Goal: Task Accomplishment & Management: Use online tool/utility

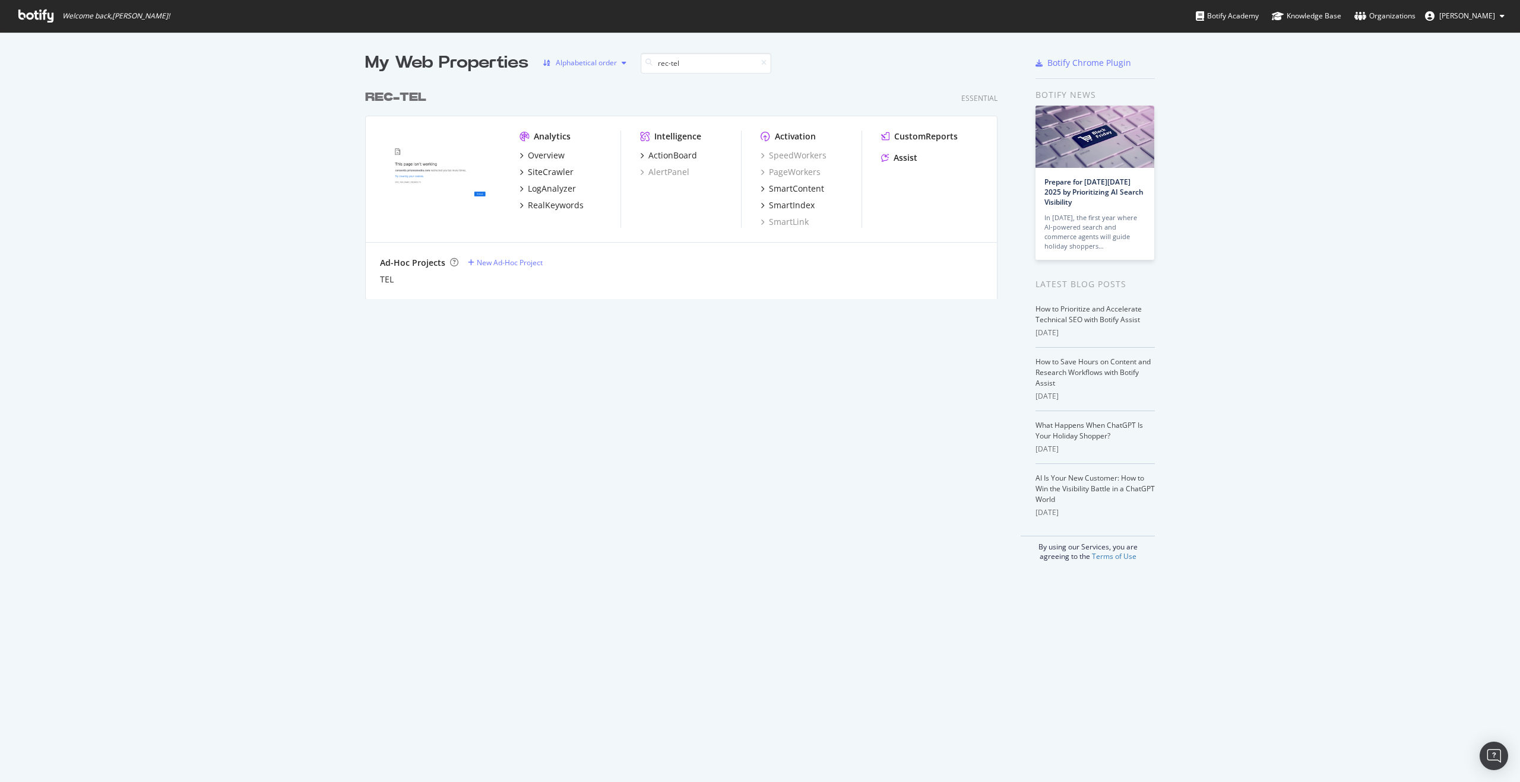
scroll to position [216, 633]
type input "rec-tel"
click at [543, 174] on div "SiteCrawler" at bounding box center [551, 172] width 46 height 12
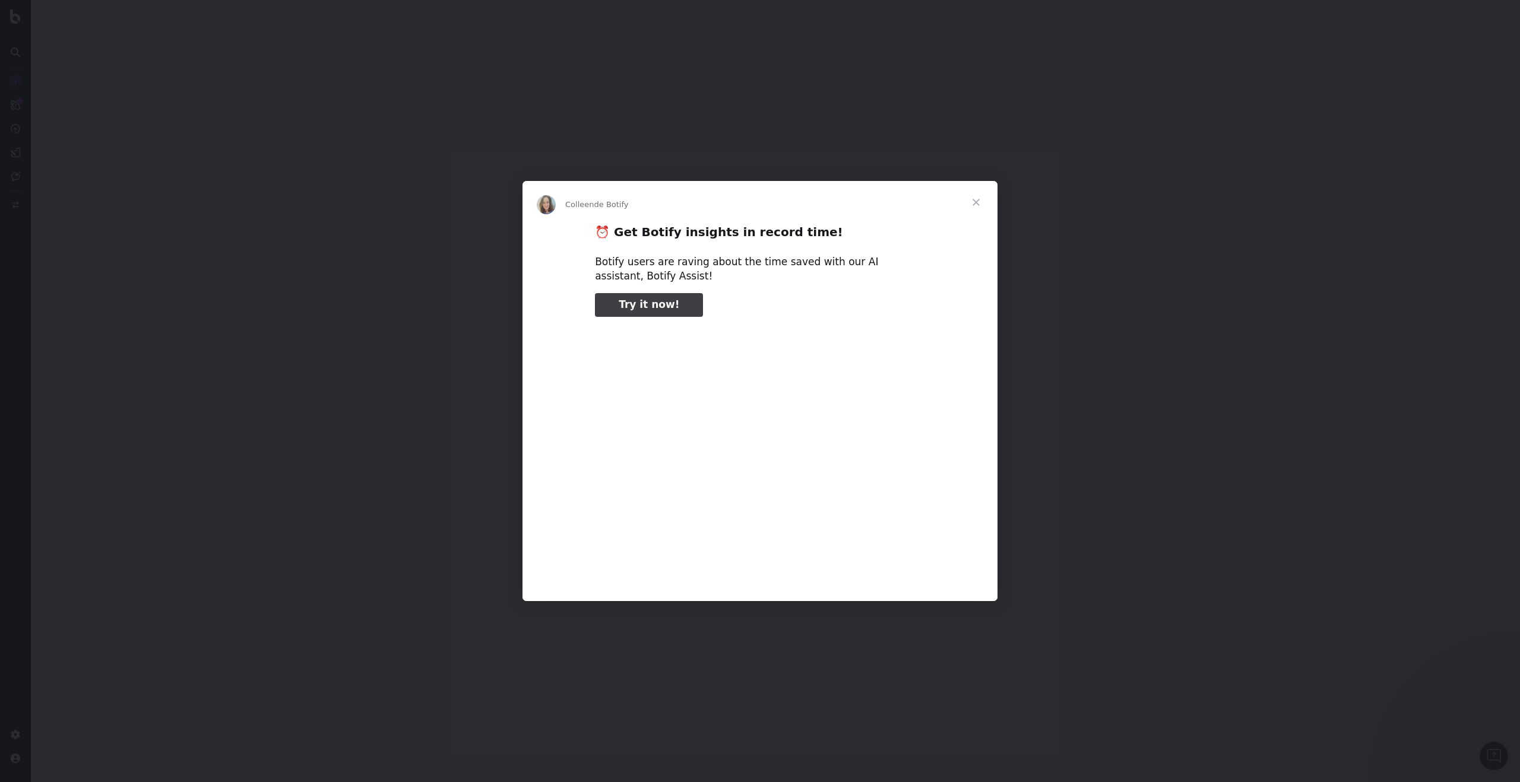
type input "105614"
click at [968, 204] on span "Fermer" at bounding box center [976, 202] width 43 height 43
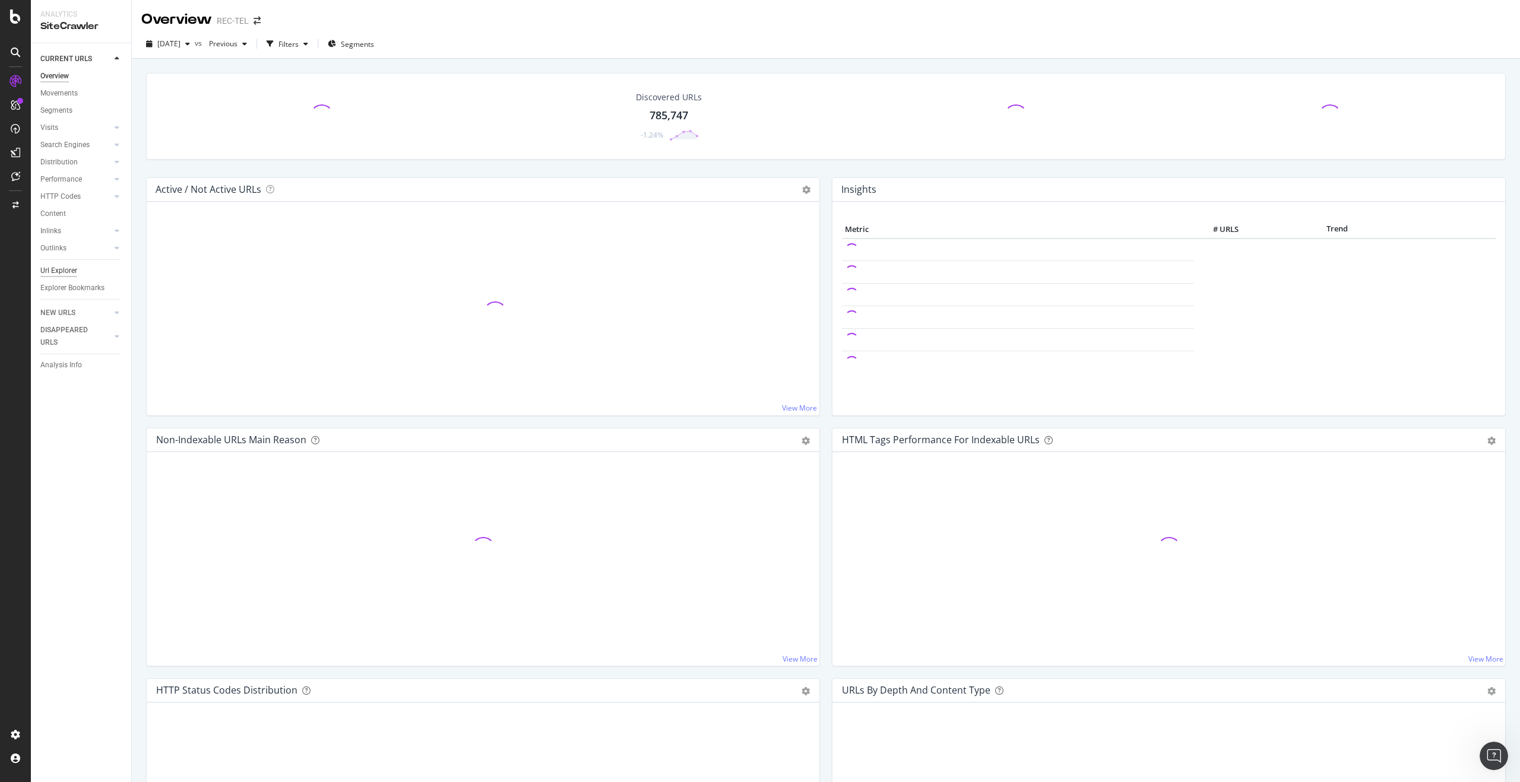
click at [58, 268] on div "Url Explorer" at bounding box center [58, 271] width 37 height 12
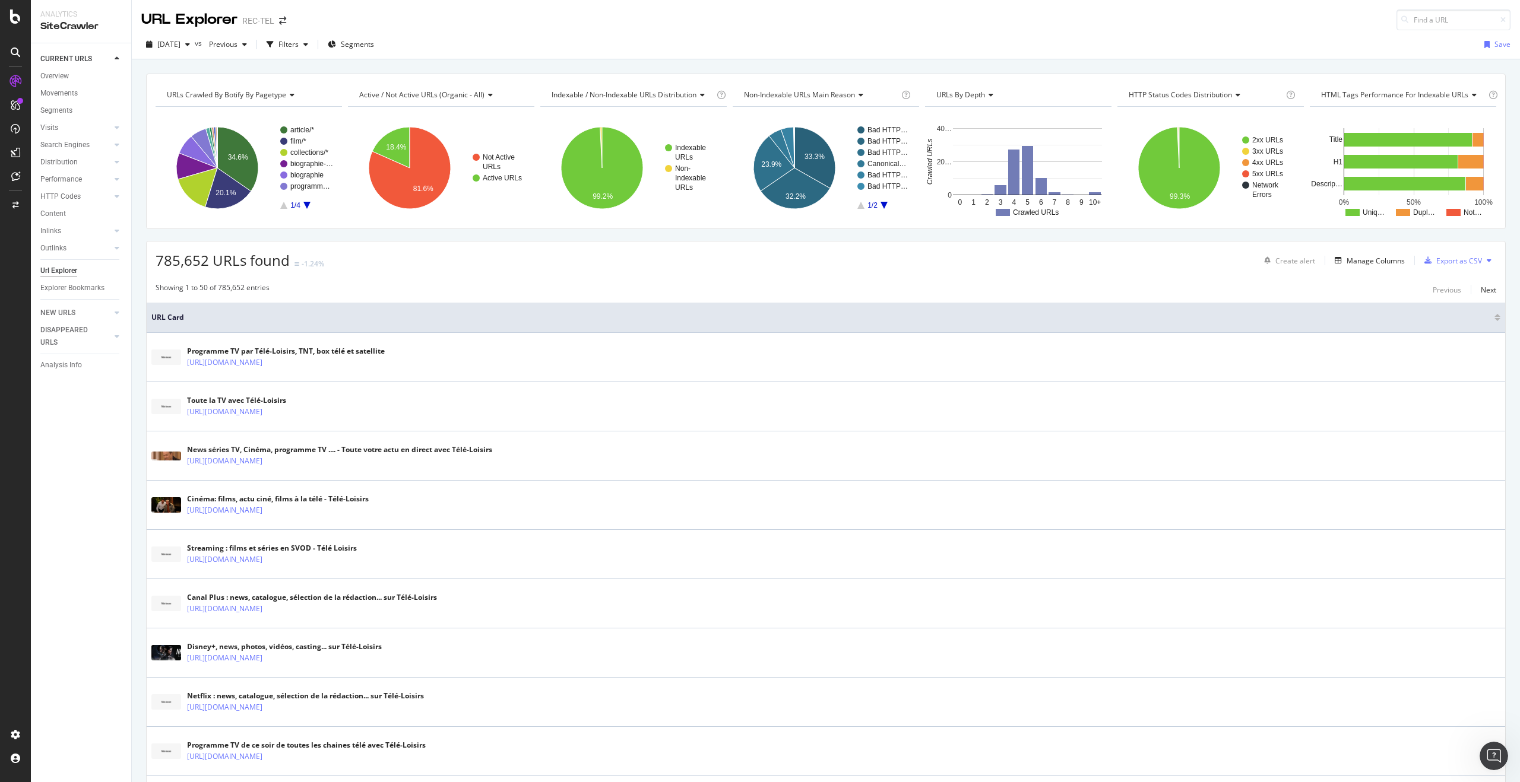
click at [306, 204] on icon "A chart." at bounding box center [306, 205] width 7 height 7
click at [290, 140] on rect "A chart." at bounding box center [306, 141] width 53 height 7
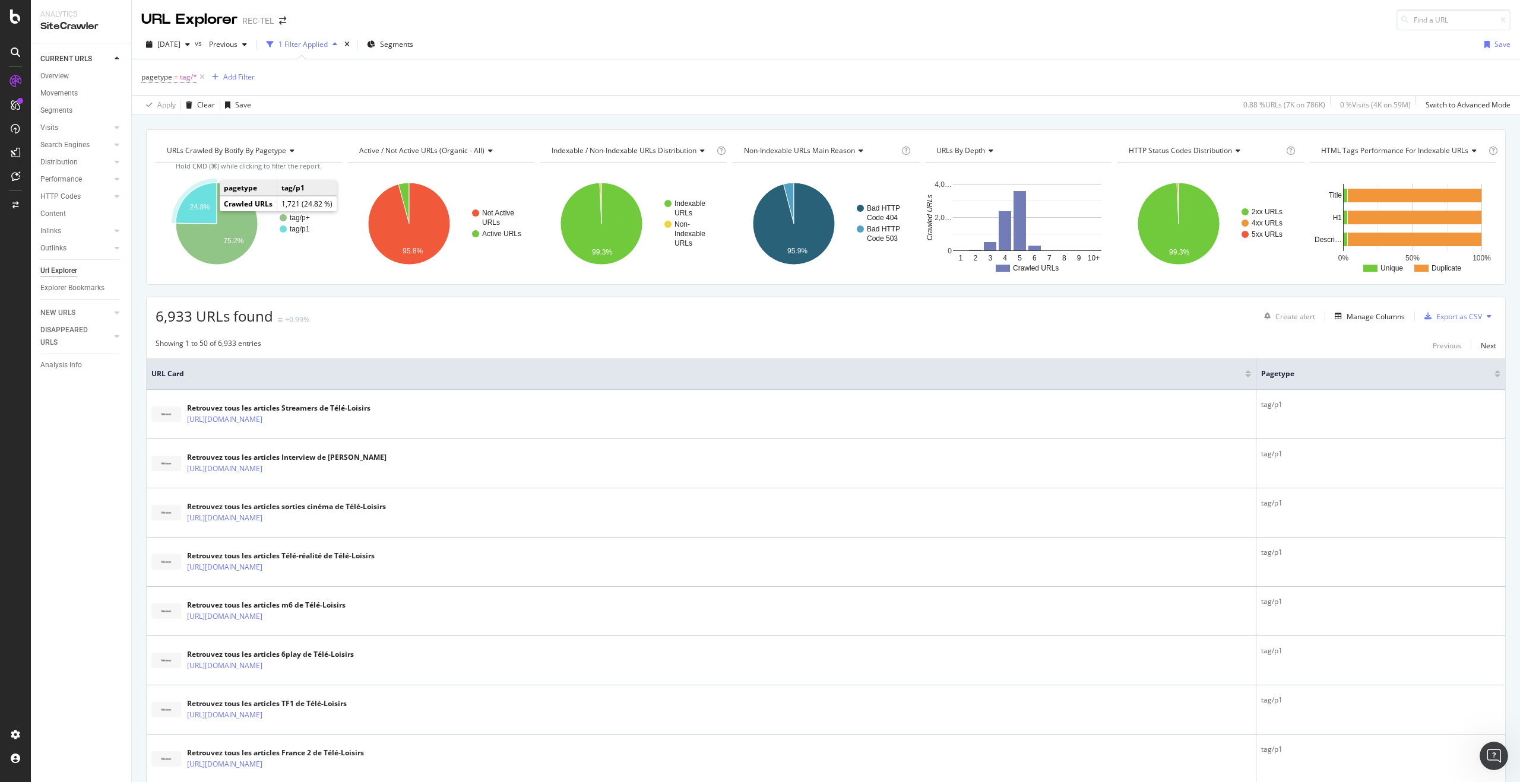
click at [199, 209] on text "24.8%" at bounding box center [200, 207] width 20 height 8
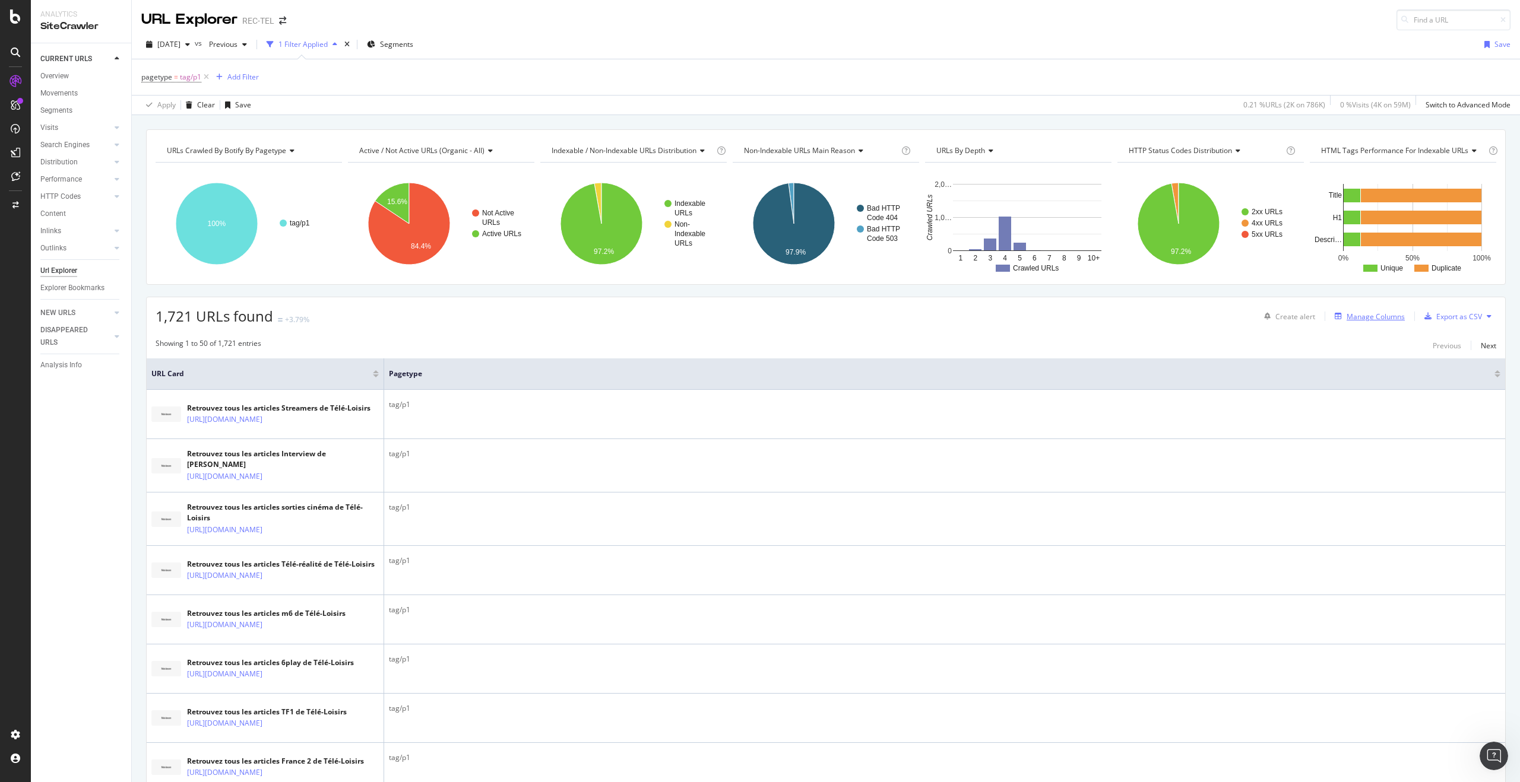
click at [1351, 315] on div "Manage Columns" at bounding box center [1375, 317] width 58 height 10
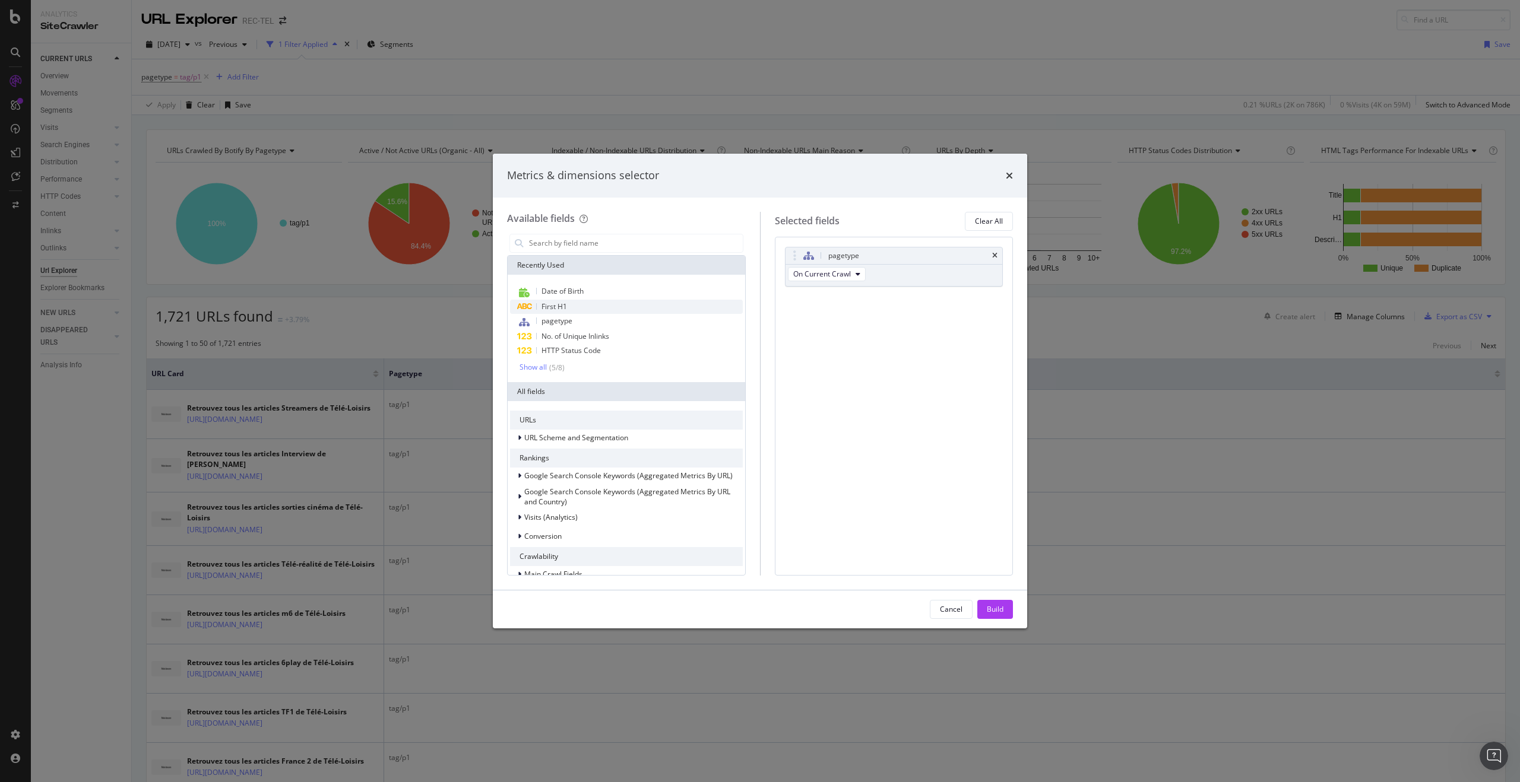
click at [564, 309] on span "First H1" at bounding box center [554, 307] width 26 height 10
click at [568, 237] on input "modal" at bounding box center [635, 244] width 215 height 18
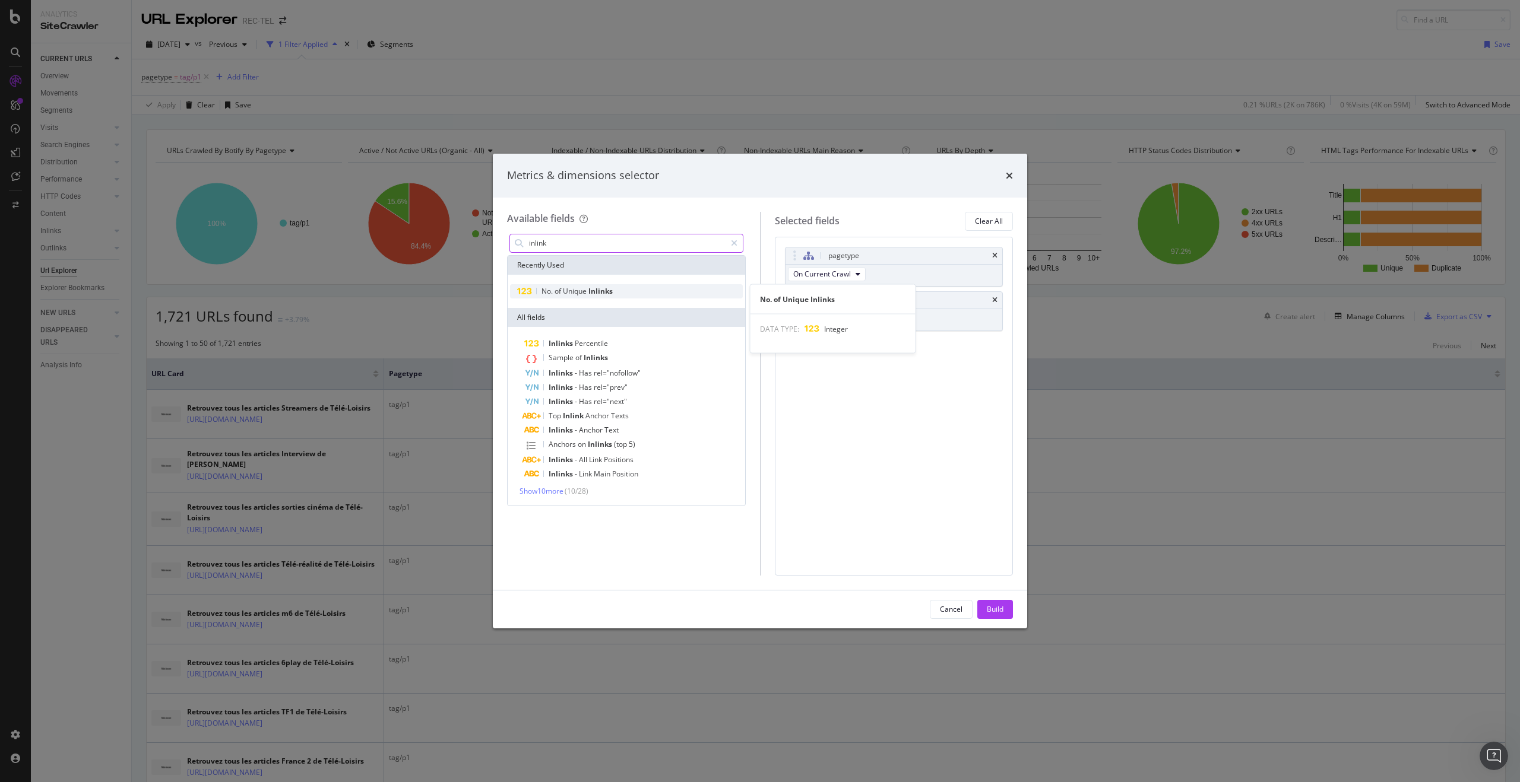
type input "inlink"
click at [599, 294] on span "Inlinks" at bounding box center [600, 291] width 24 height 10
click at [989, 606] on div "Build" at bounding box center [995, 609] width 17 height 10
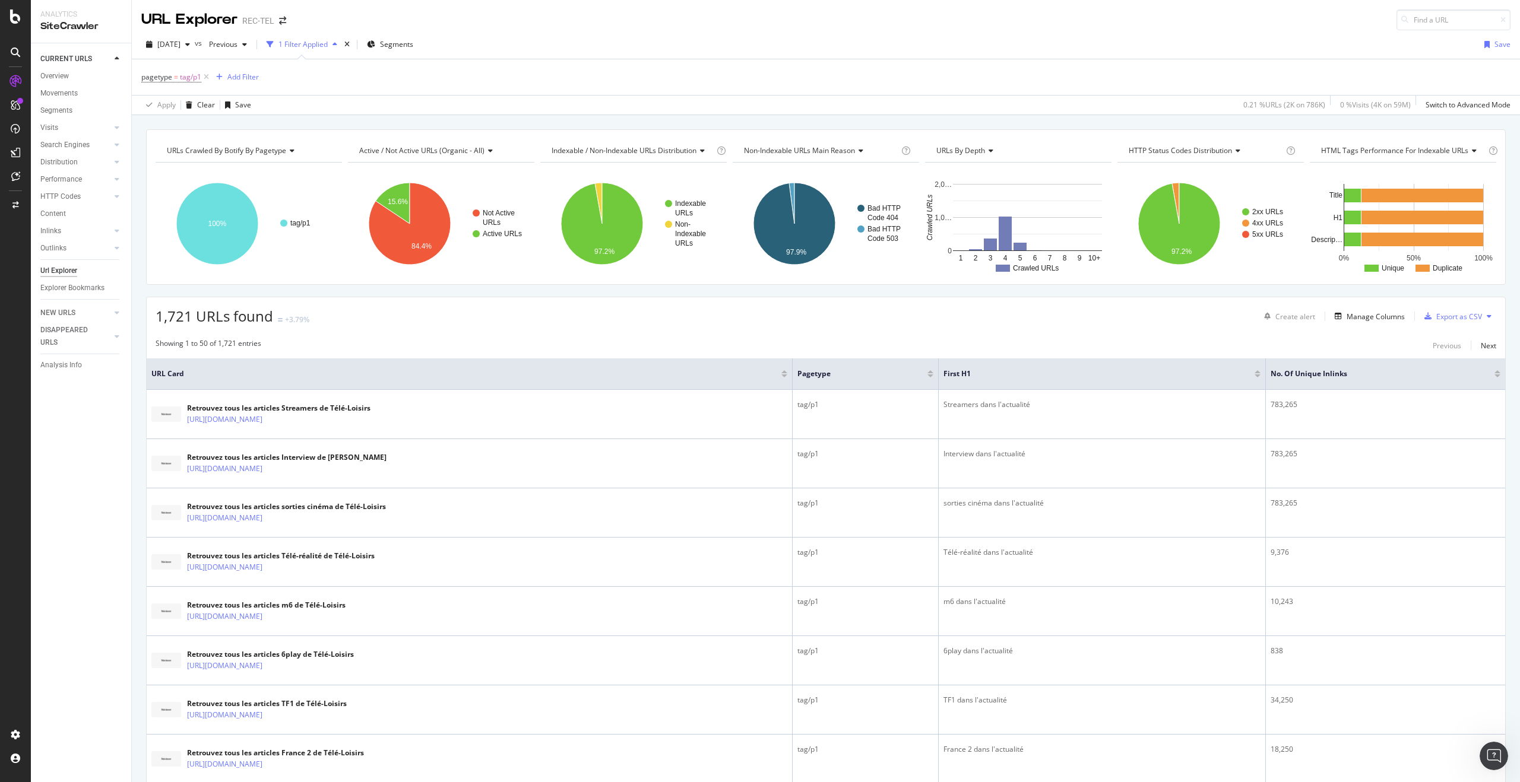
click at [1494, 376] on div at bounding box center [1497, 376] width 6 height 3
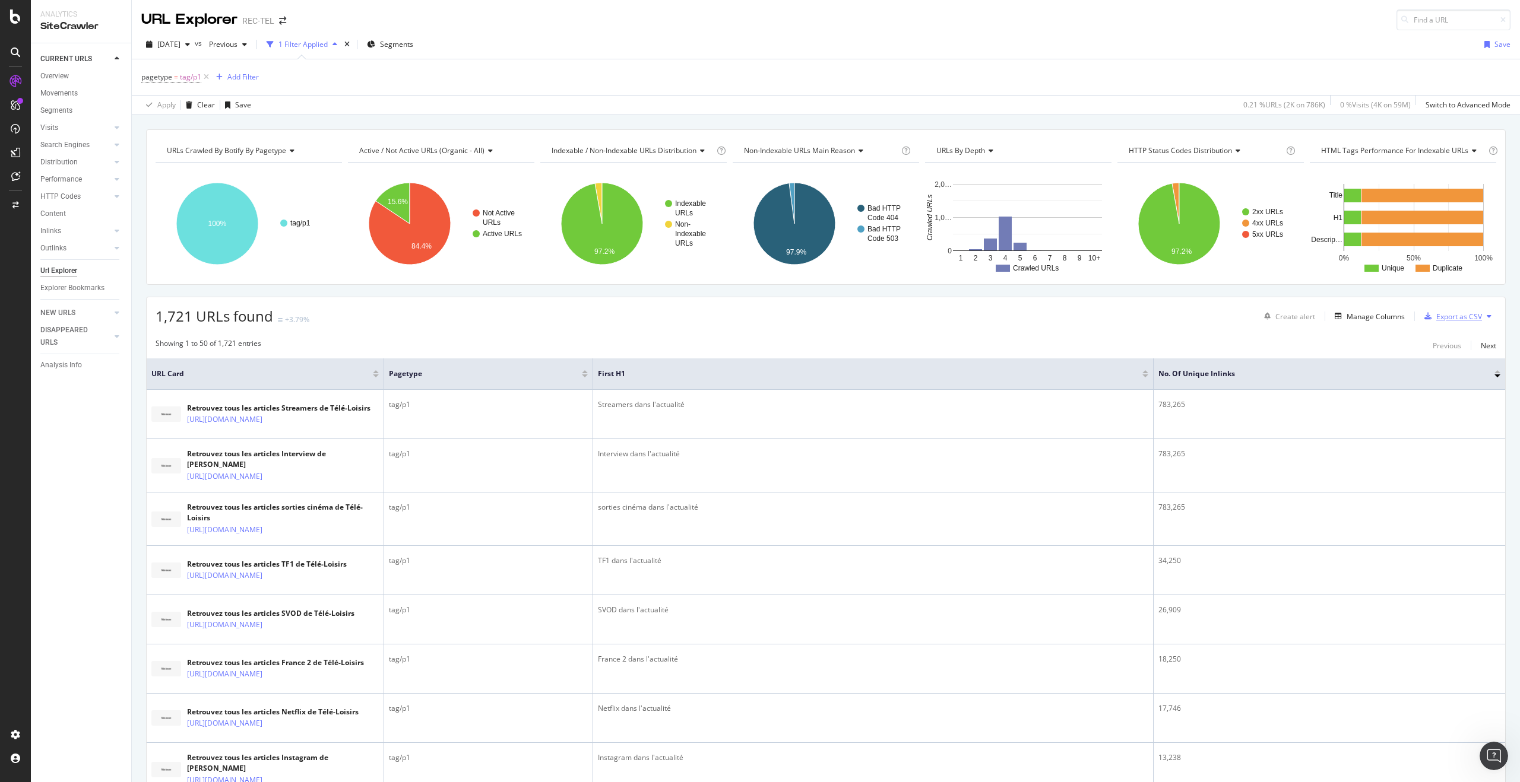
click at [1455, 313] on div "Export as CSV" at bounding box center [1459, 317] width 46 height 10
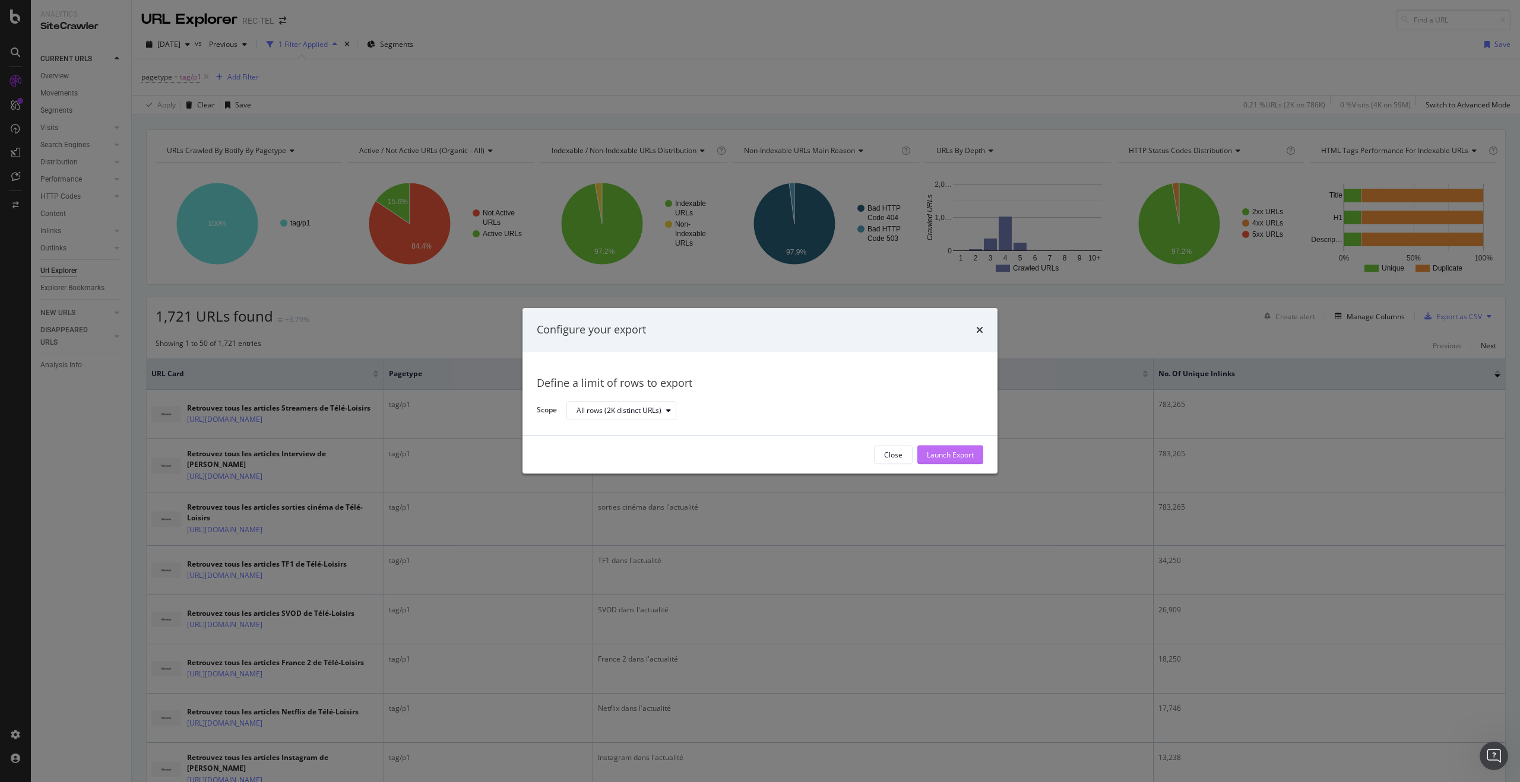
click at [947, 453] on div "Launch Export" at bounding box center [950, 455] width 47 height 10
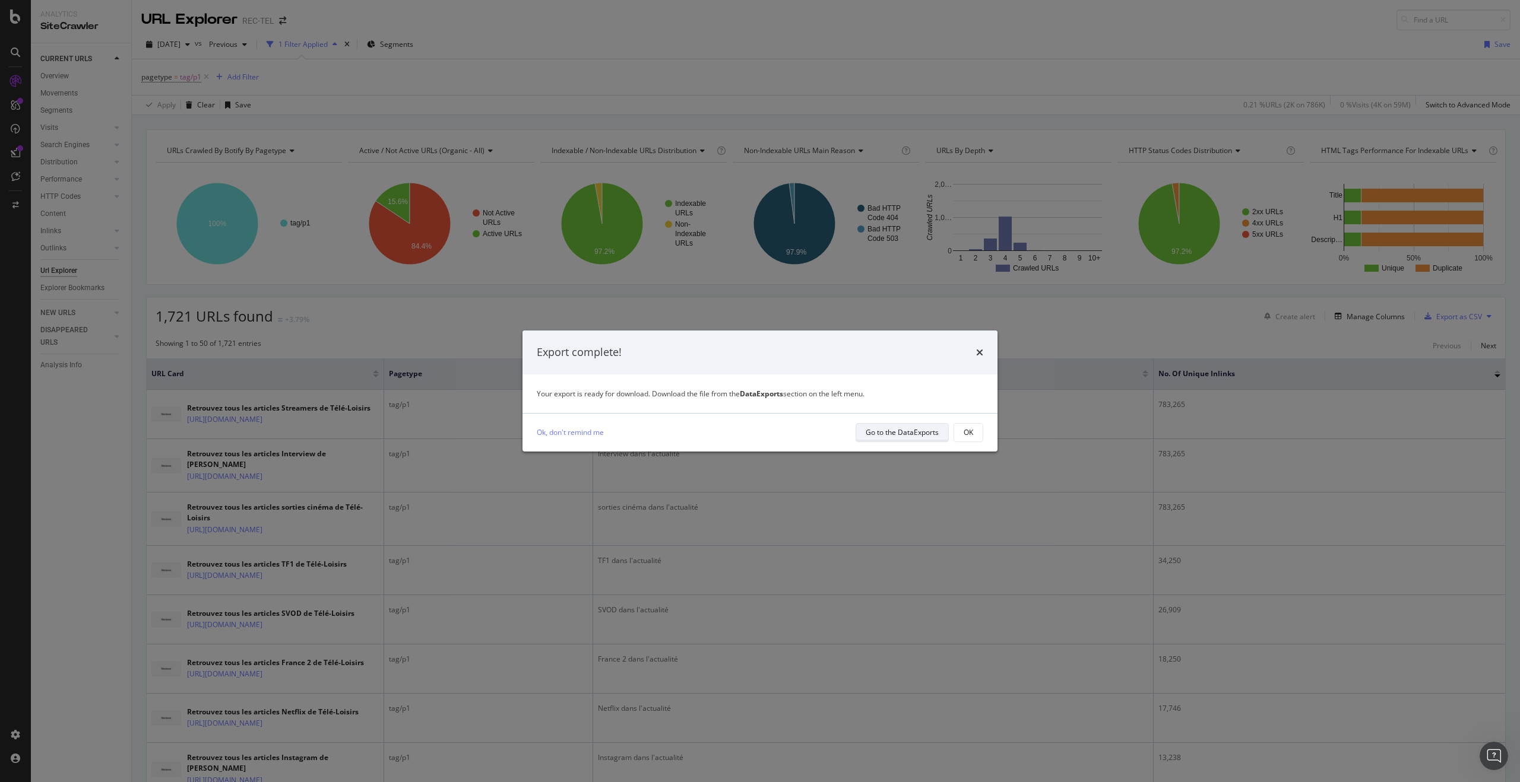
click at [932, 430] on div "Go to the DataExports" at bounding box center [902, 432] width 73 height 10
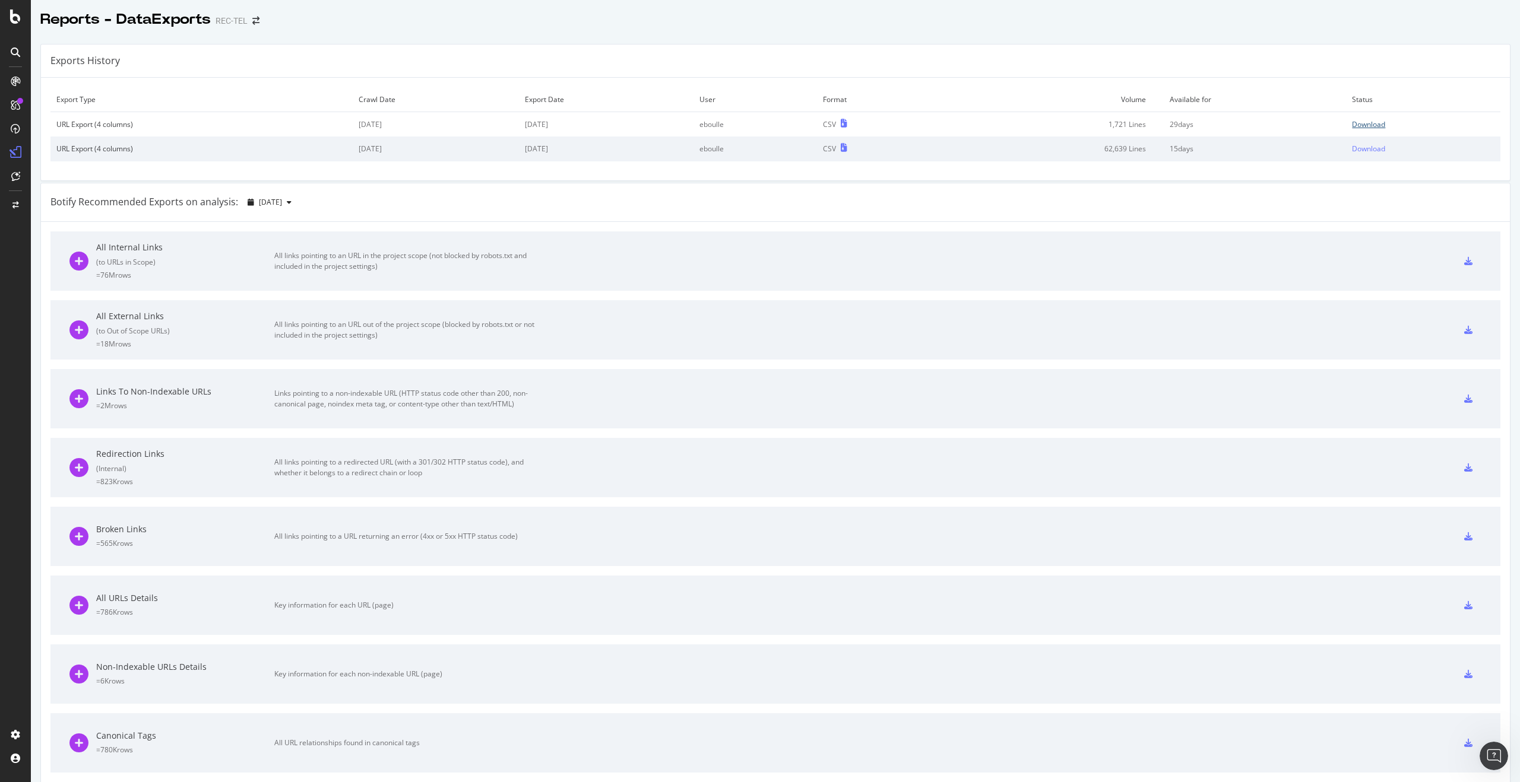
click at [1363, 124] on div "Download" at bounding box center [1368, 124] width 33 height 10
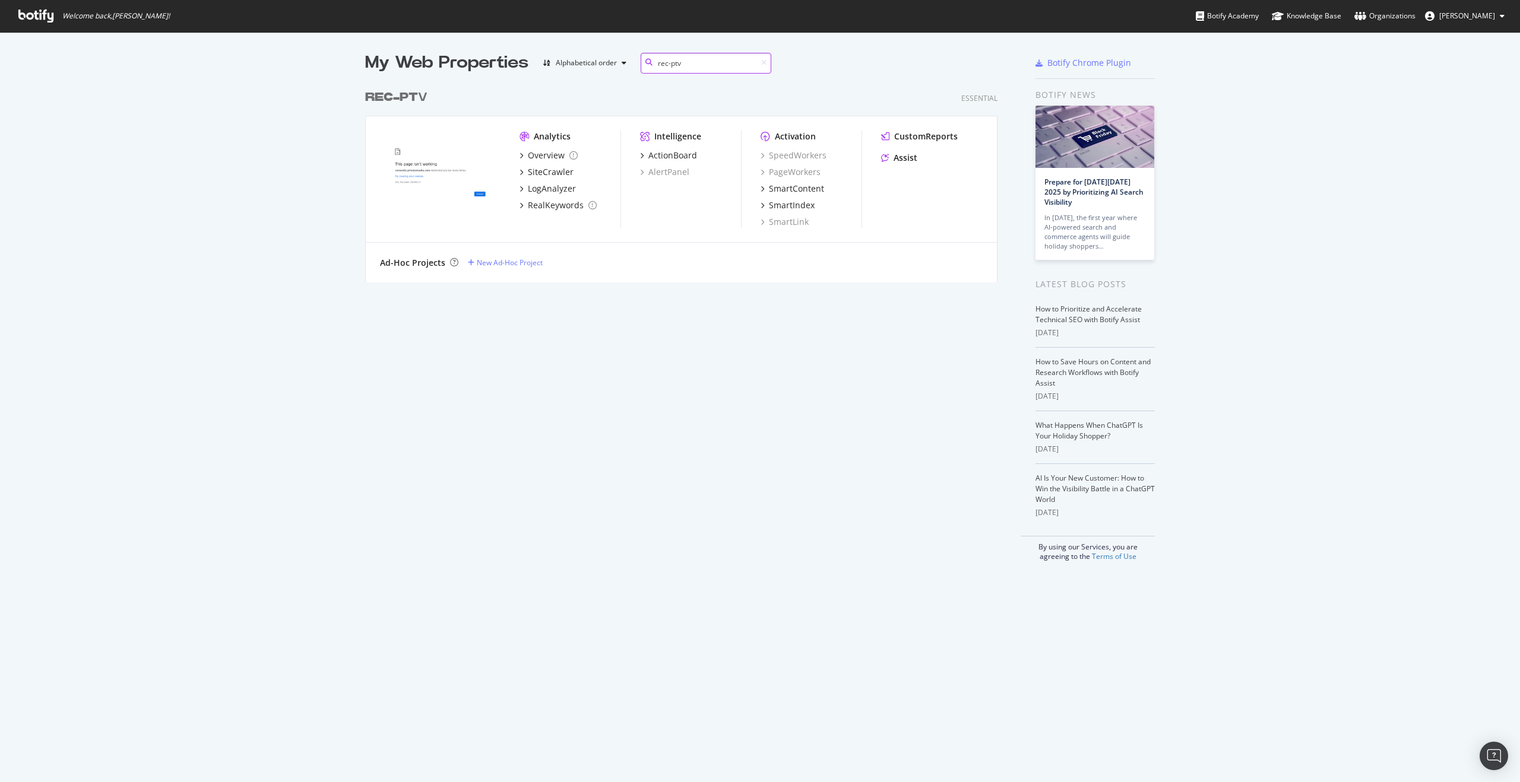
scroll to position [199, 633]
type input "rec-ptv"
click at [546, 175] on div "SiteCrawler" at bounding box center [551, 172] width 46 height 12
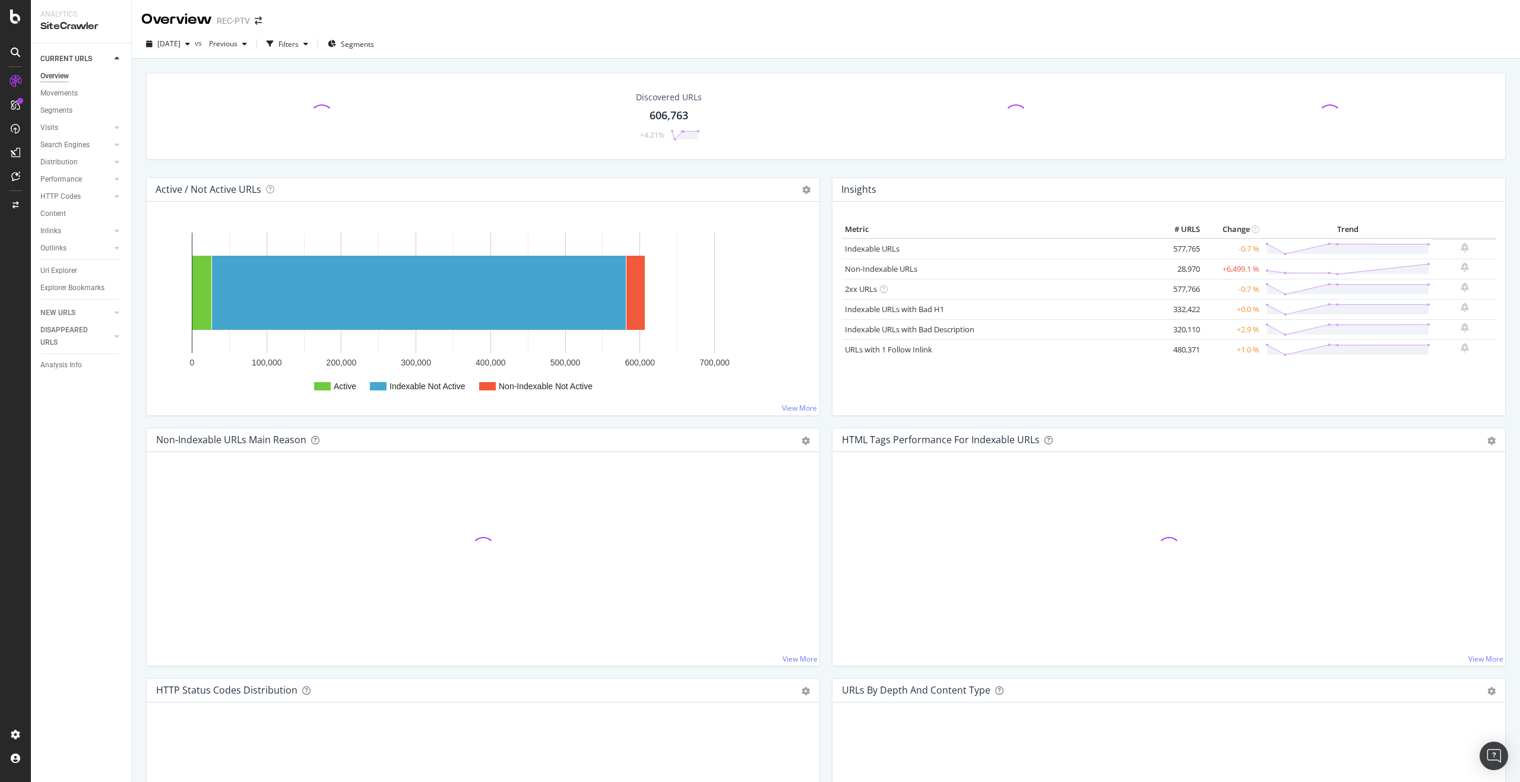
drag, startPoint x: 68, startPoint y: 273, endPoint x: 145, endPoint y: 214, distance: 97.8
click at [67, 273] on div "Url Explorer" at bounding box center [58, 271] width 37 height 12
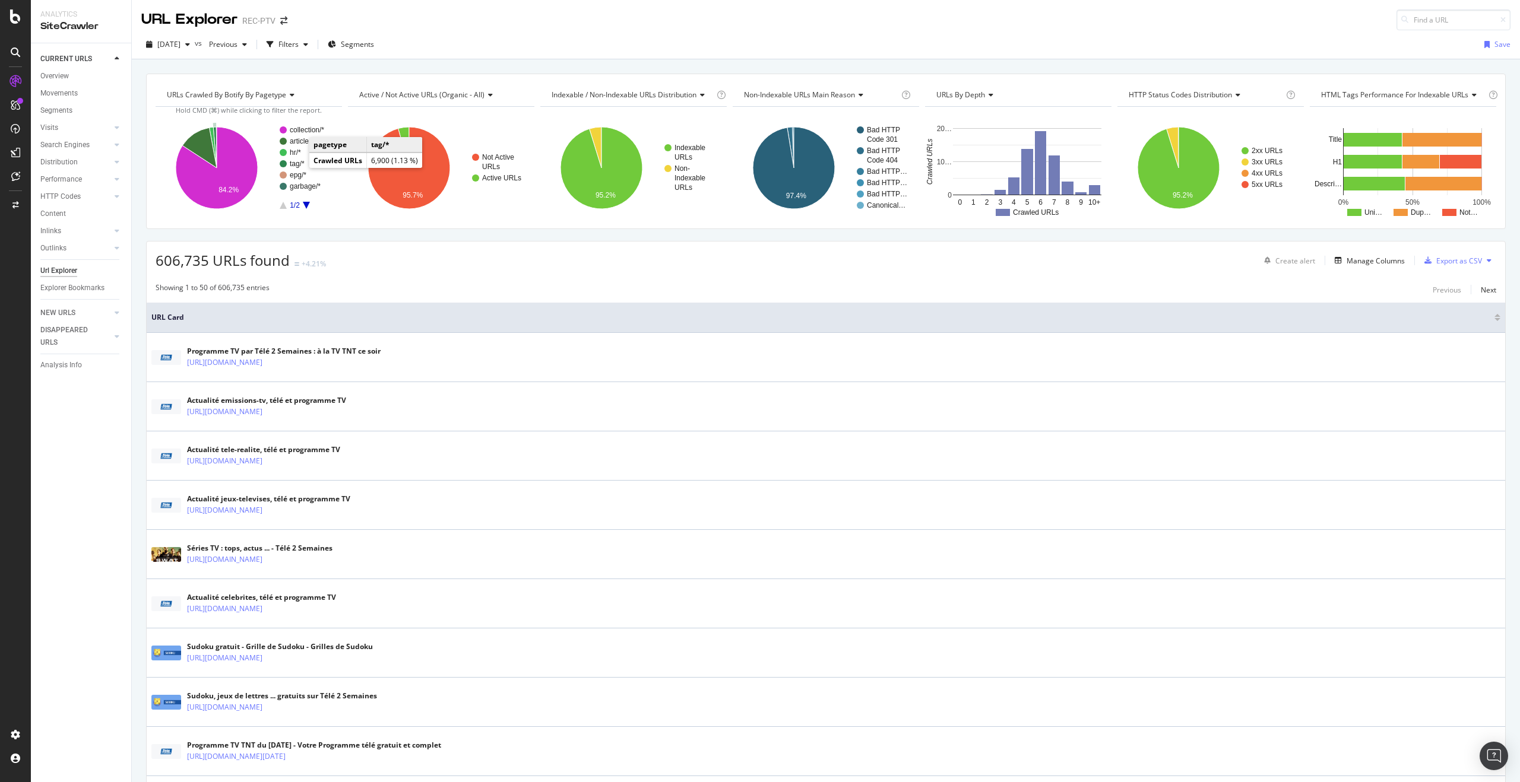
click at [297, 164] on text "tag/*" at bounding box center [297, 164] width 15 height 8
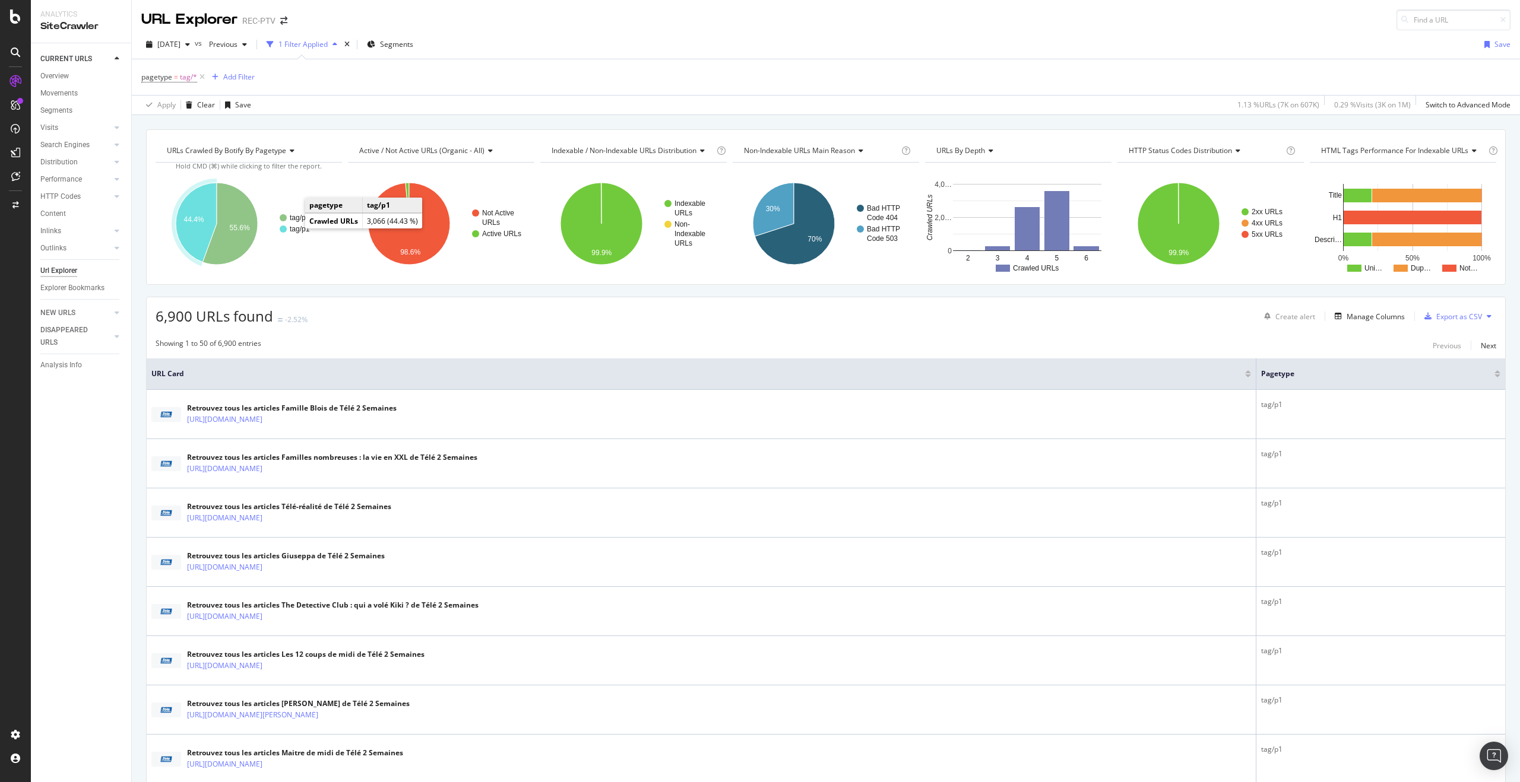
click at [293, 231] on text "tag/p1" at bounding box center [300, 229] width 20 height 8
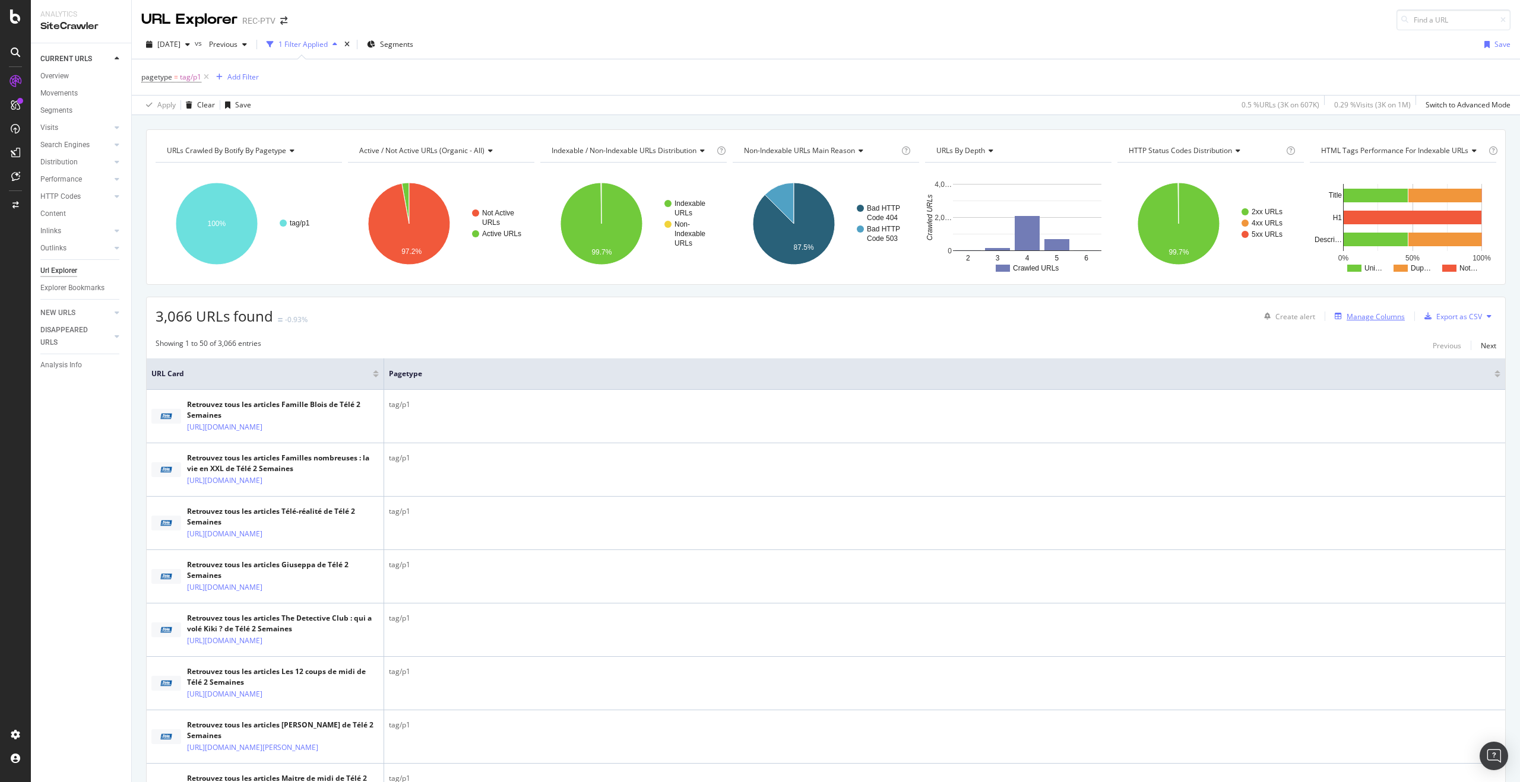
click at [1380, 316] on div "Manage Columns" at bounding box center [1375, 317] width 58 height 10
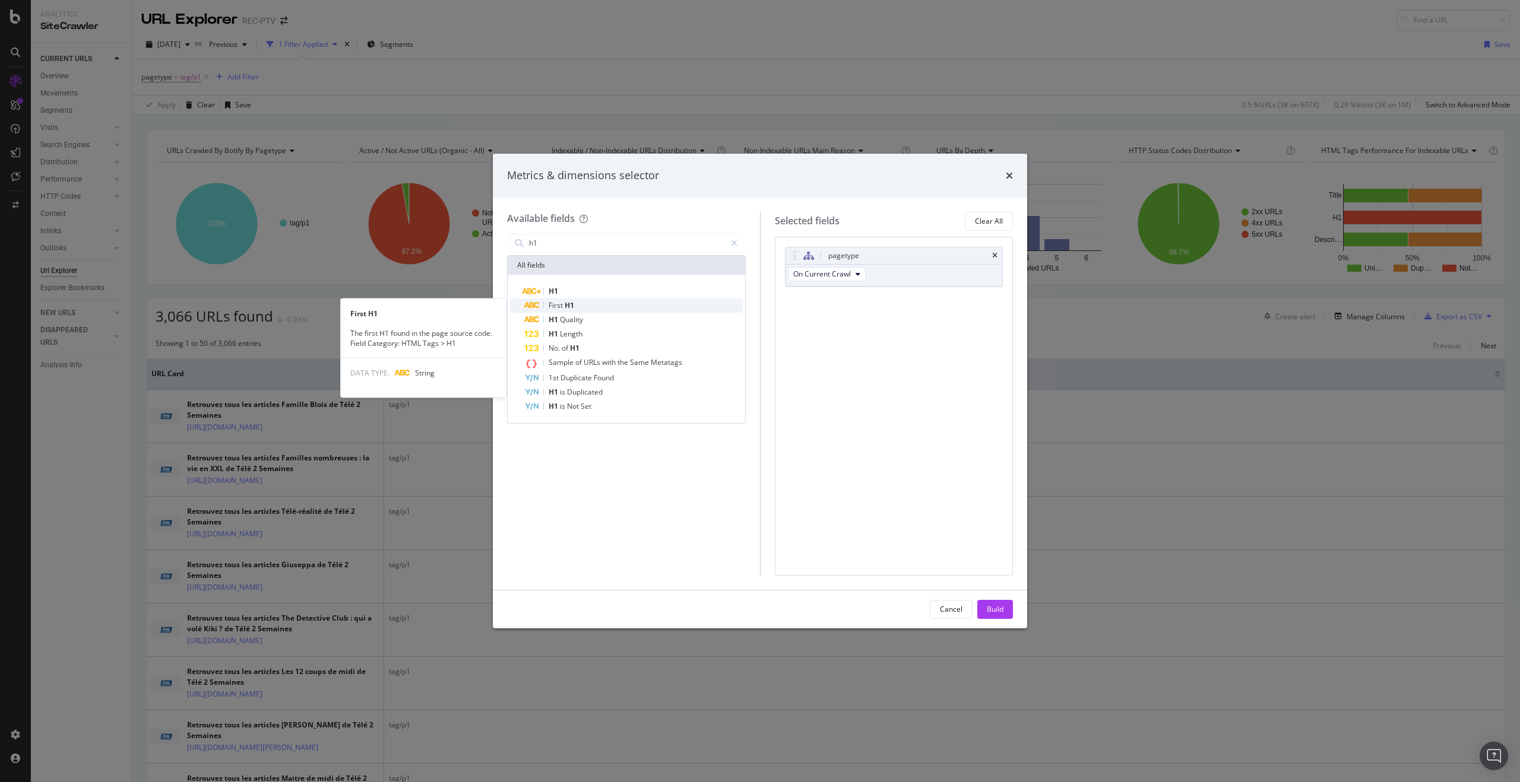
type input "h1"
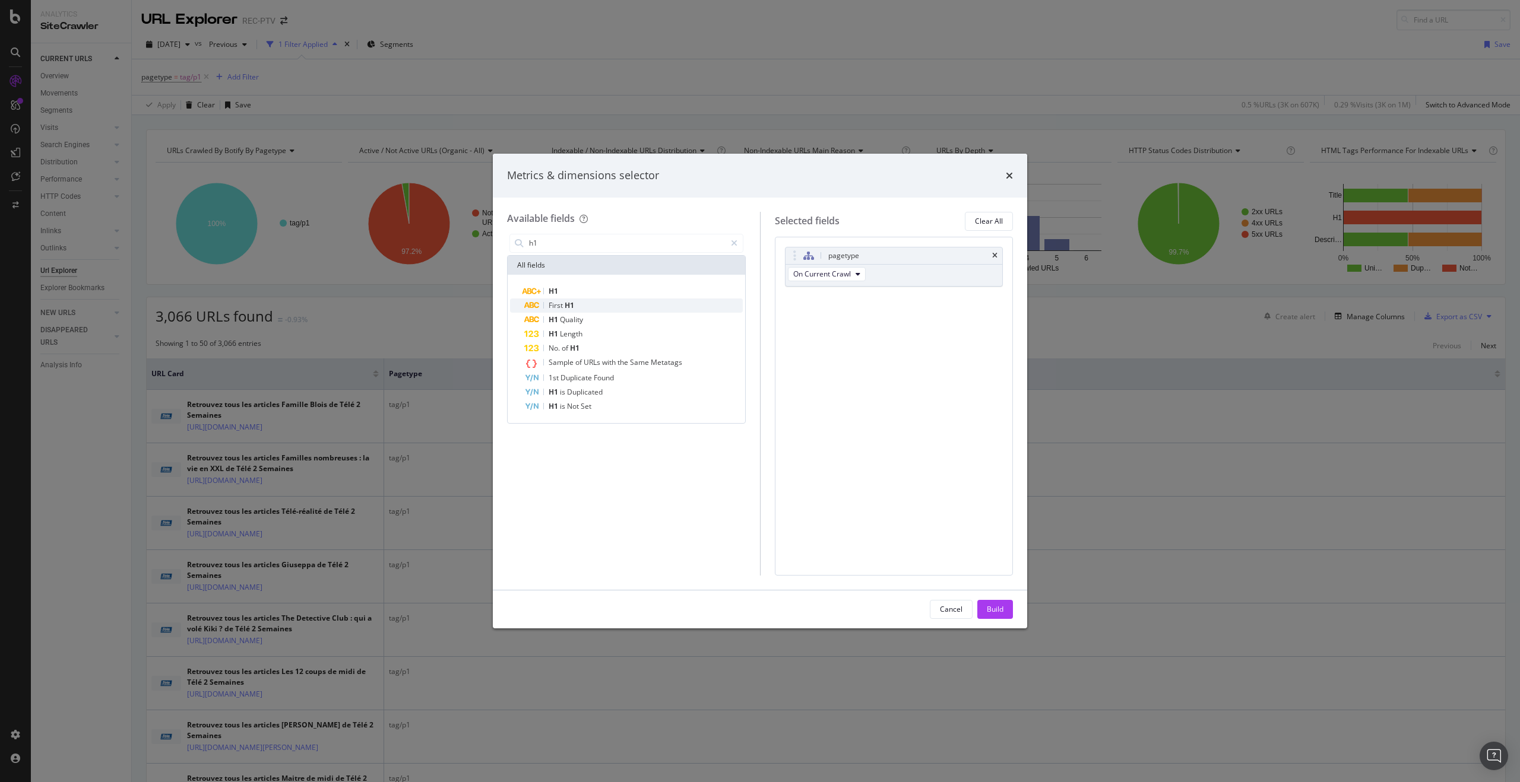
click at [676, 303] on div "First H1" at bounding box center [633, 306] width 218 height 14
click at [990, 606] on div "Build" at bounding box center [995, 609] width 17 height 10
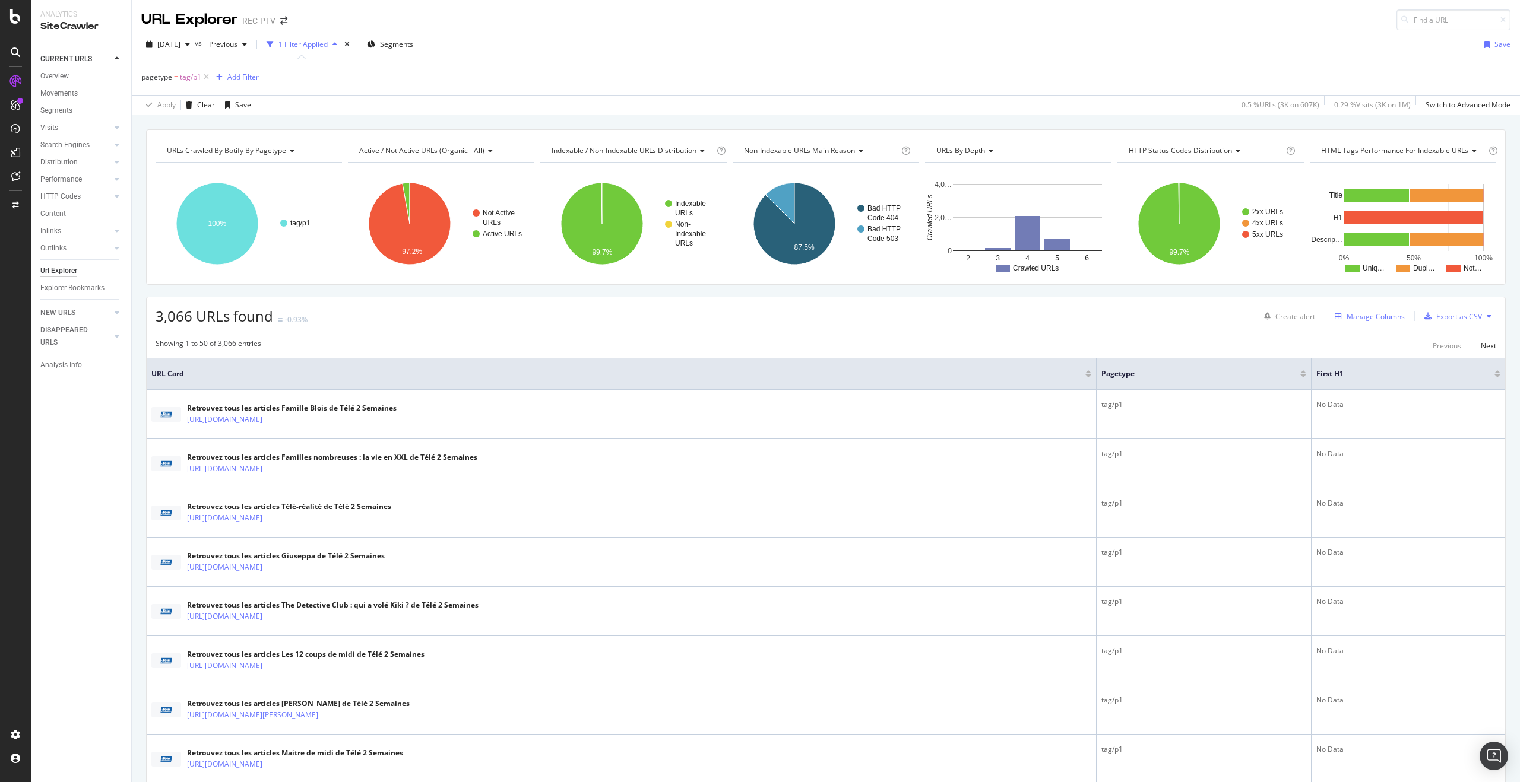
click at [1381, 318] on div "Manage Columns" at bounding box center [1375, 317] width 58 height 10
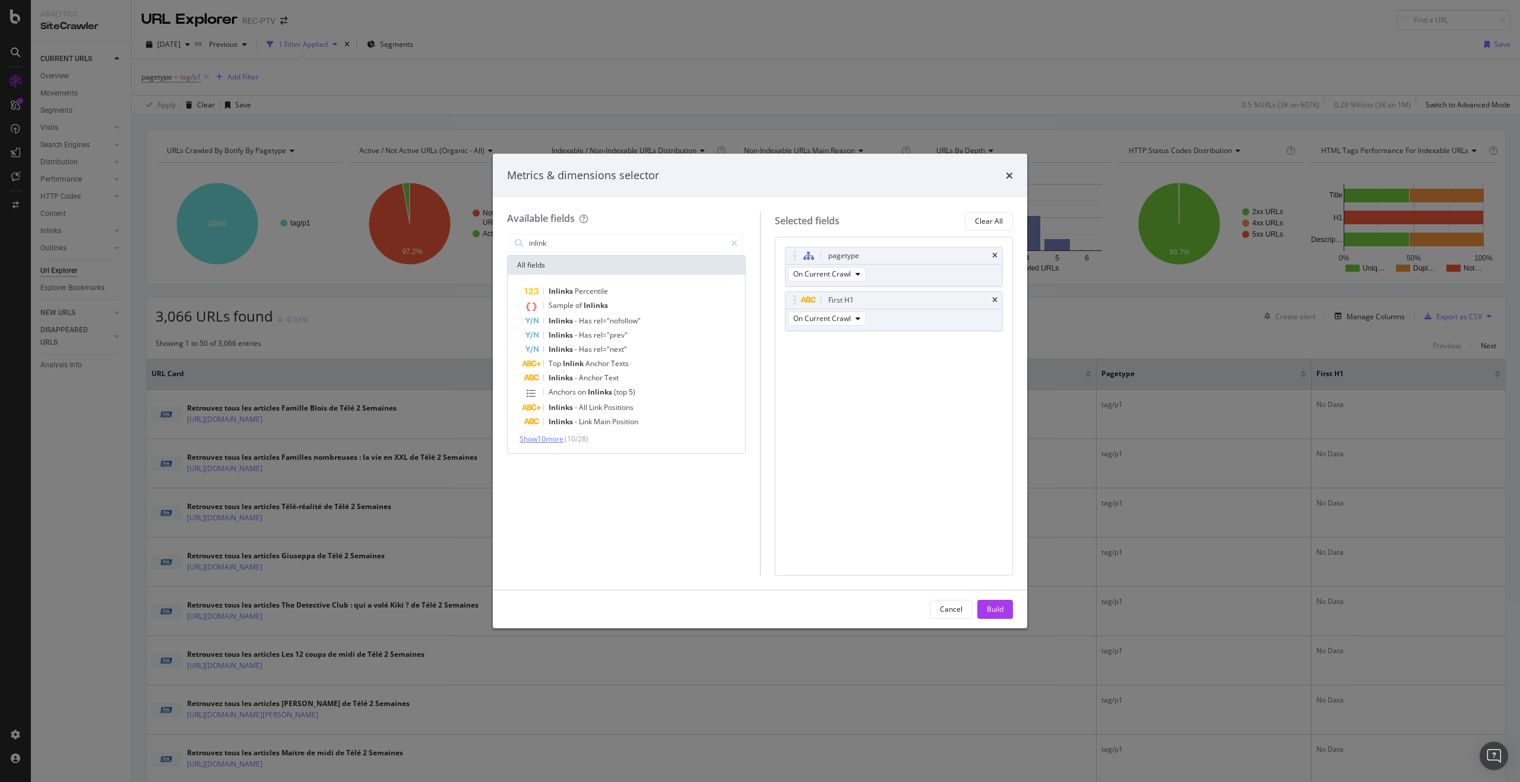
click at [562, 435] on span "Show 10 more" at bounding box center [541, 439] width 44 height 10
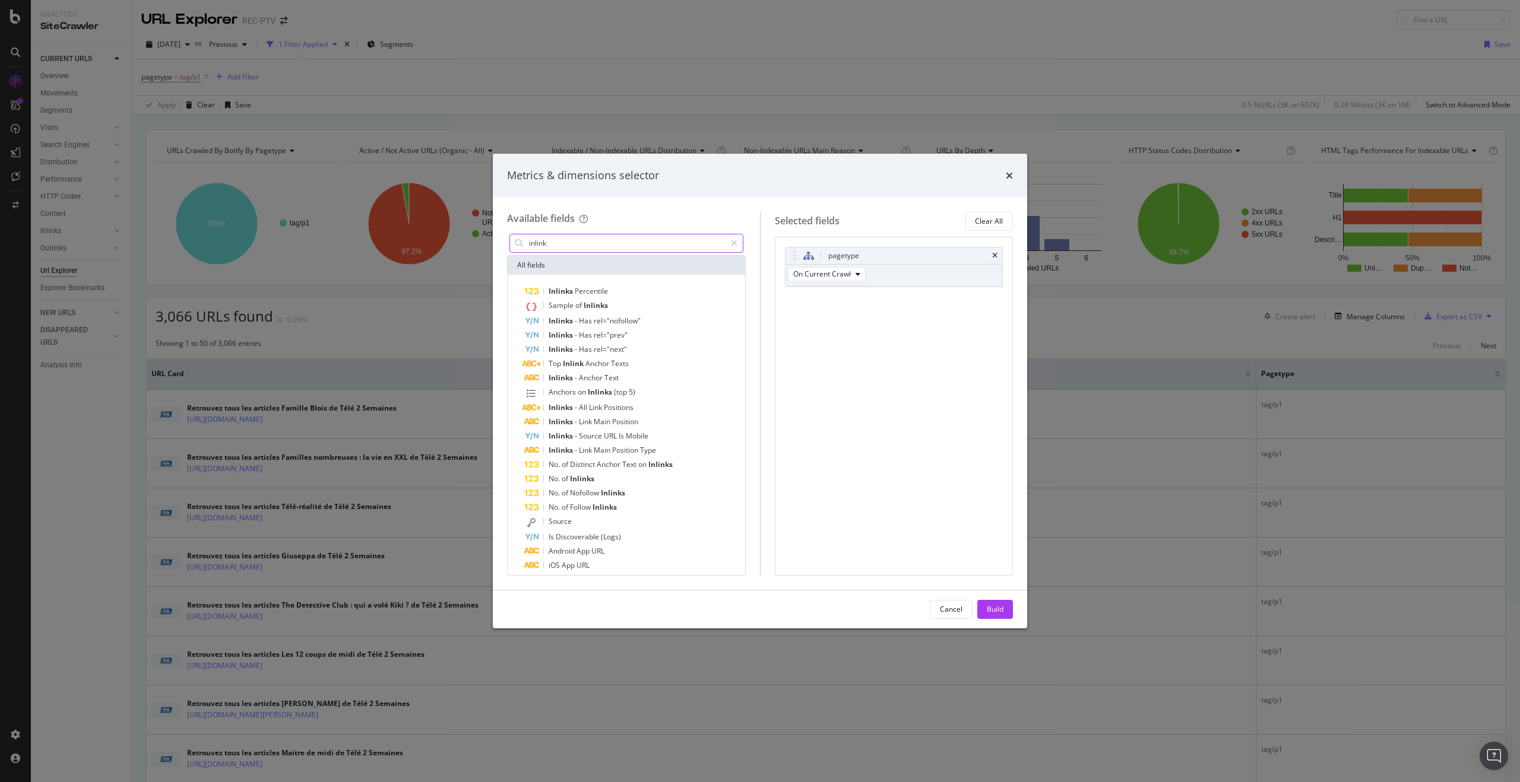
click at [537, 245] on input "inlink" at bounding box center [627, 244] width 198 height 18
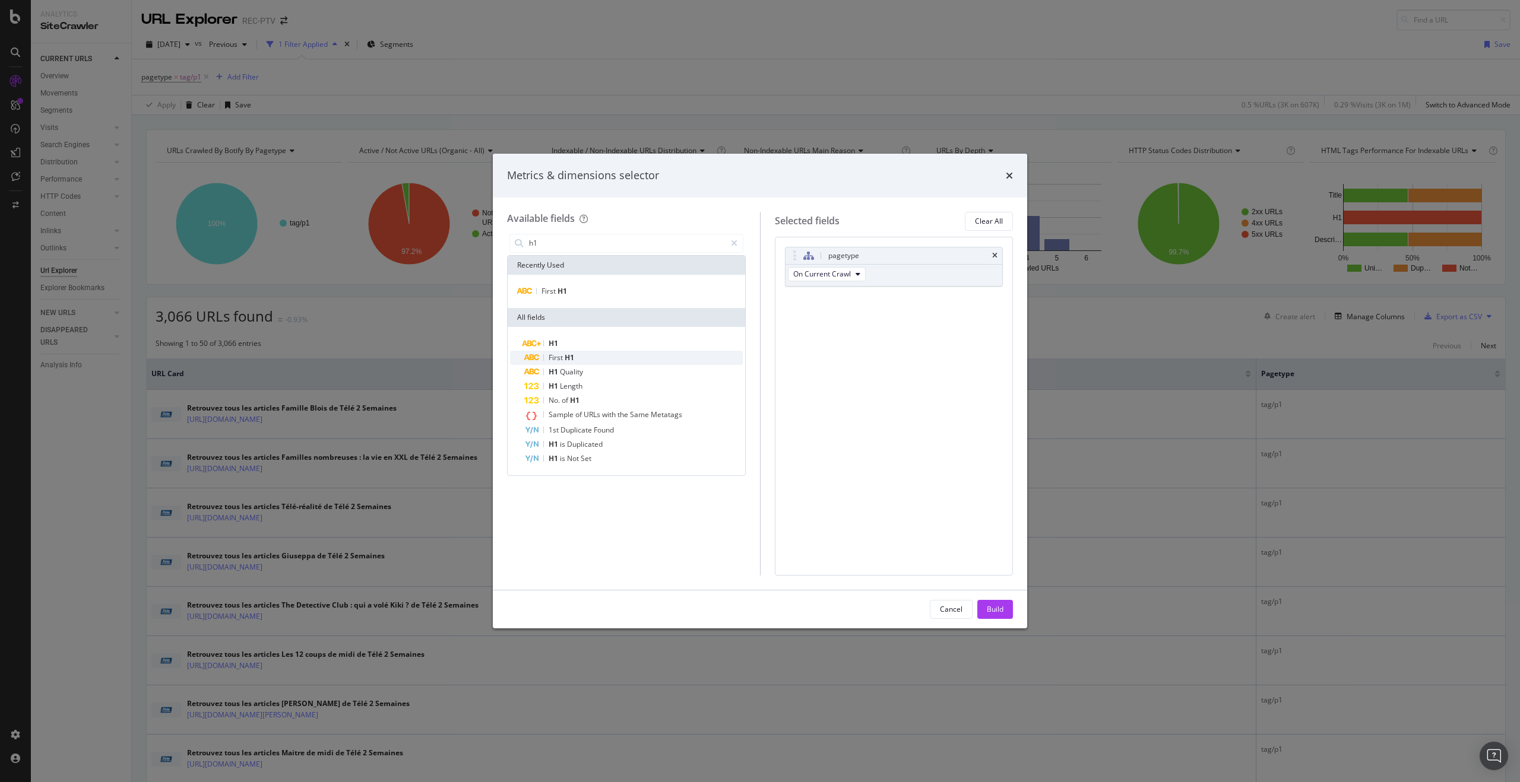
click at [582, 358] on div "First H1" at bounding box center [633, 358] width 218 height 14
click at [614, 242] on input "h1" at bounding box center [627, 244] width 198 height 18
paste input "no. inlink"
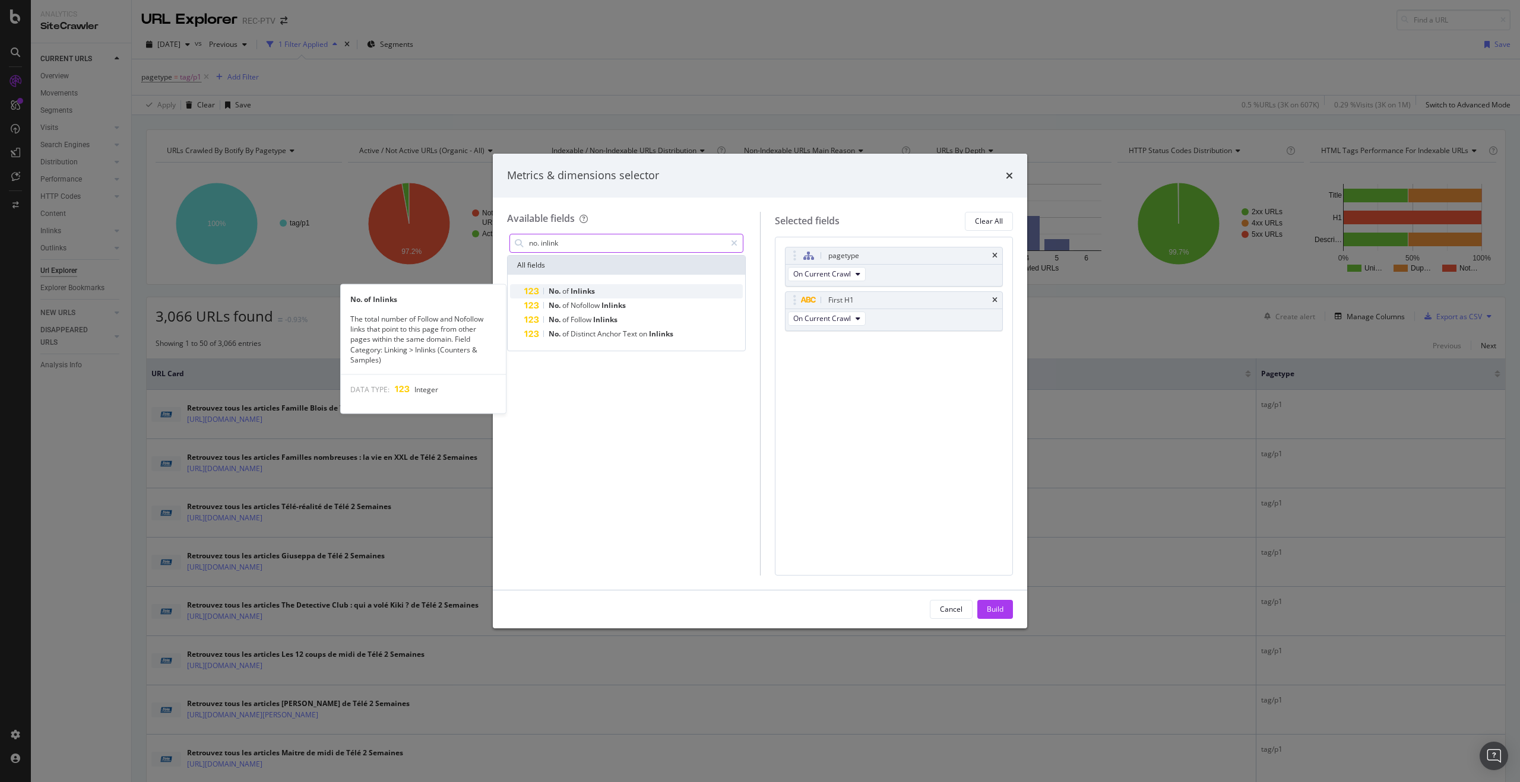
type input "no. inlink"
click at [590, 290] on span "Inlinks" at bounding box center [583, 291] width 24 height 10
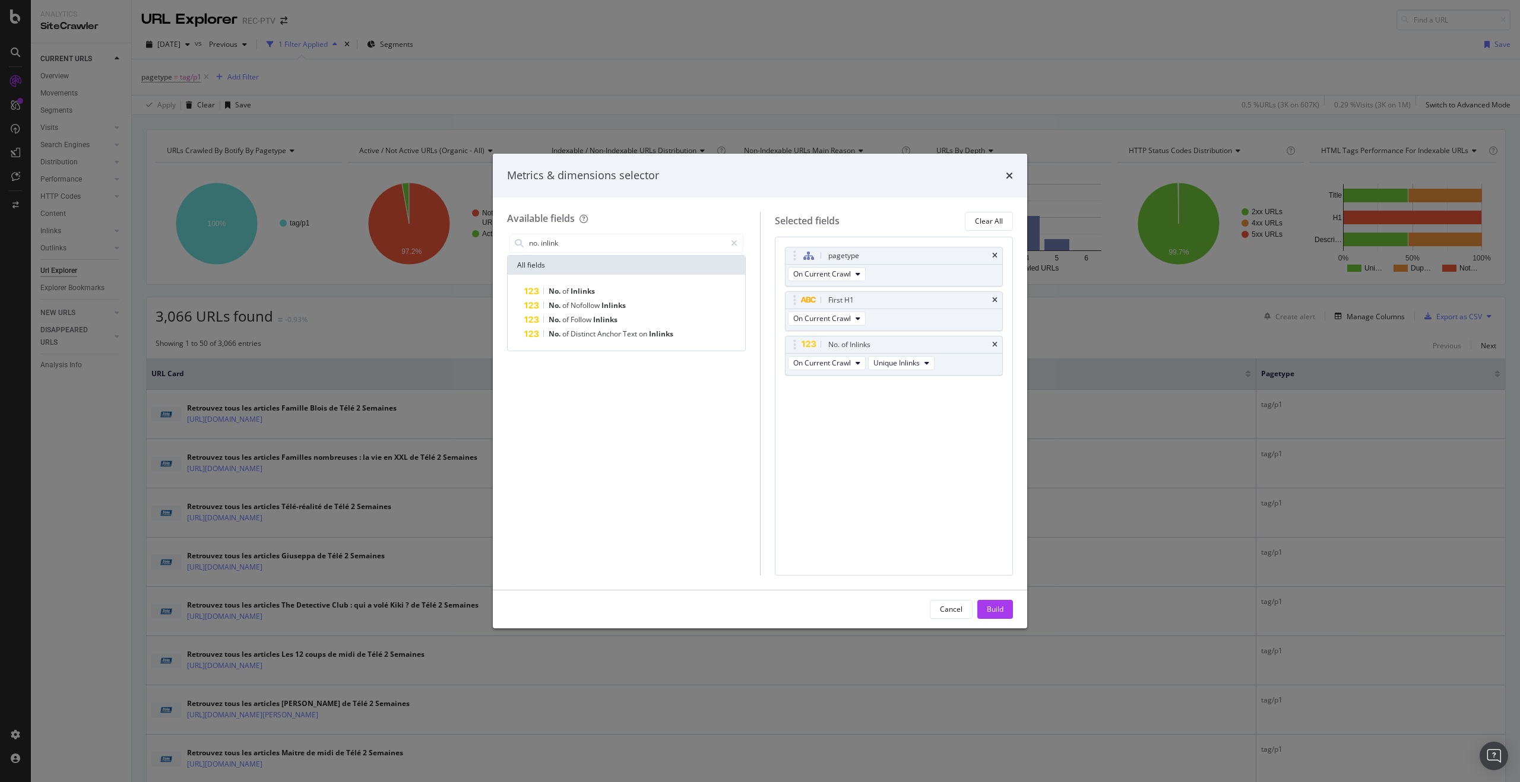
drag, startPoint x: 997, startPoint y: 610, endPoint x: 957, endPoint y: 546, distance: 75.8
click at [997, 610] on div "Build" at bounding box center [995, 609] width 17 height 10
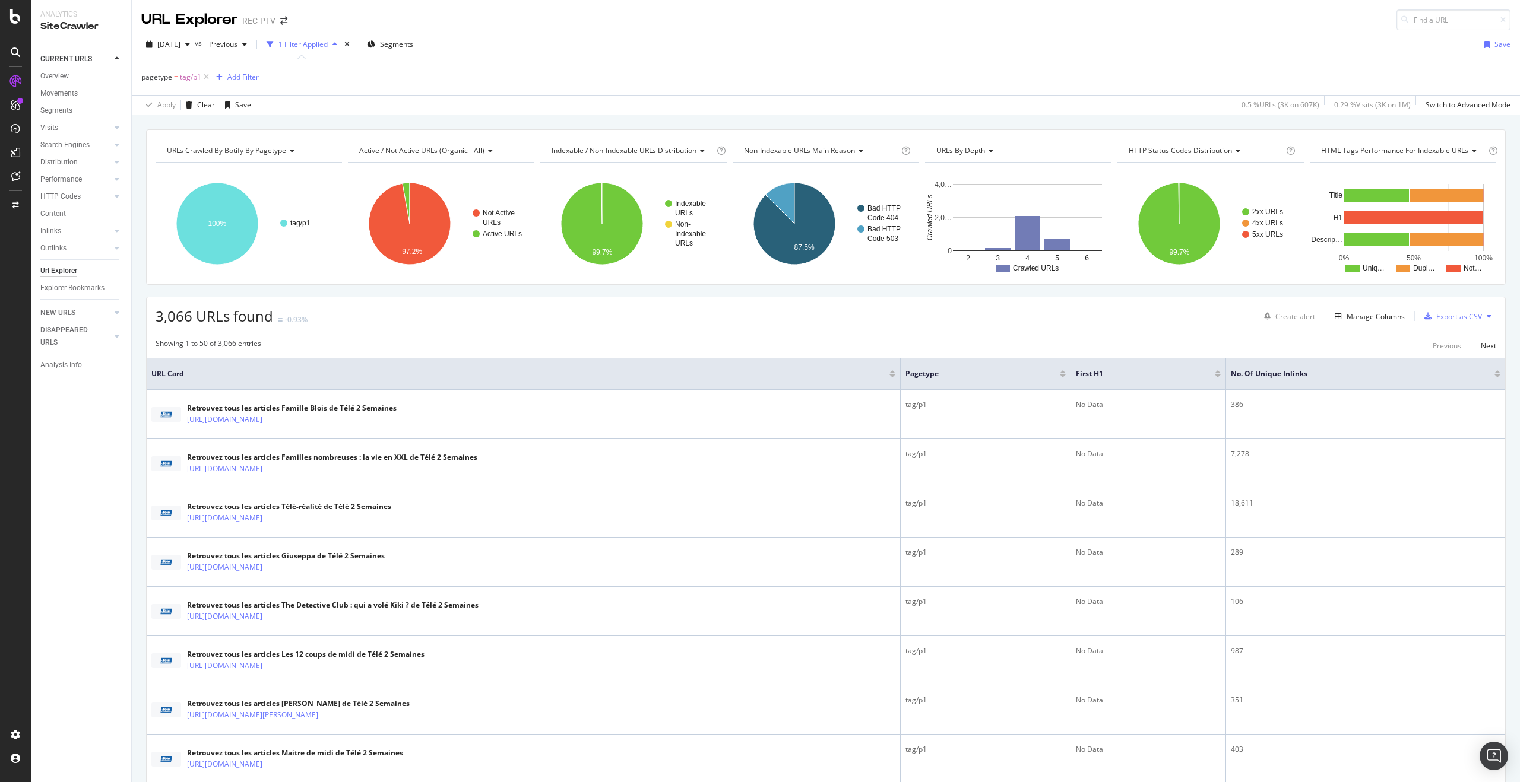
click at [1436, 317] on div "Export as CSV" at bounding box center [1459, 317] width 46 height 10
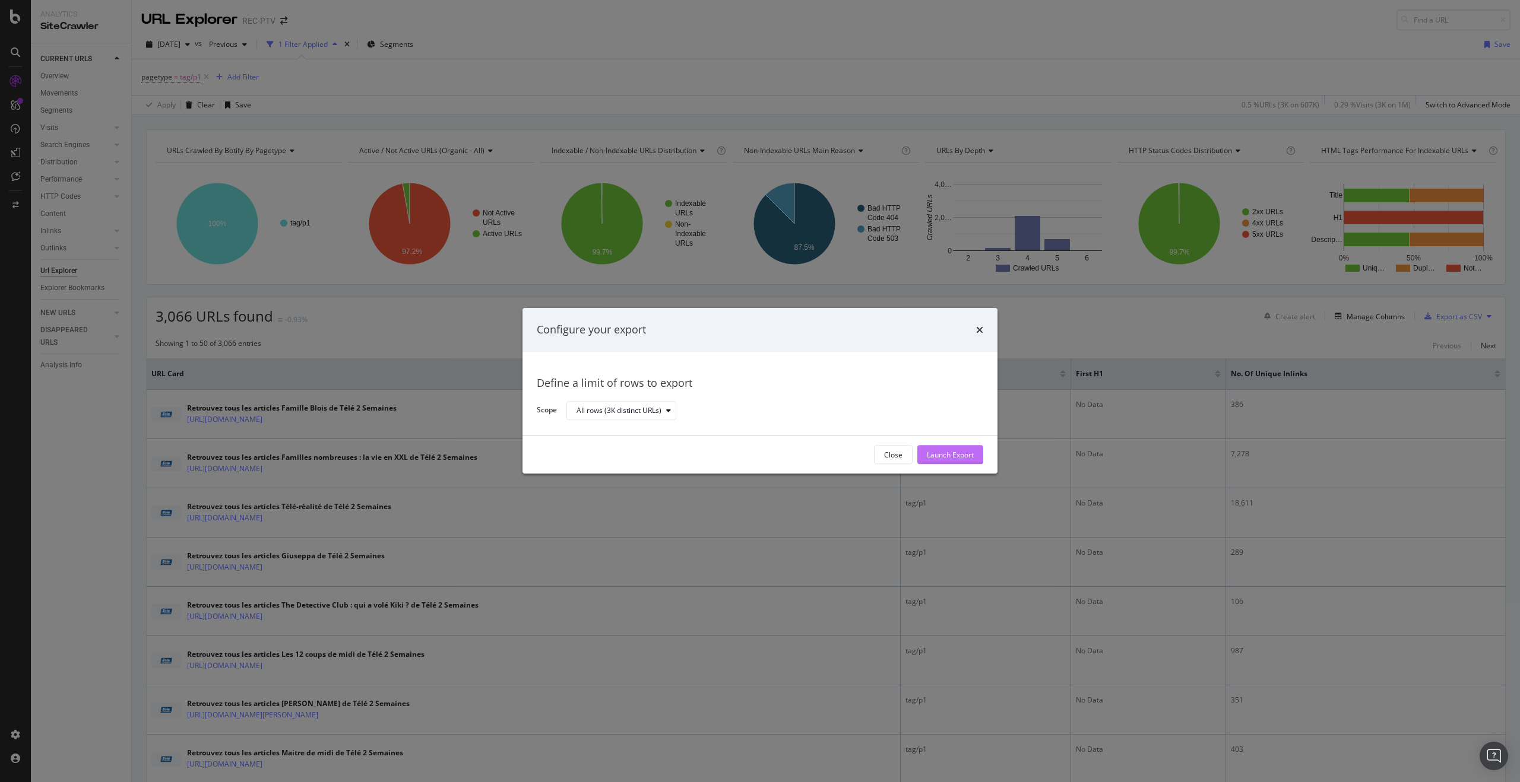
click at [967, 454] on div "Launch Export" at bounding box center [950, 455] width 47 height 10
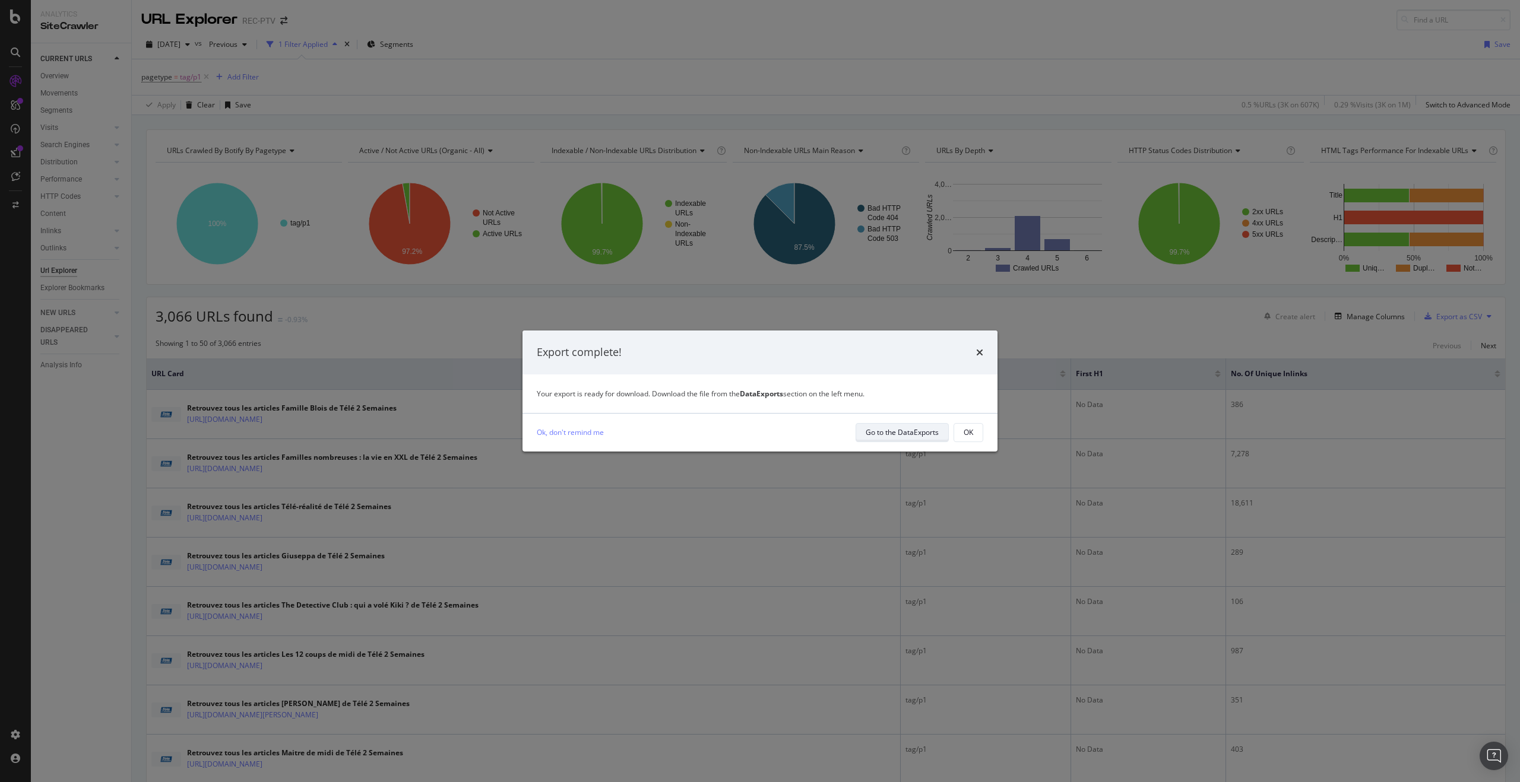
click at [894, 429] on div "Go to the DataExports" at bounding box center [902, 432] width 73 height 10
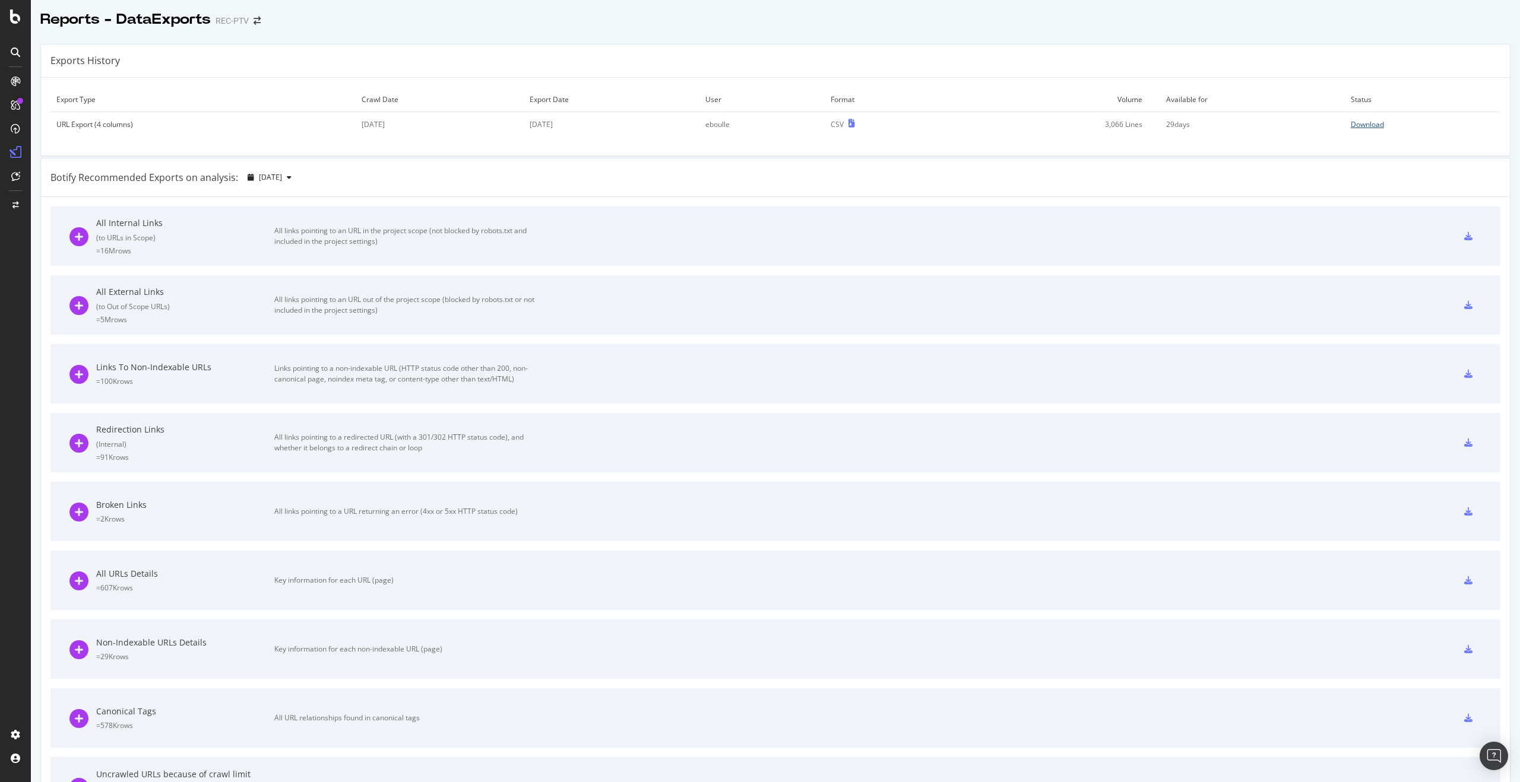
click at [1351, 123] on div "Download" at bounding box center [1367, 124] width 33 height 10
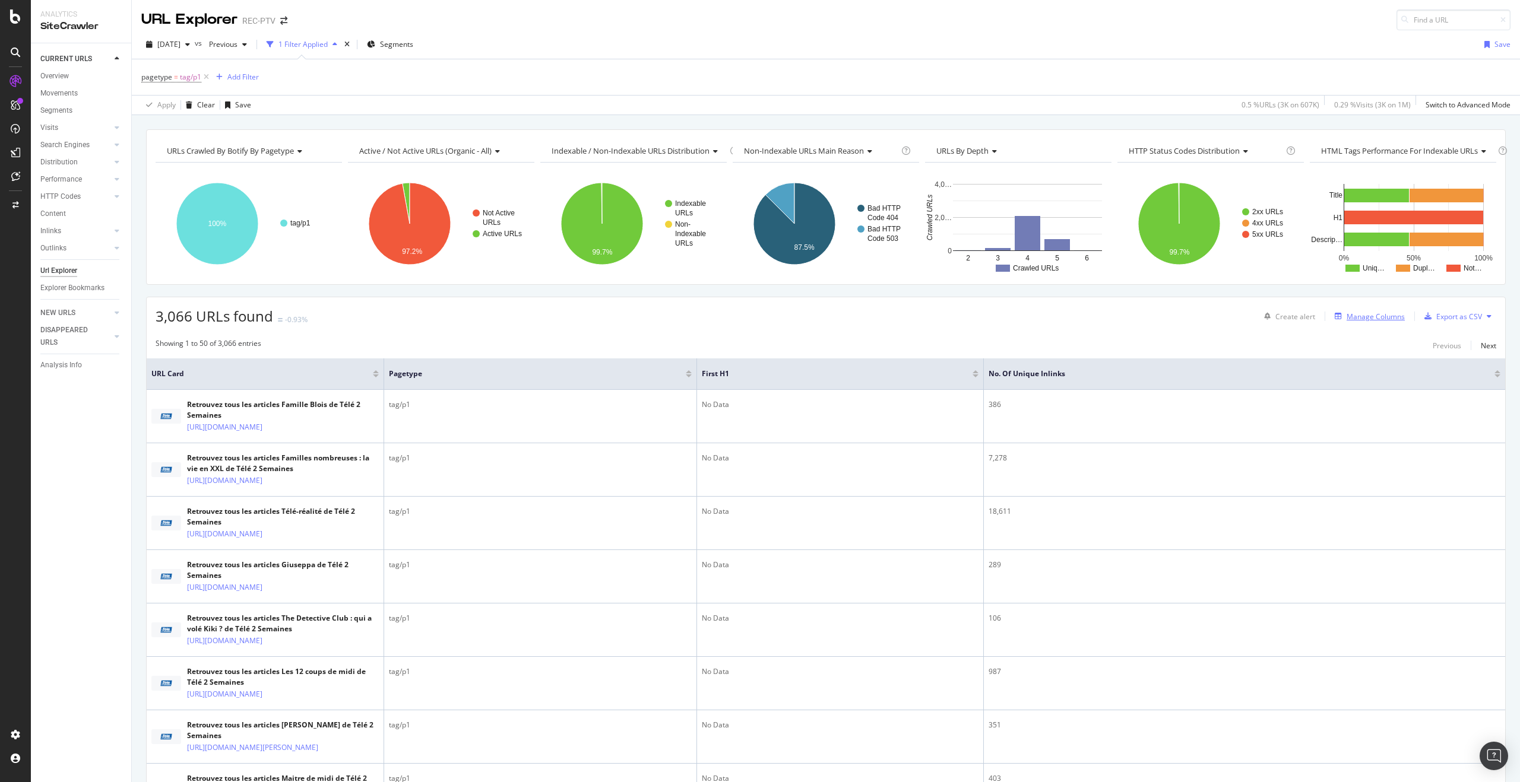
click at [1355, 320] on div "Manage Columns" at bounding box center [1375, 317] width 58 height 10
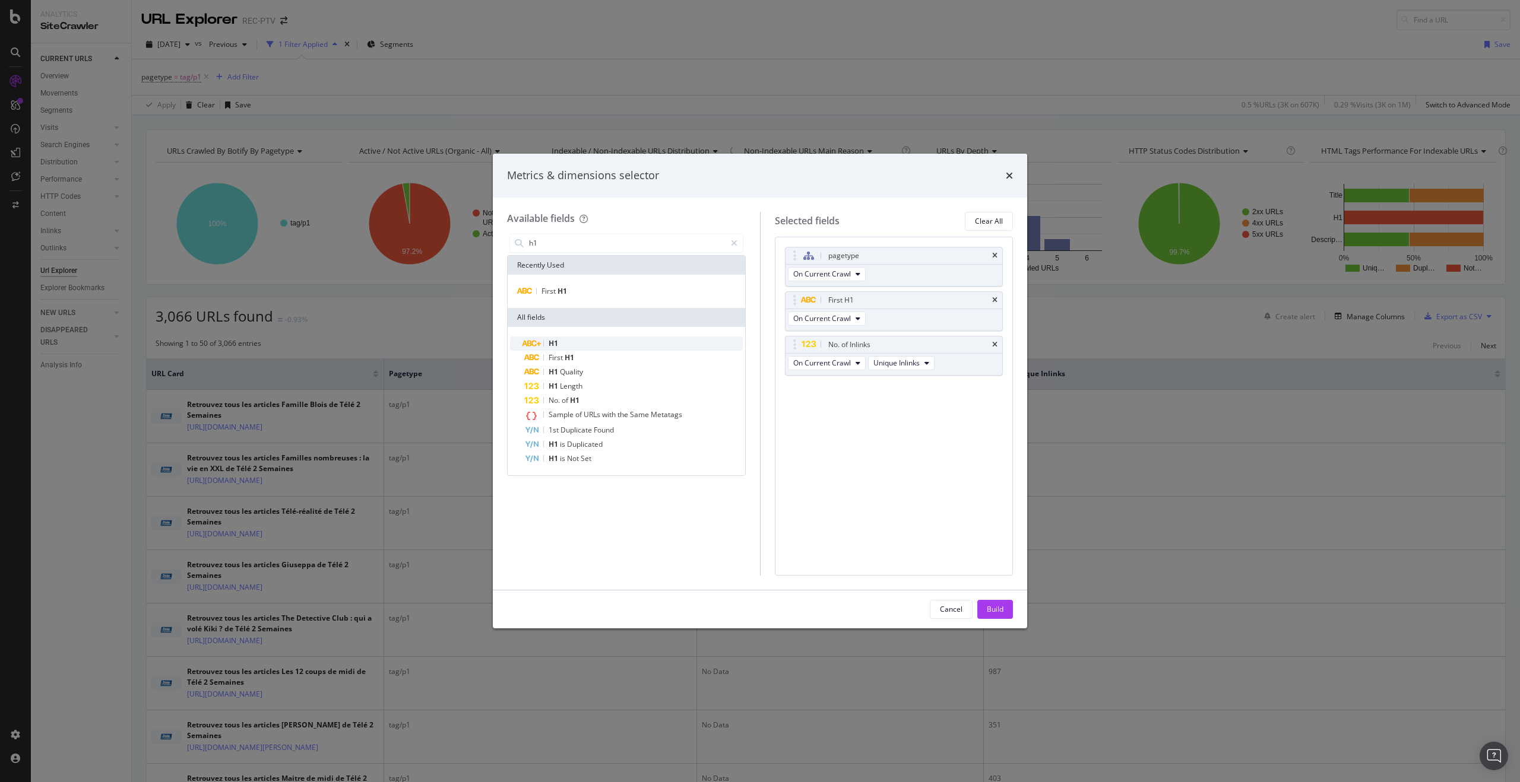
click at [608, 341] on div "H1" at bounding box center [633, 344] width 218 height 14
click at [569, 249] on input "h1" at bounding box center [627, 244] width 198 height 18
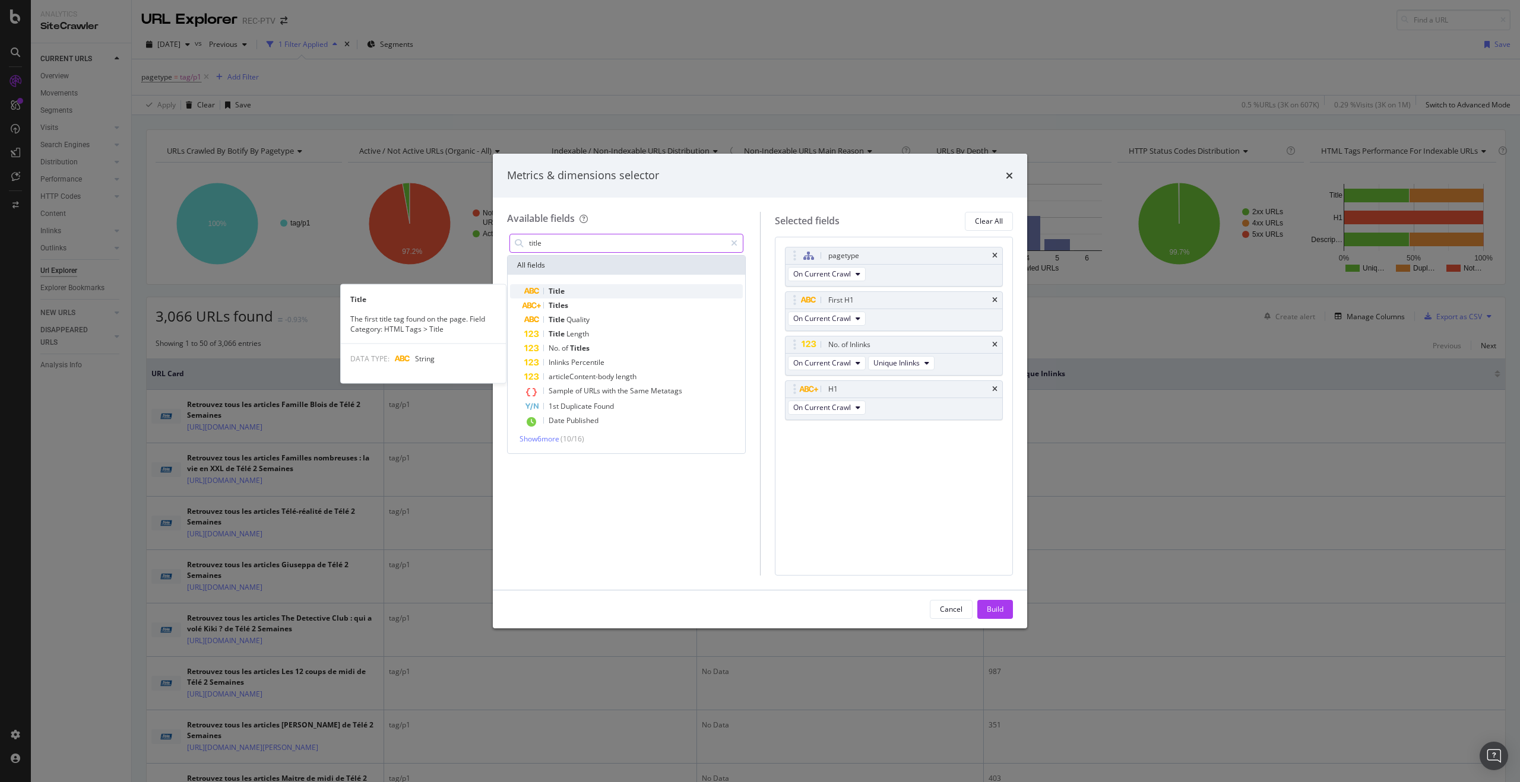
type input "title"
click at [570, 290] on div "Title" at bounding box center [633, 291] width 218 height 14
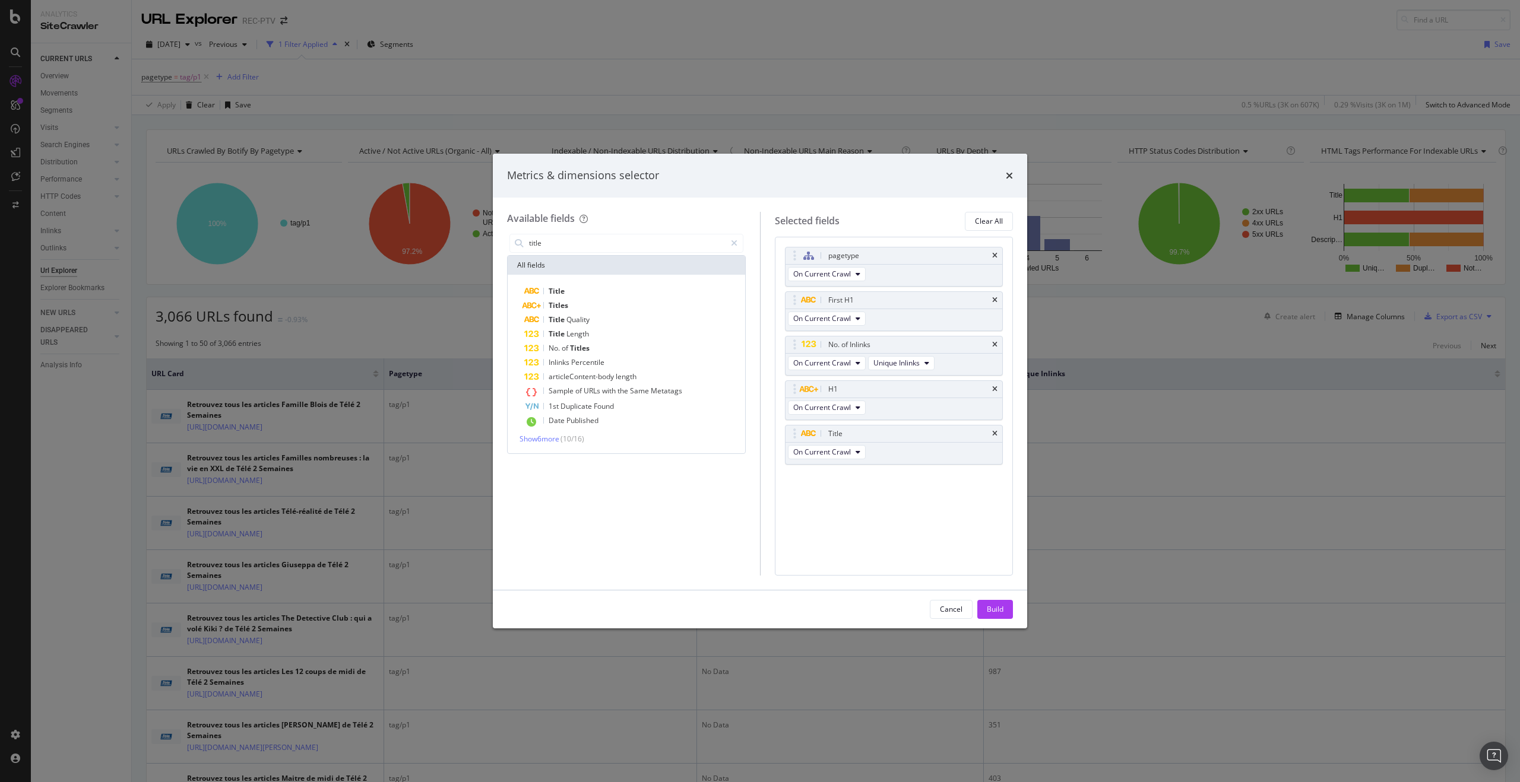
click at [1001, 603] on div "Build" at bounding box center [995, 610] width 17 height 18
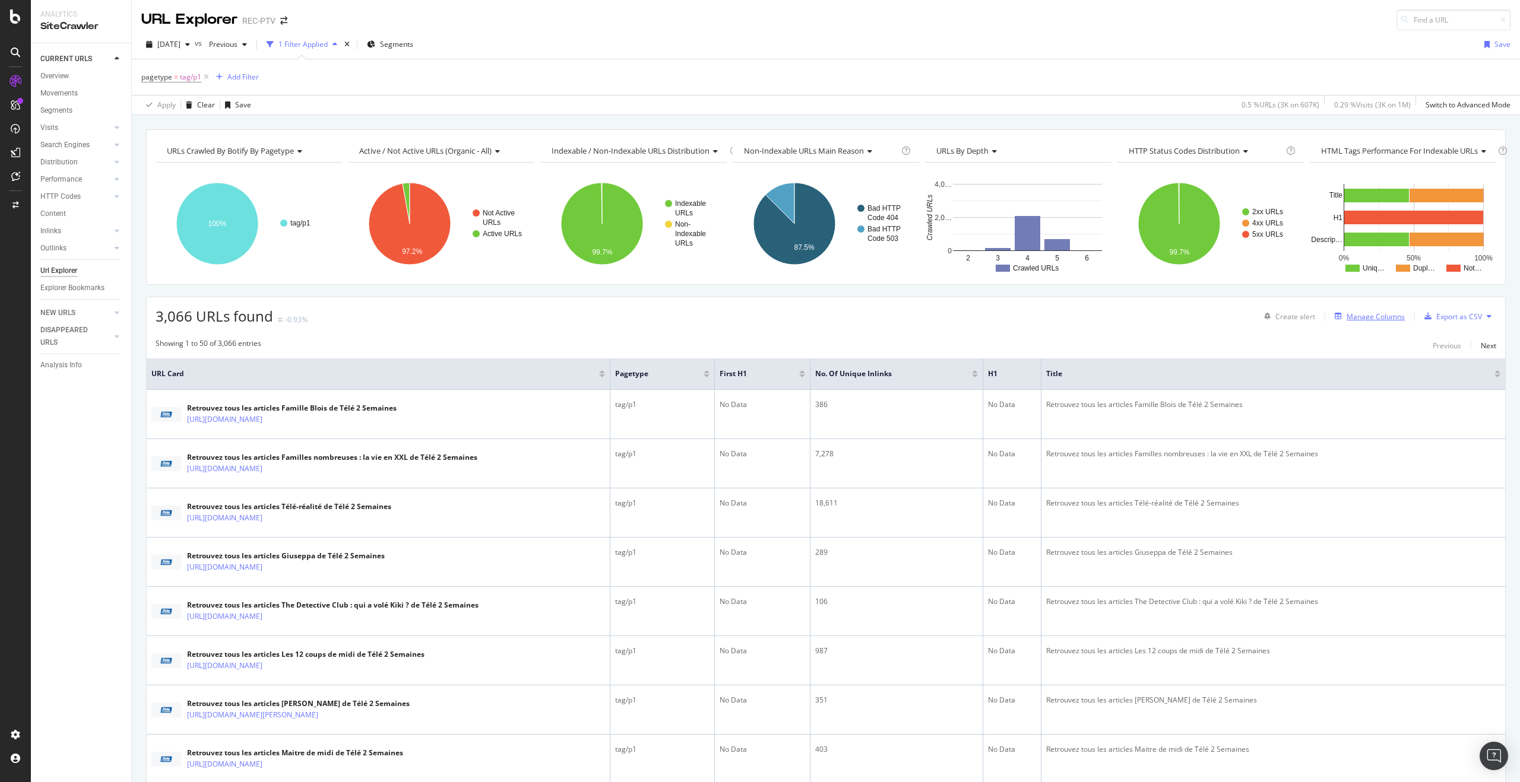
click at [1346, 316] on div "Manage Columns" at bounding box center [1375, 317] width 58 height 10
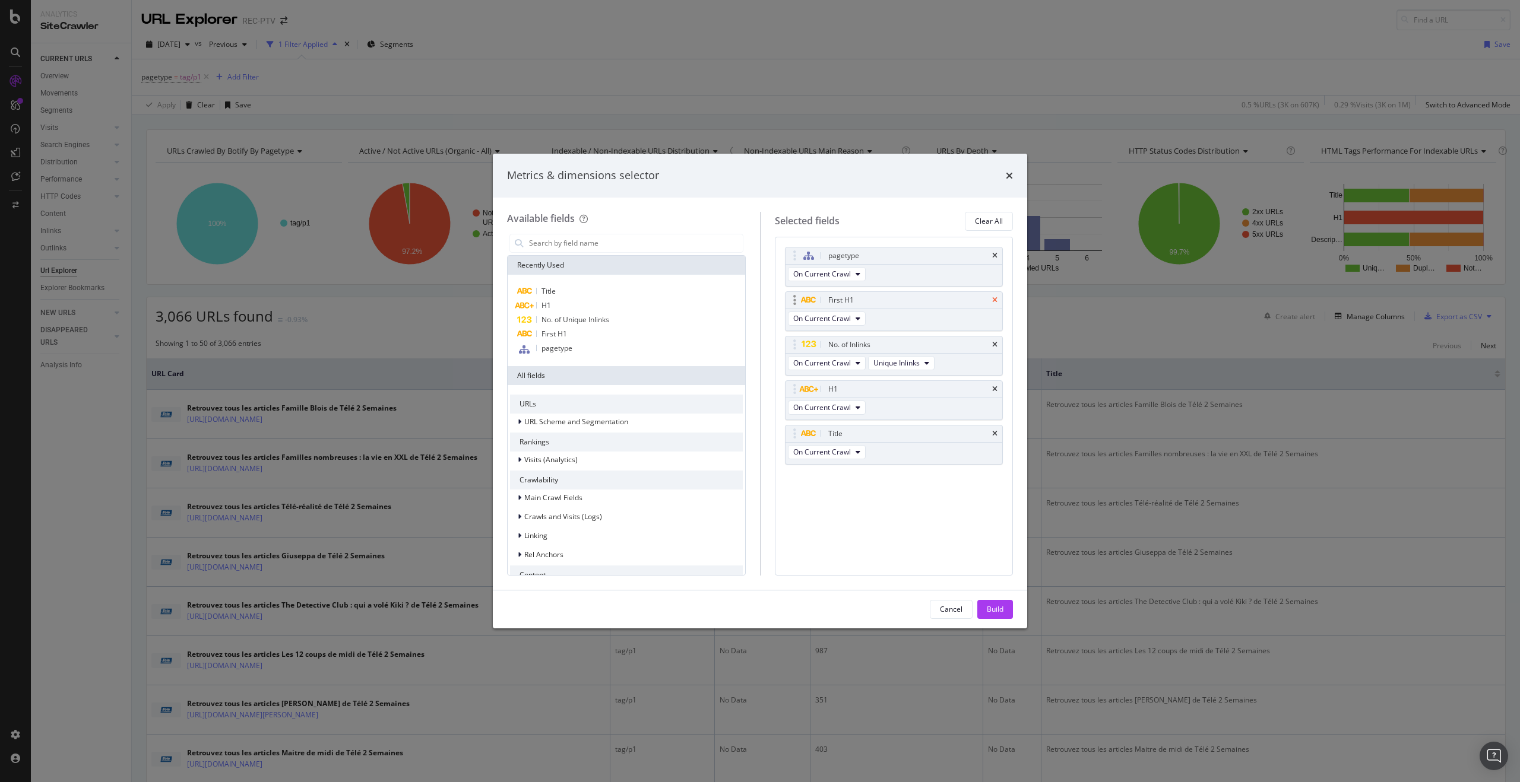
click at [992, 298] on icon "times" at bounding box center [994, 300] width 5 height 7
click at [993, 343] on icon "times" at bounding box center [994, 344] width 5 height 7
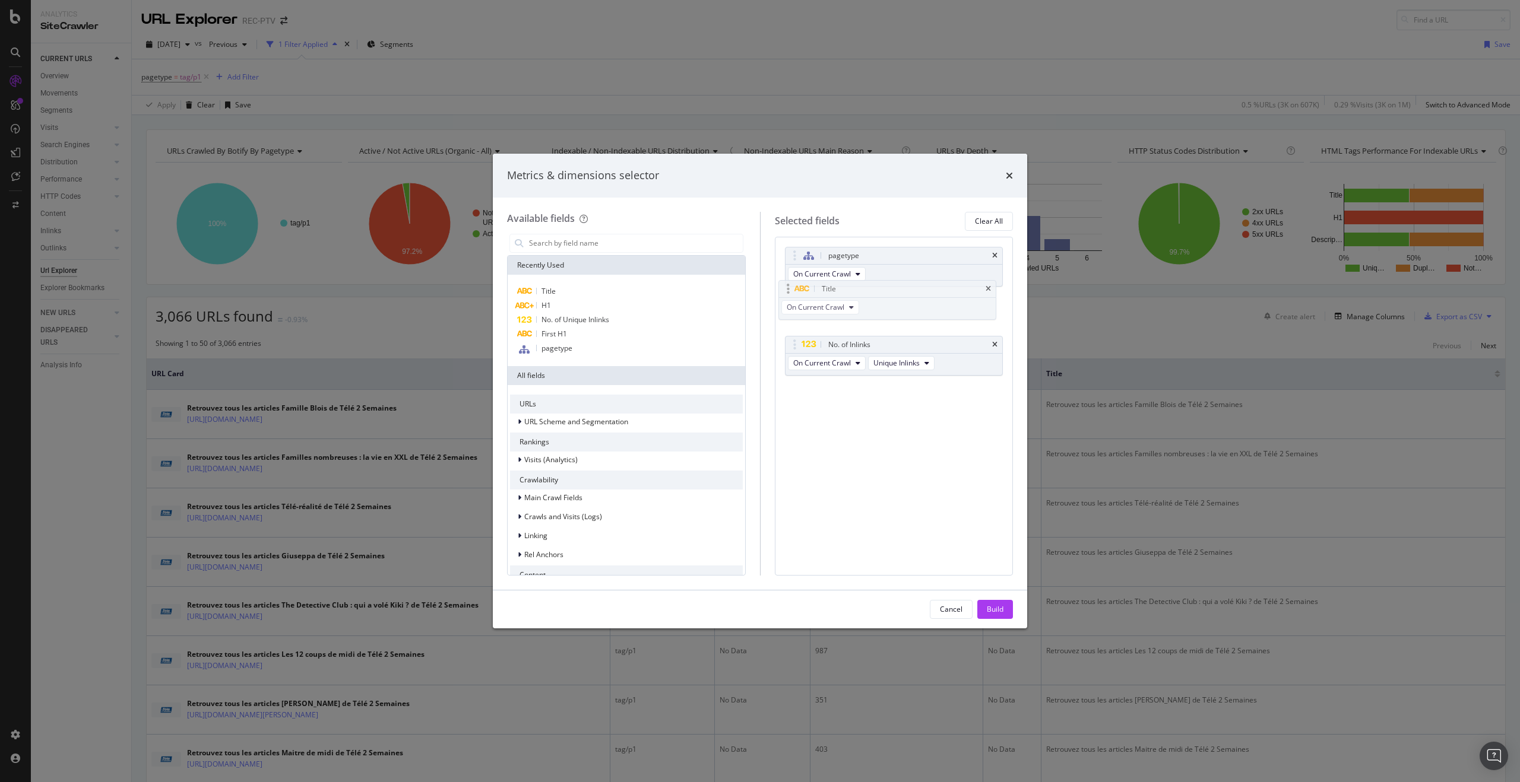
drag, startPoint x: 916, startPoint y: 344, endPoint x: 910, endPoint y: 290, distance: 54.4
click at [910, 290] on body "Analytics SiteCrawler CURRENT URLS Overview Movements Segments Visits Analysis …" at bounding box center [760, 391] width 1520 height 782
click at [993, 606] on div "Build" at bounding box center [995, 609] width 17 height 10
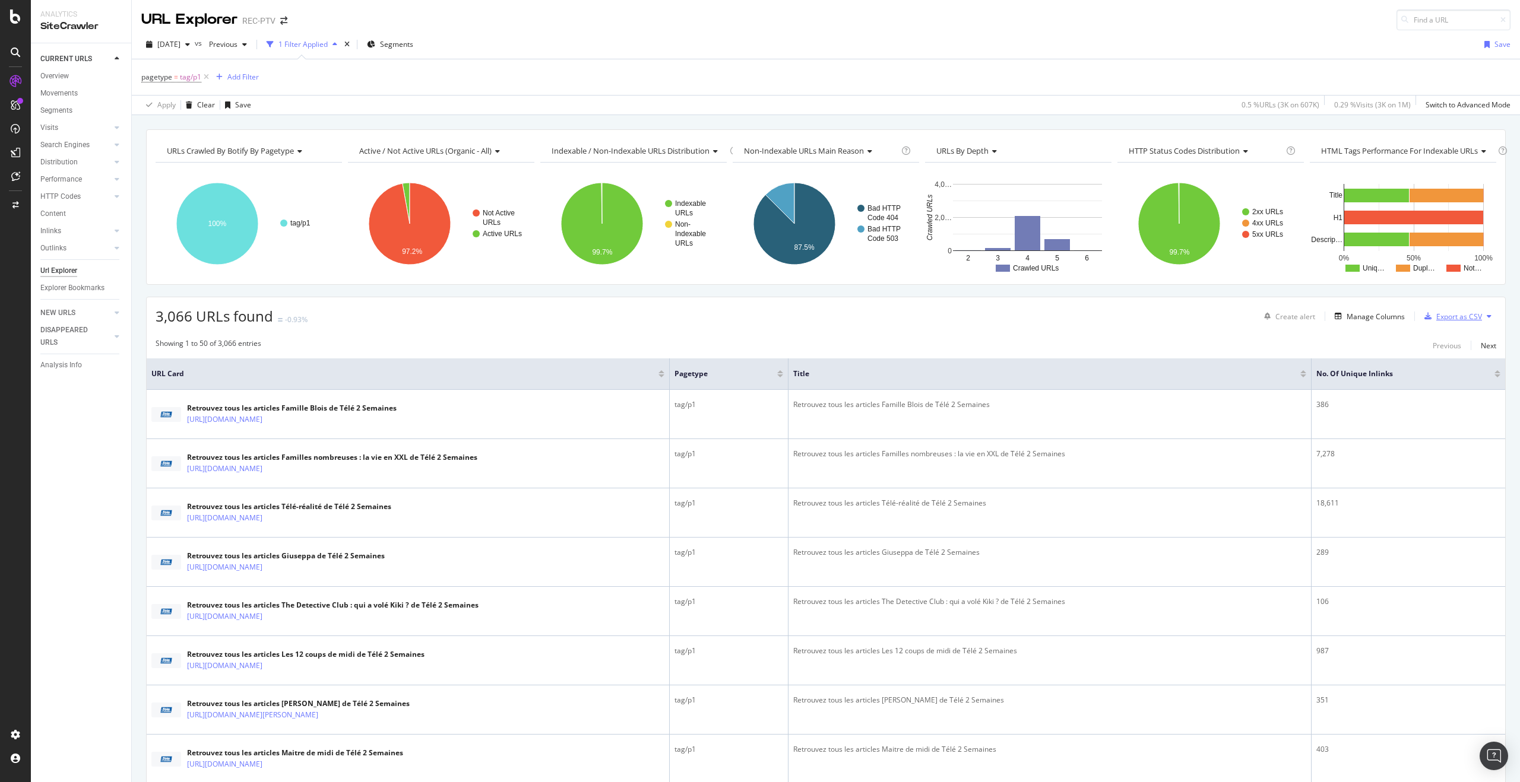
click at [1454, 319] on div "Export as CSV" at bounding box center [1459, 317] width 46 height 10
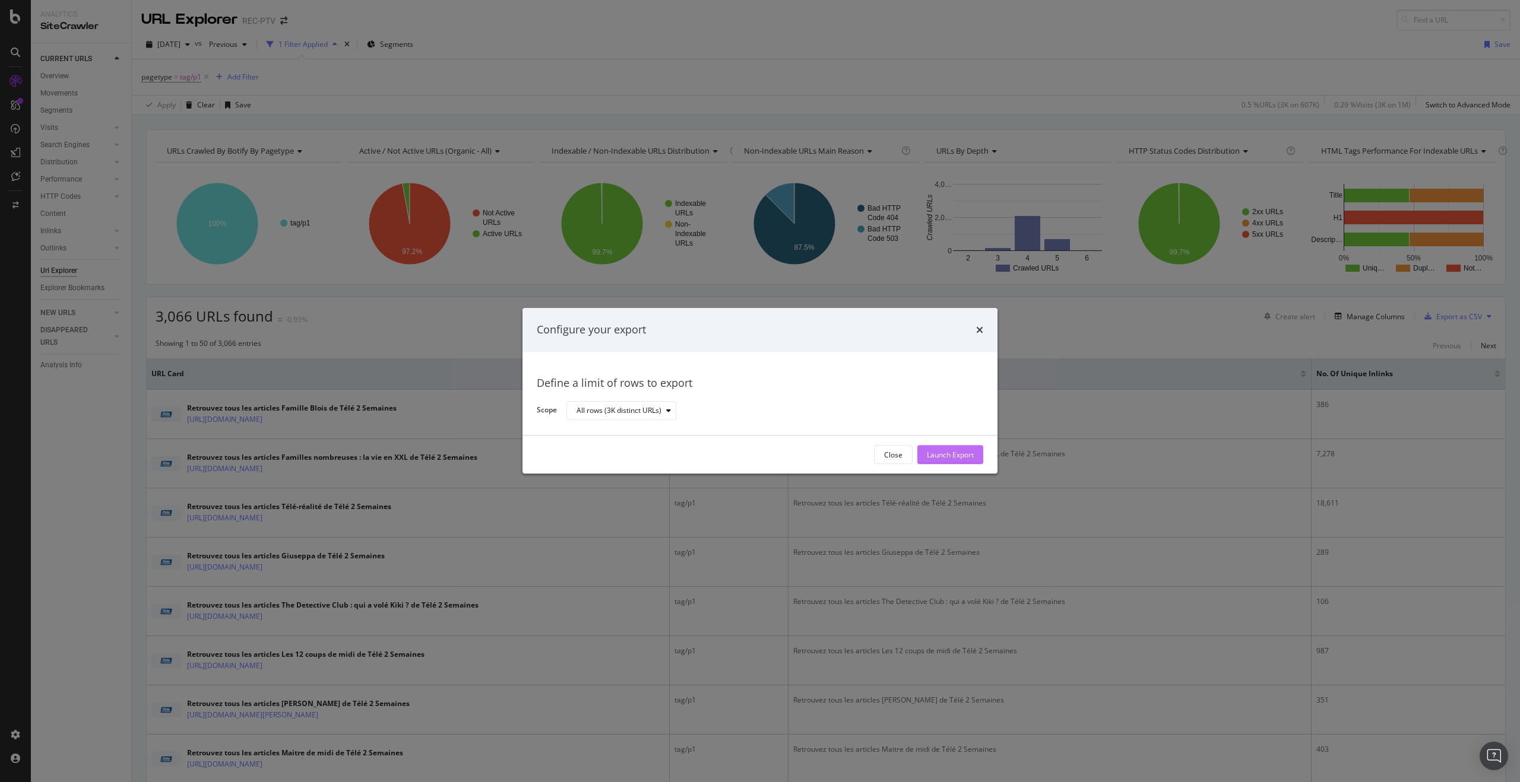
click at [965, 446] on button "Launch Export" at bounding box center [950, 455] width 66 height 19
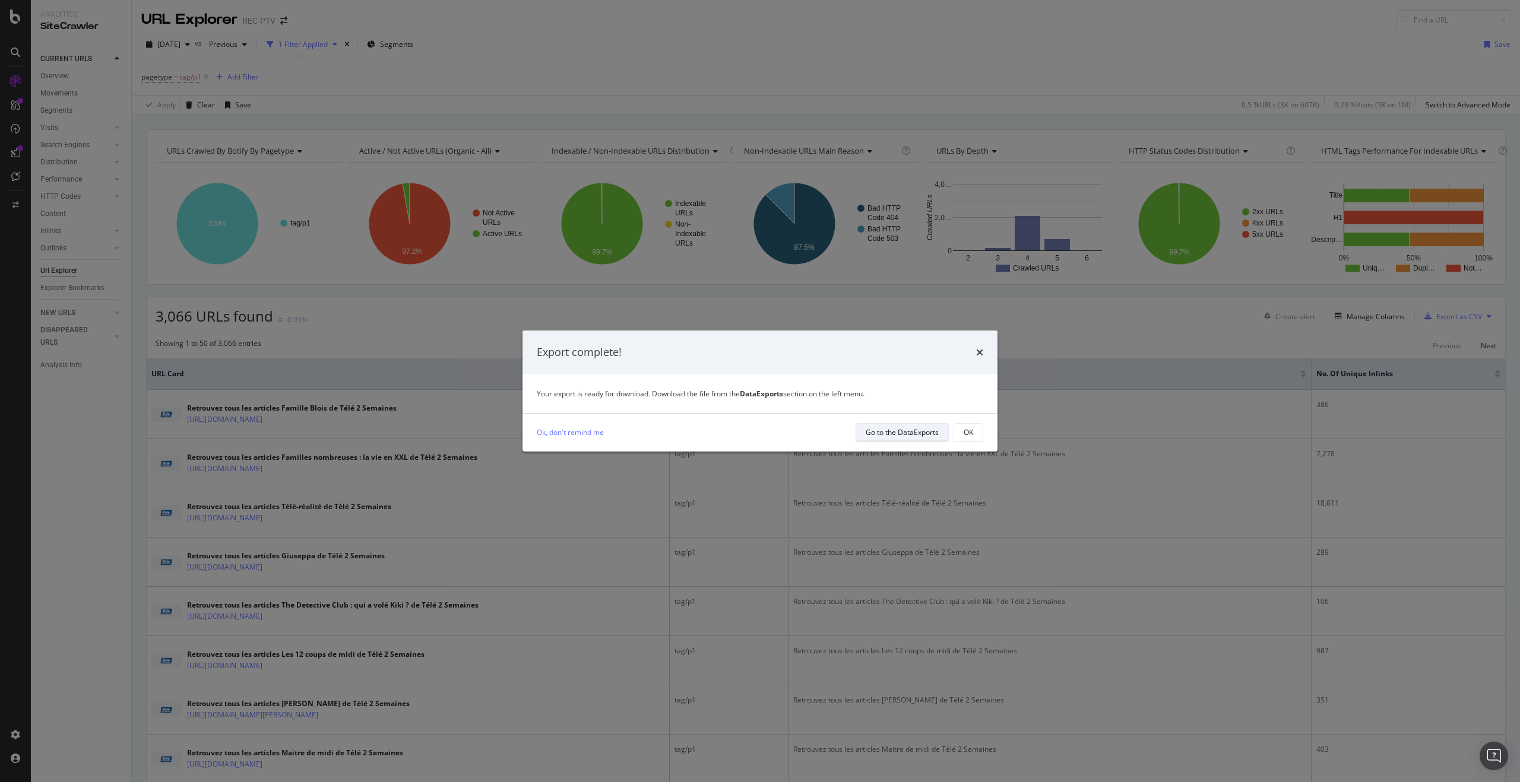
click at [912, 428] on div "Go to the DataExports" at bounding box center [902, 432] width 73 height 10
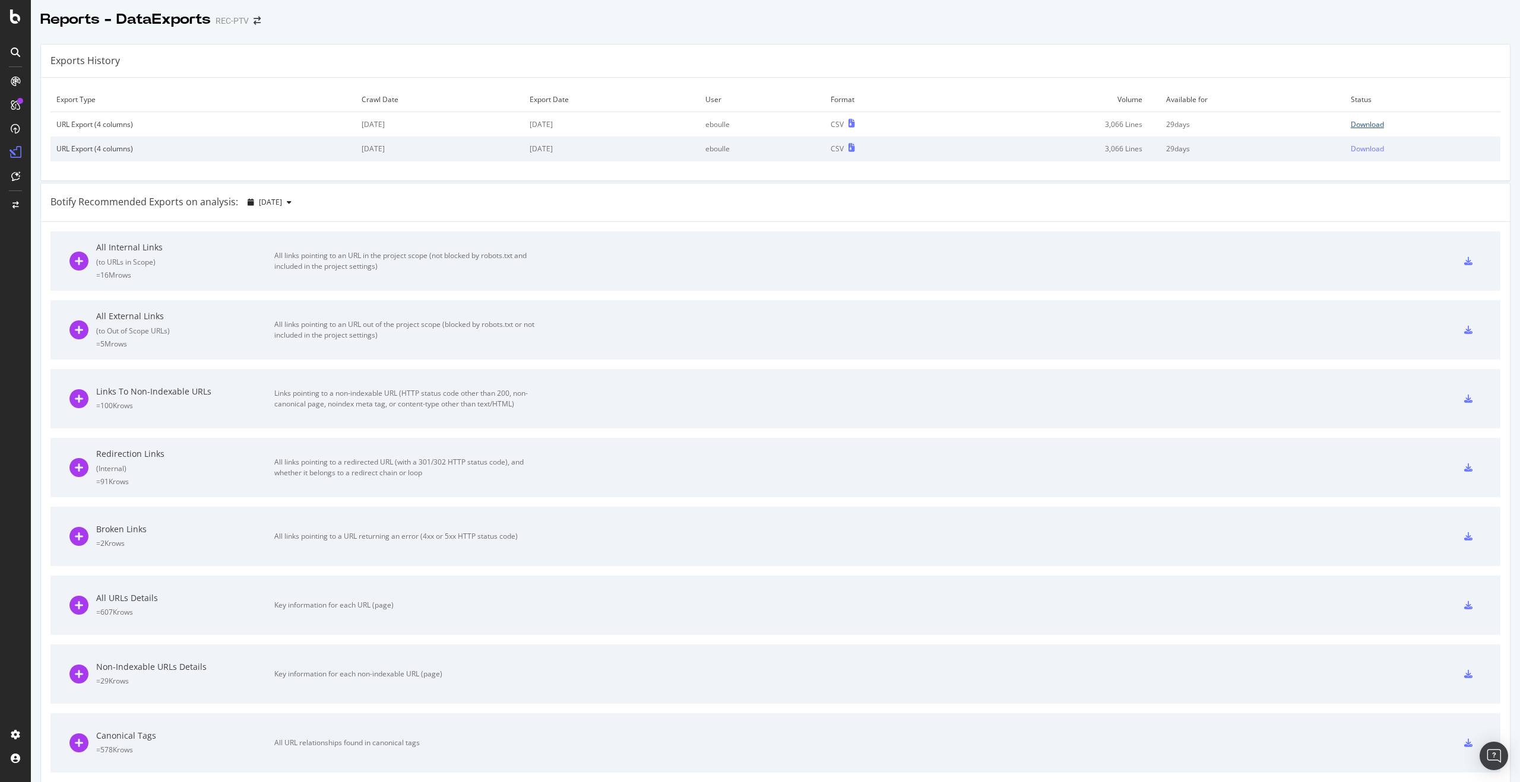
click at [1351, 125] on div "Download" at bounding box center [1367, 124] width 33 height 10
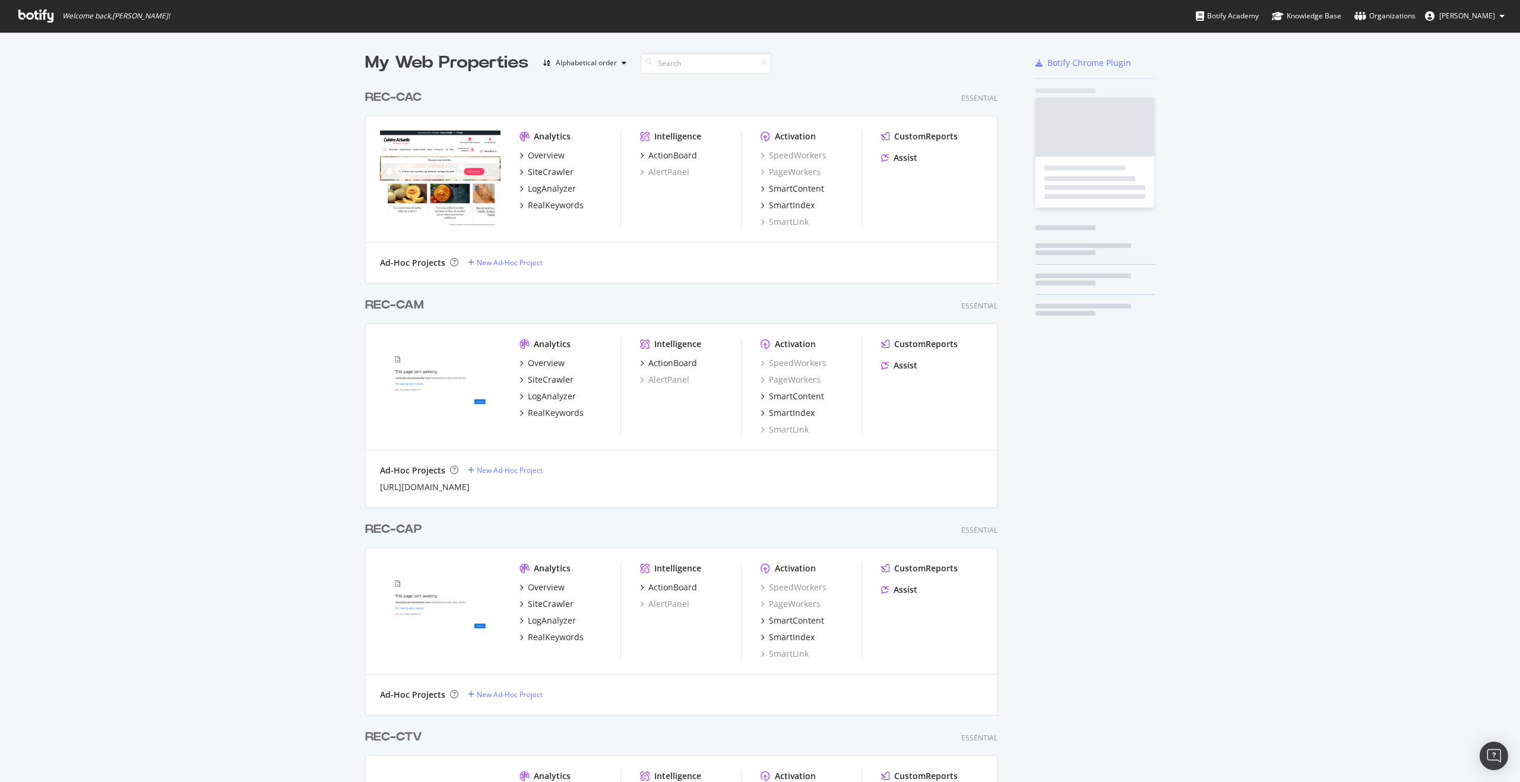
scroll to position [3142, 633]
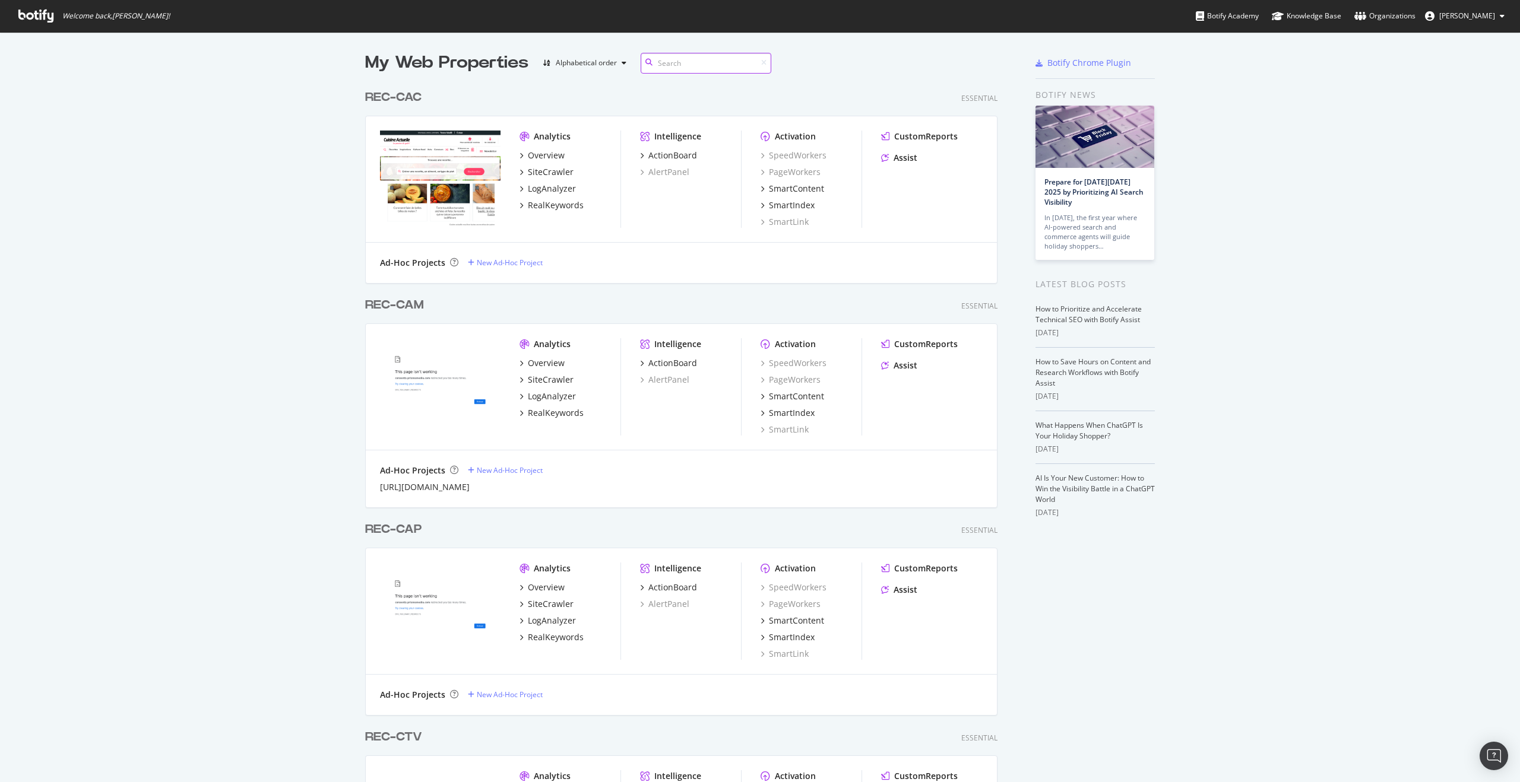
click at [680, 65] on input at bounding box center [706, 63] width 131 height 21
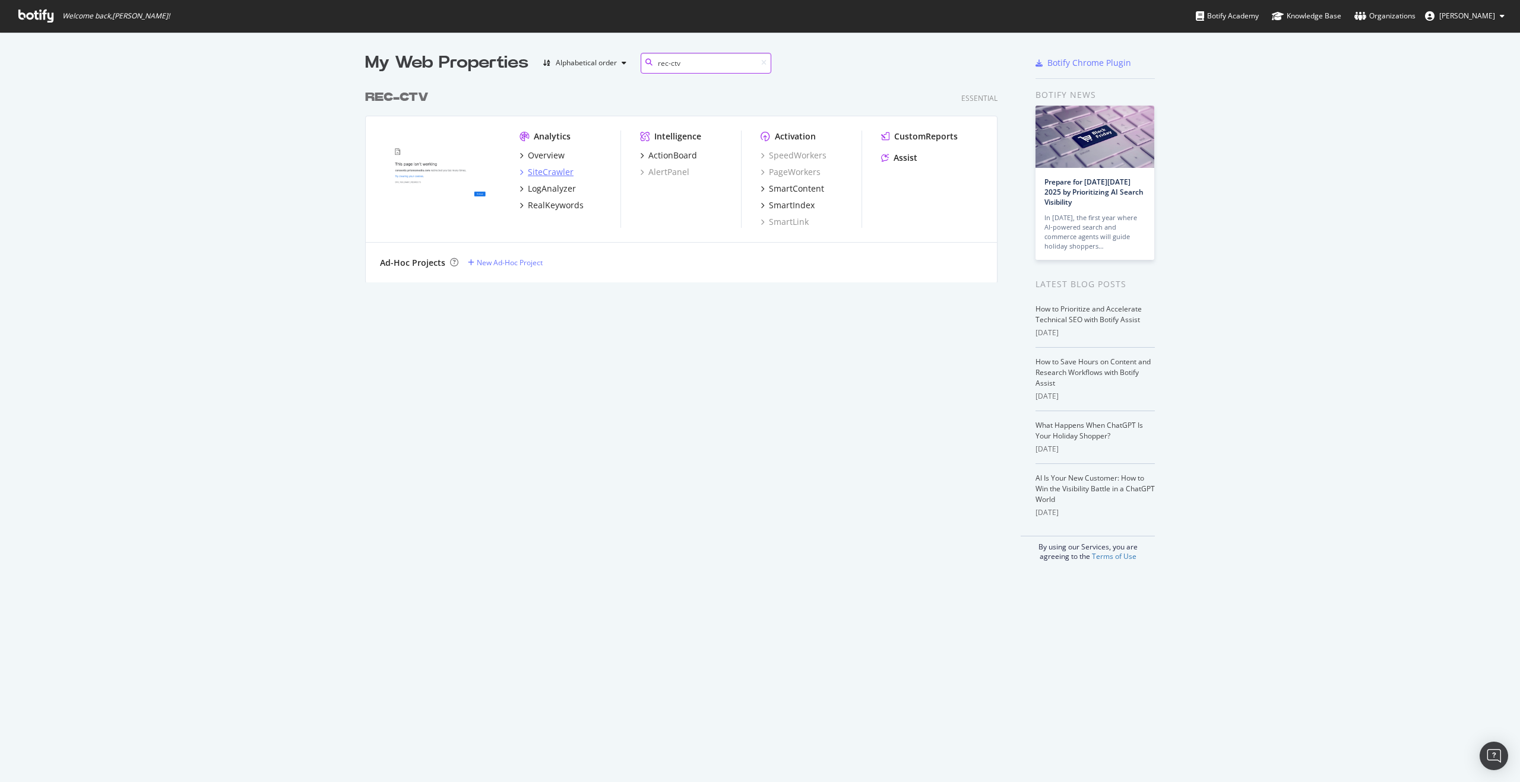
type input "rec-ctv"
click at [549, 176] on div "SiteCrawler" at bounding box center [551, 172] width 46 height 12
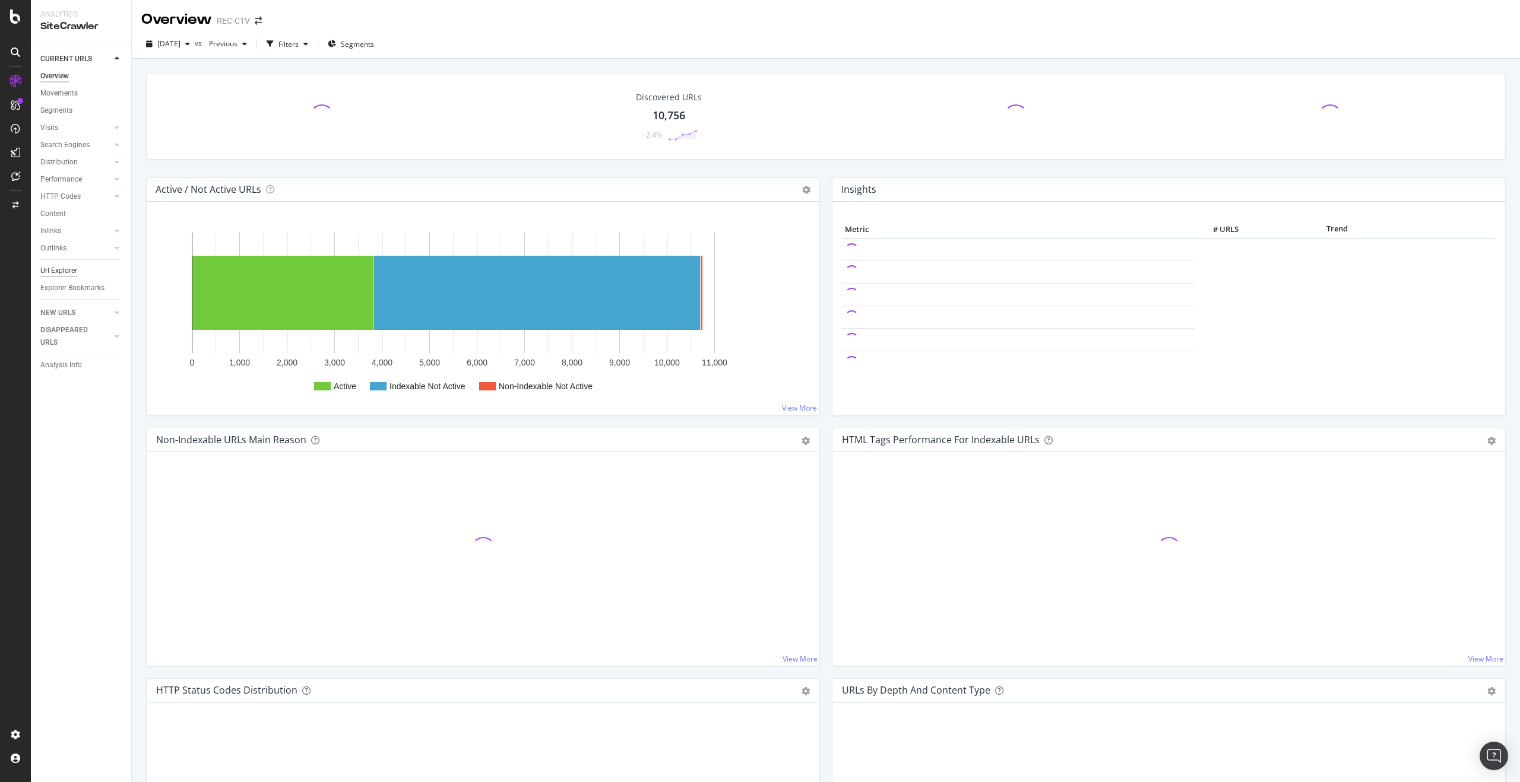
click at [73, 264] on div "Url Explorer" at bounding box center [85, 270] width 91 height 17
click at [72, 265] on div "Url Explorer" at bounding box center [58, 271] width 37 height 12
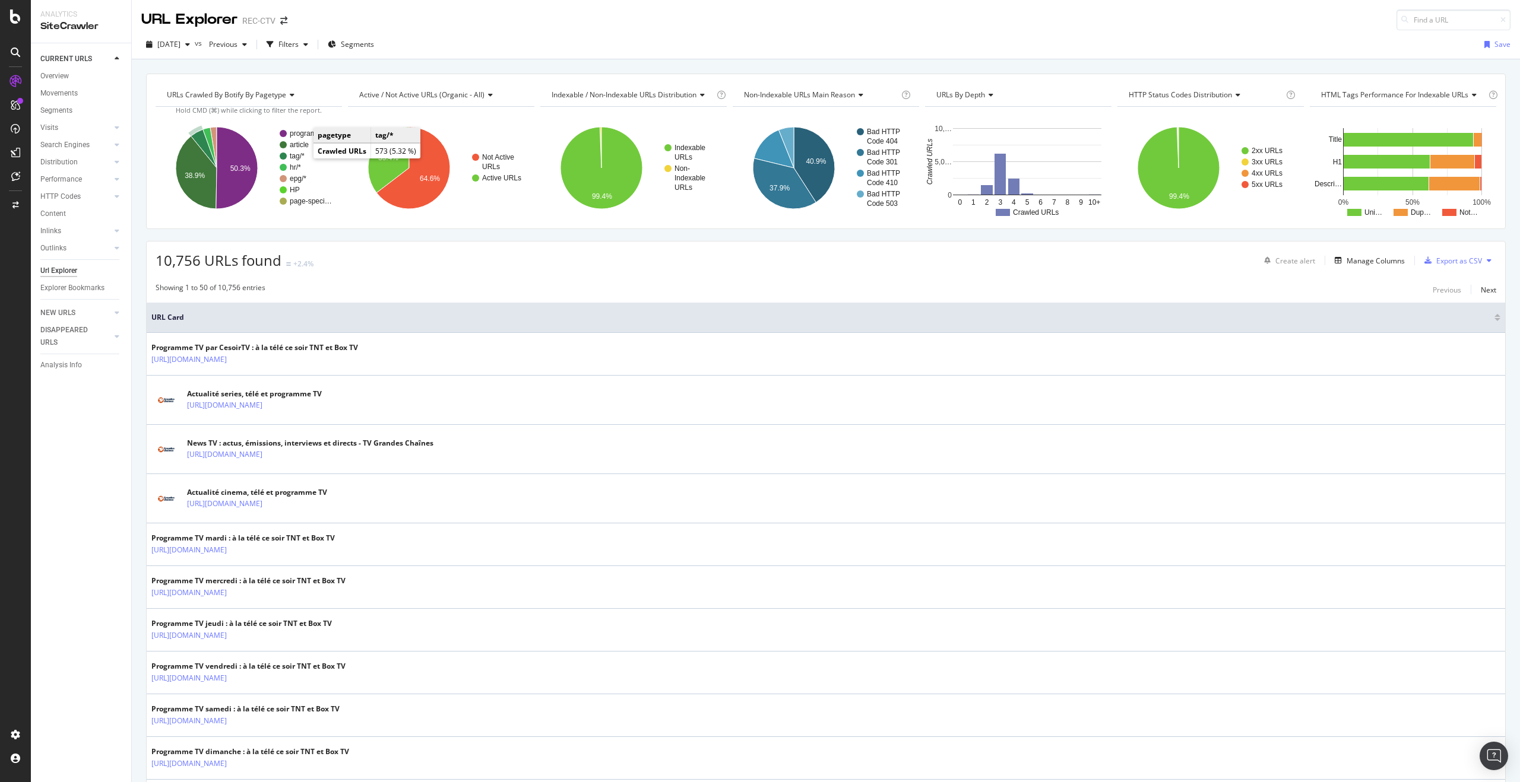
click at [296, 154] on text "tag/*" at bounding box center [297, 156] width 15 height 8
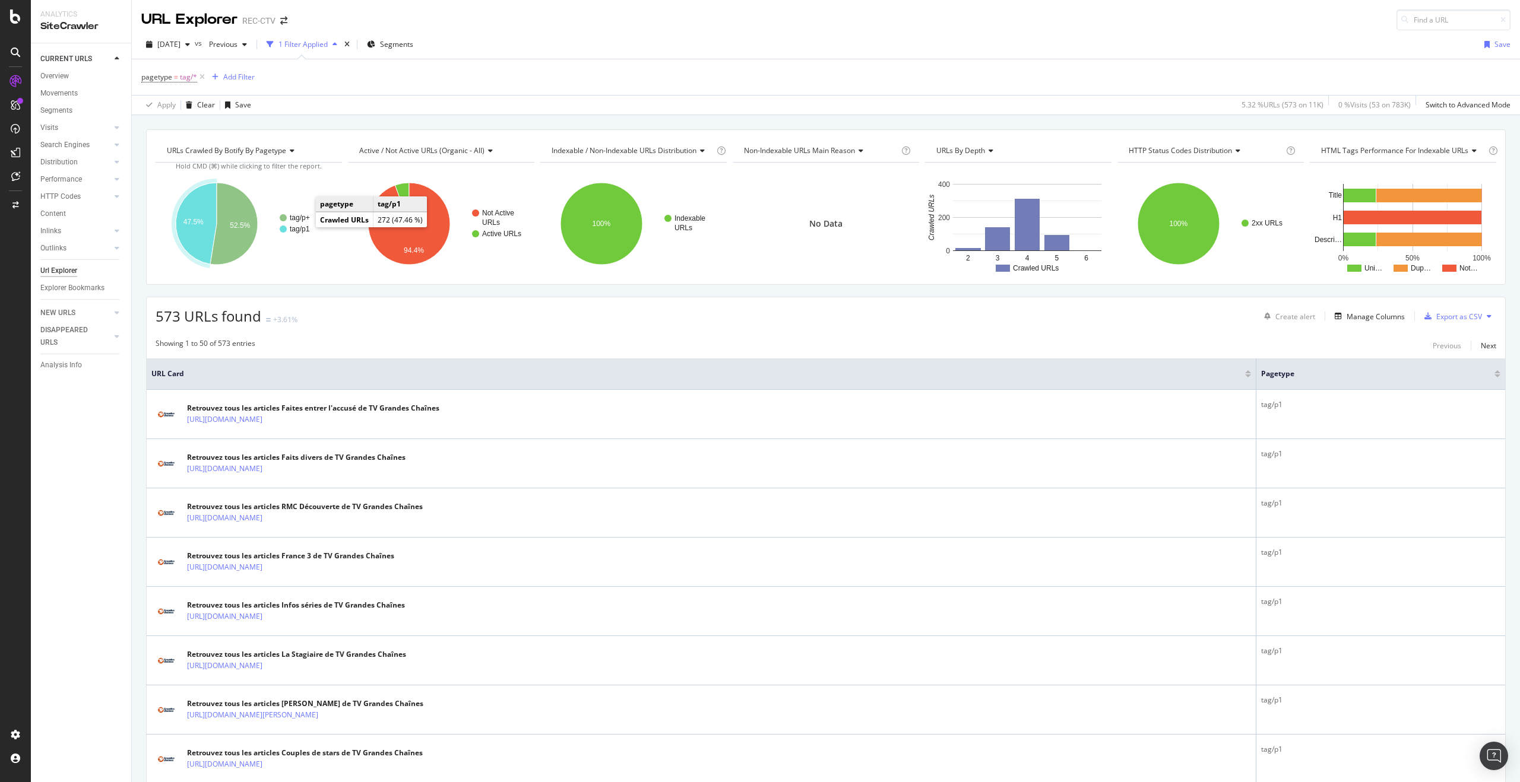
click at [300, 232] on text "tag/p1" at bounding box center [300, 229] width 20 height 8
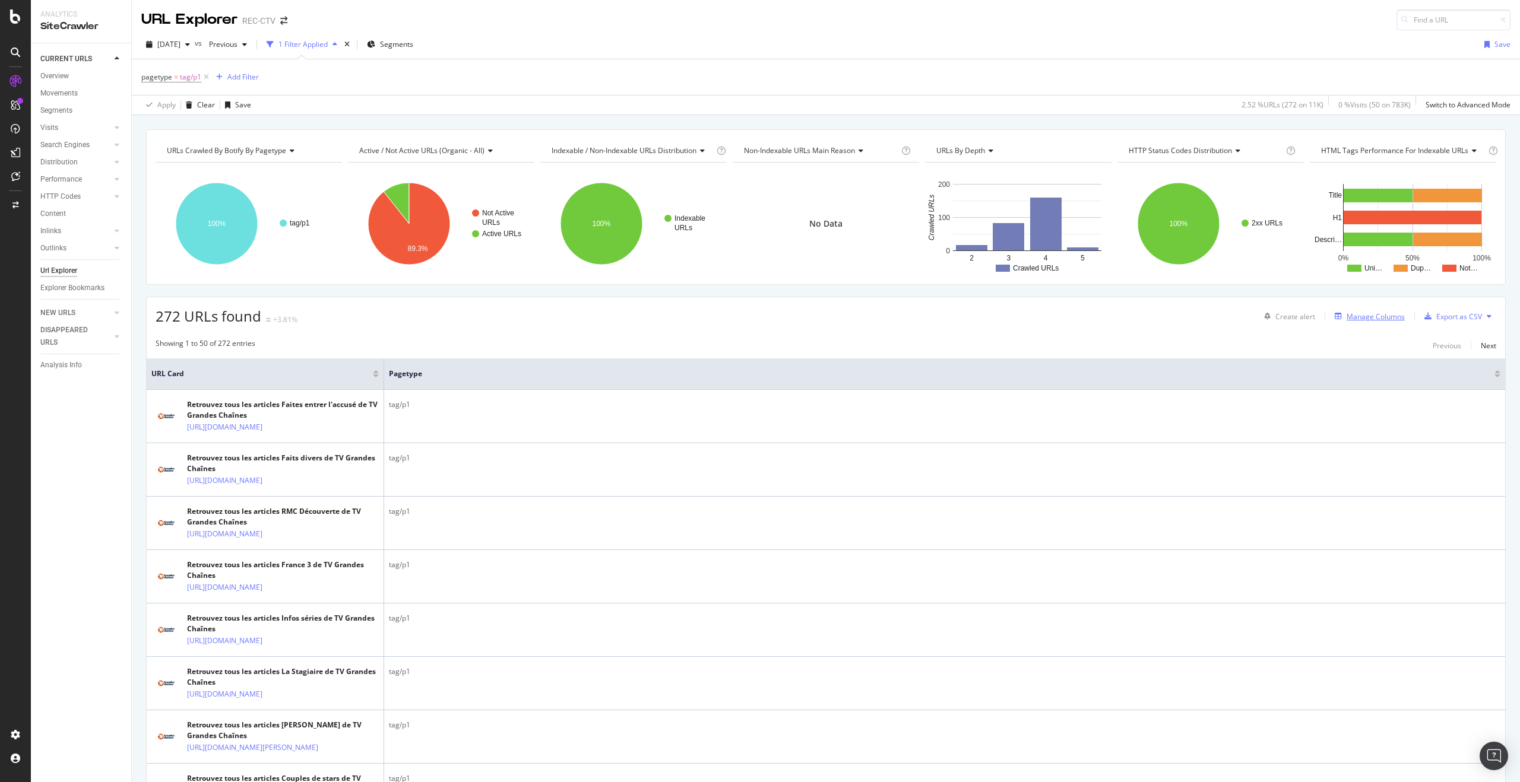
click at [1371, 322] on div "Manage Columns" at bounding box center [1367, 316] width 75 height 13
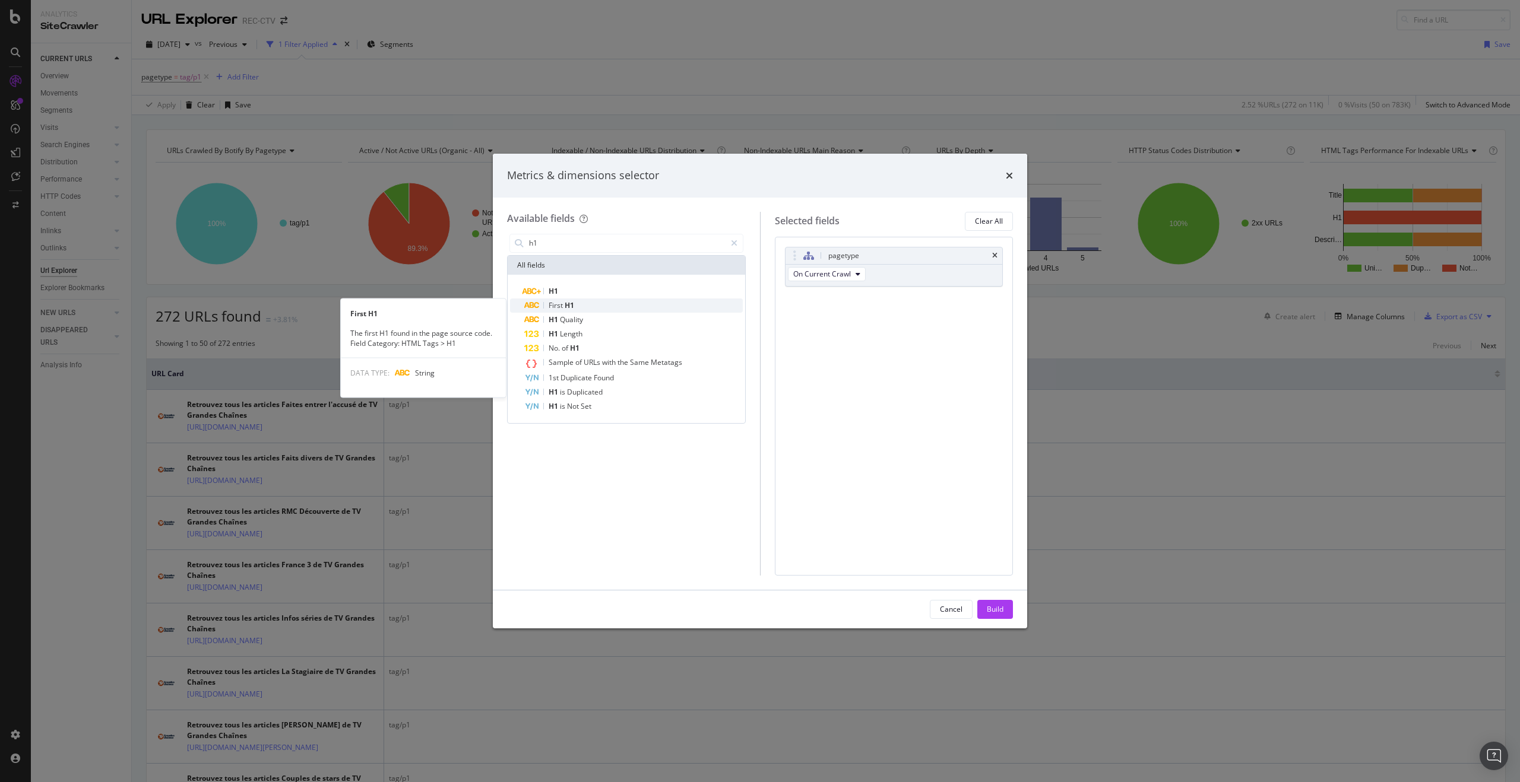
type input "h1"
click at [622, 302] on div "First H1" at bounding box center [633, 306] width 218 height 14
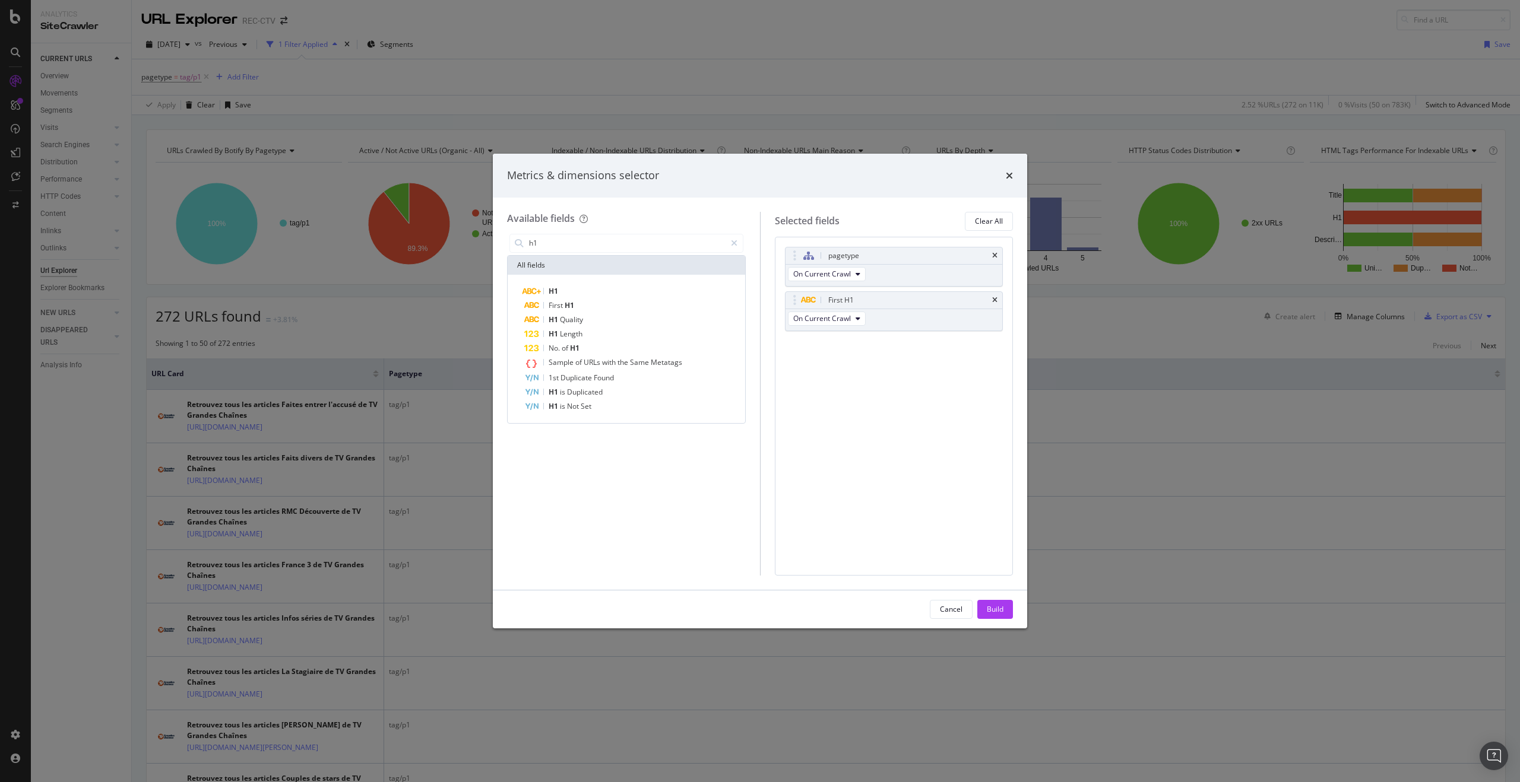
click at [999, 607] on div "Build" at bounding box center [995, 609] width 17 height 10
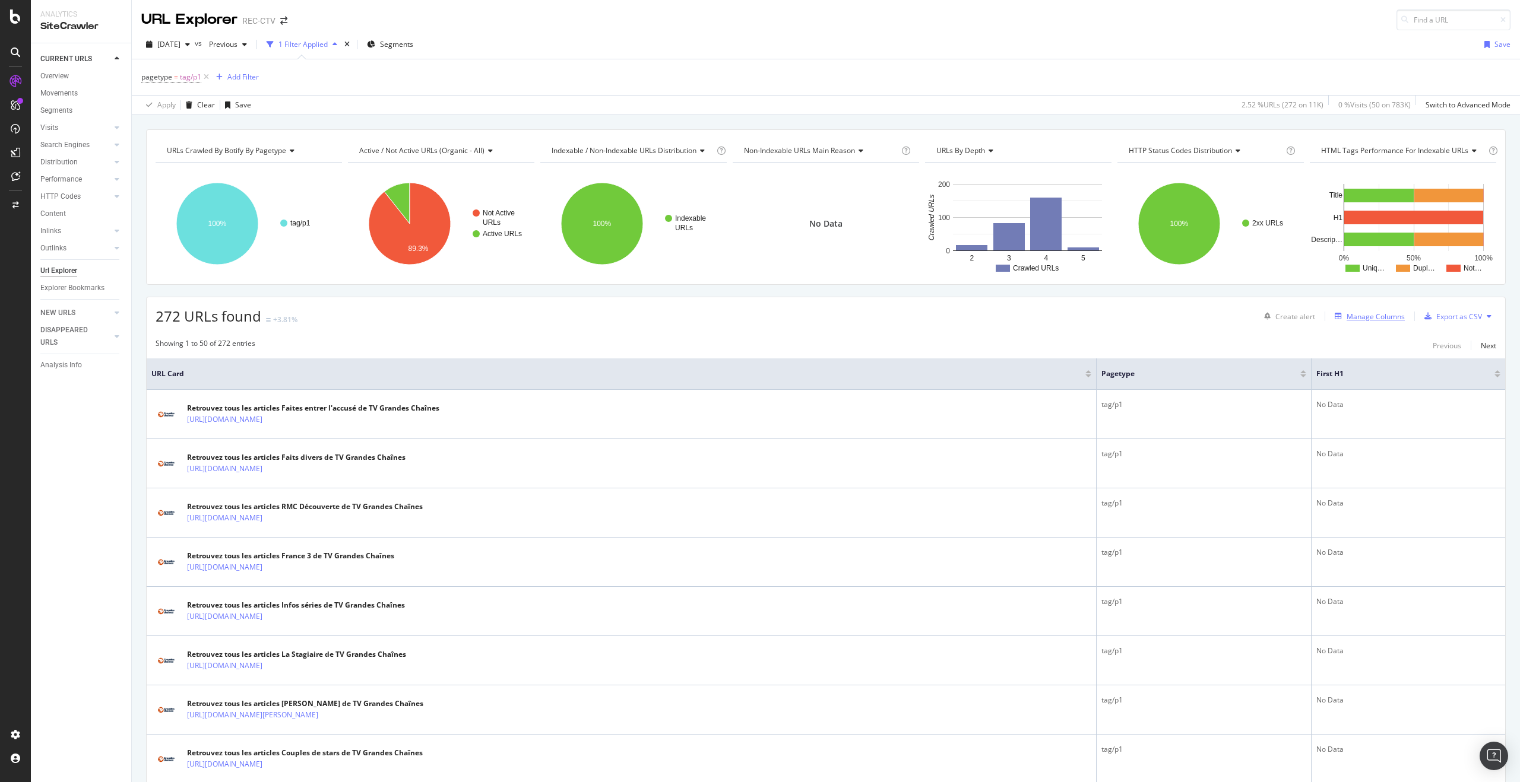
click at [1382, 321] on div "Manage Columns" at bounding box center [1375, 317] width 58 height 10
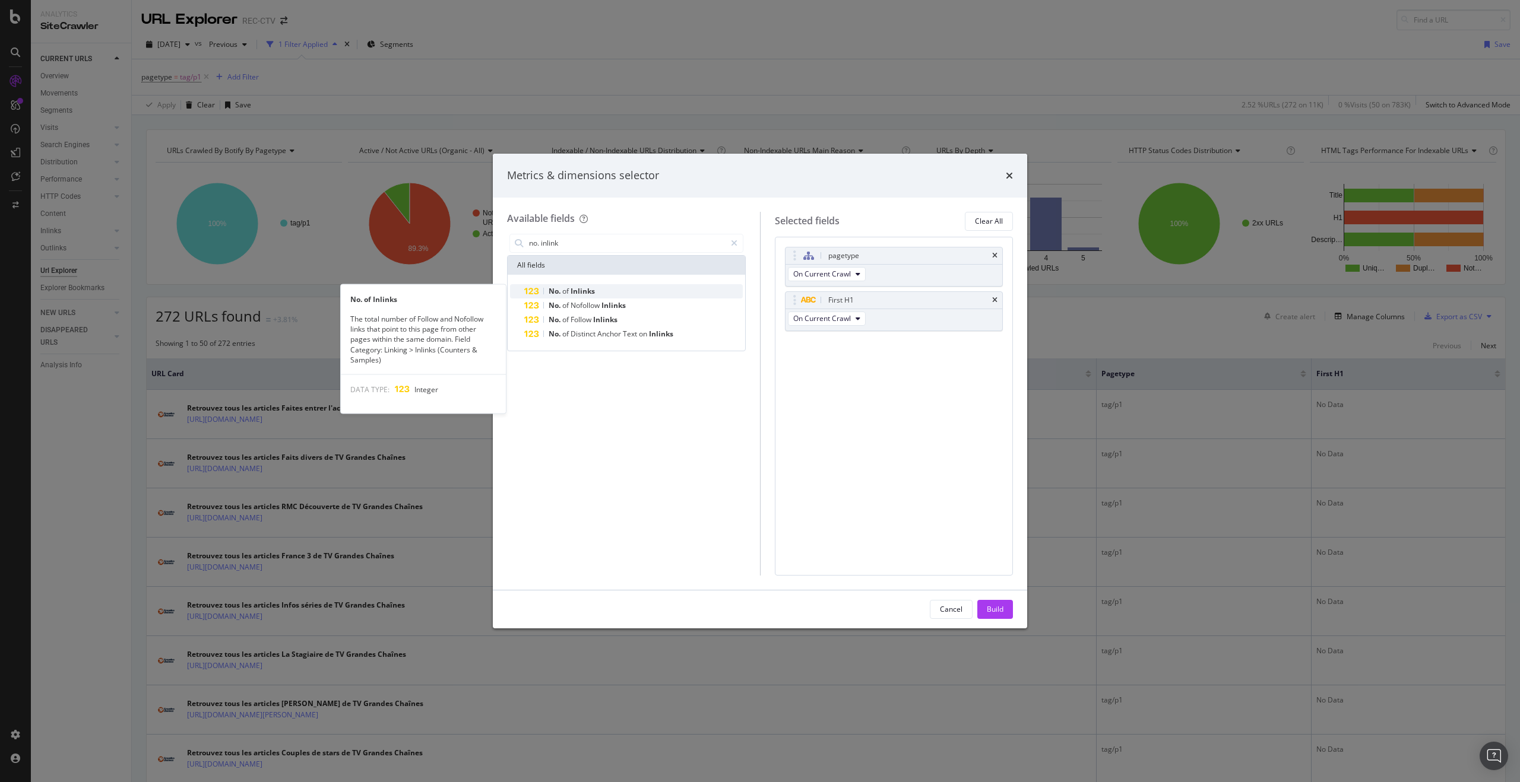
type input "no. inlink"
click at [569, 295] on span "of" at bounding box center [566, 291] width 8 height 10
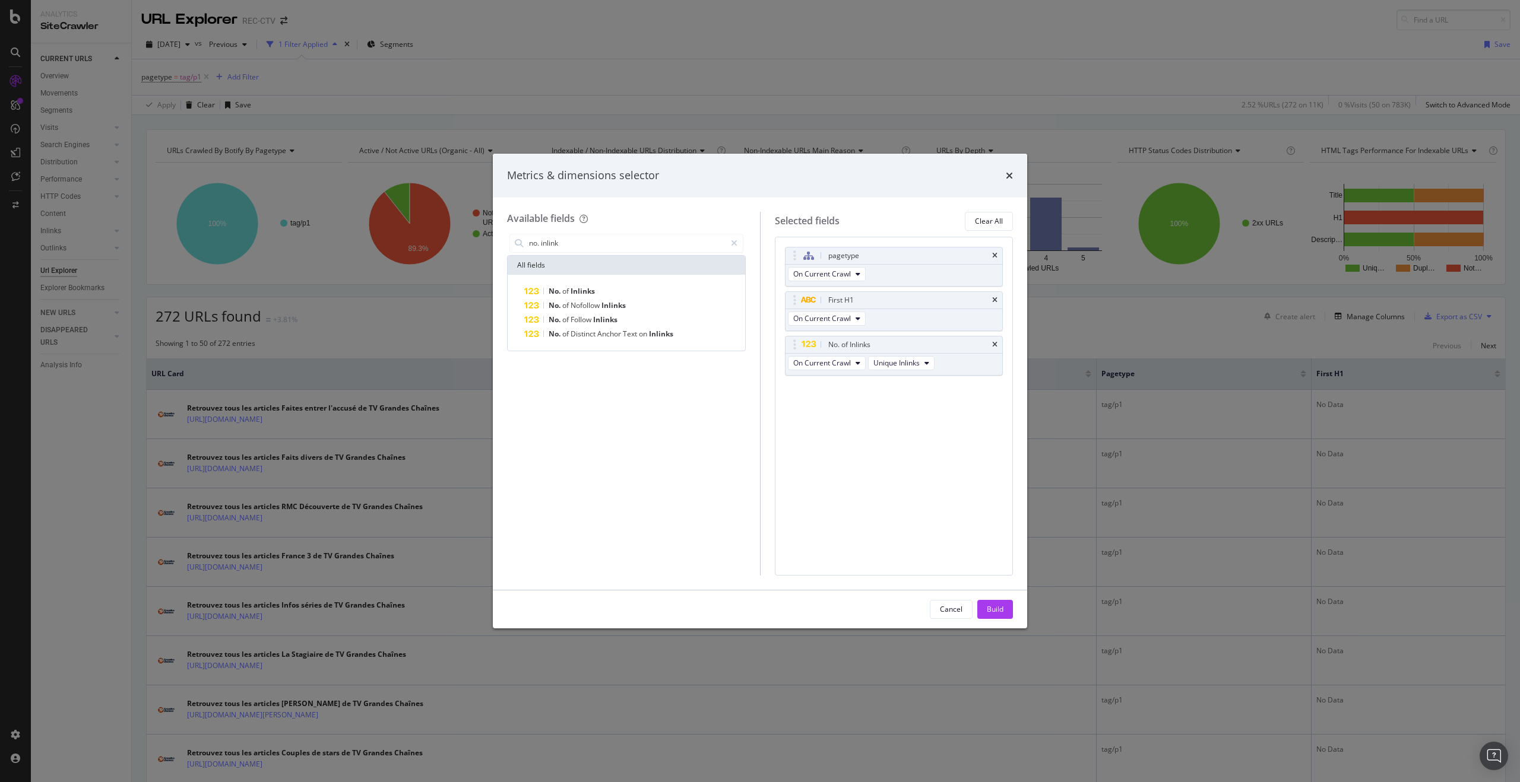
click at [996, 608] on div "Build" at bounding box center [995, 609] width 17 height 10
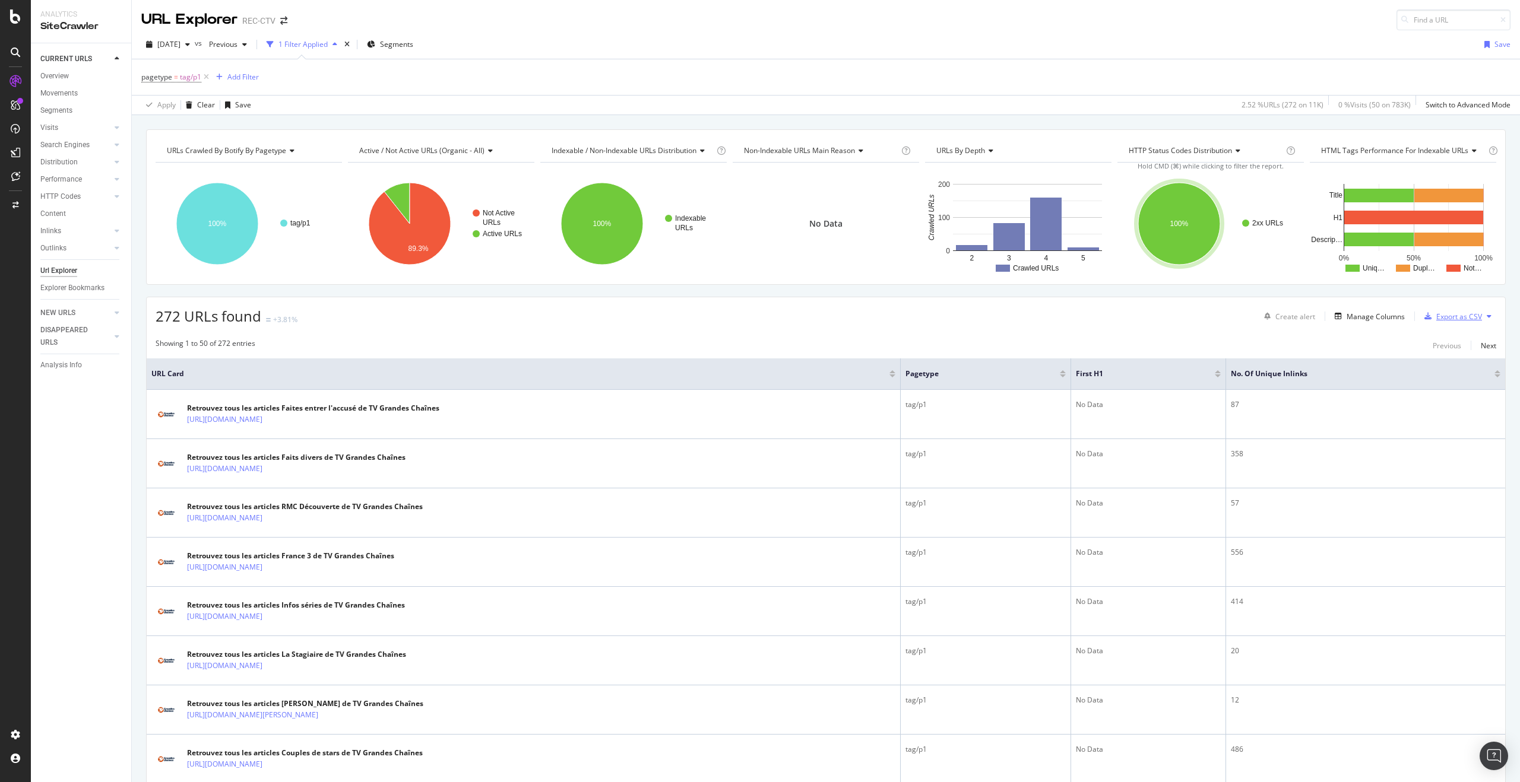
click at [1439, 316] on div "Export as CSV" at bounding box center [1459, 317] width 46 height 10
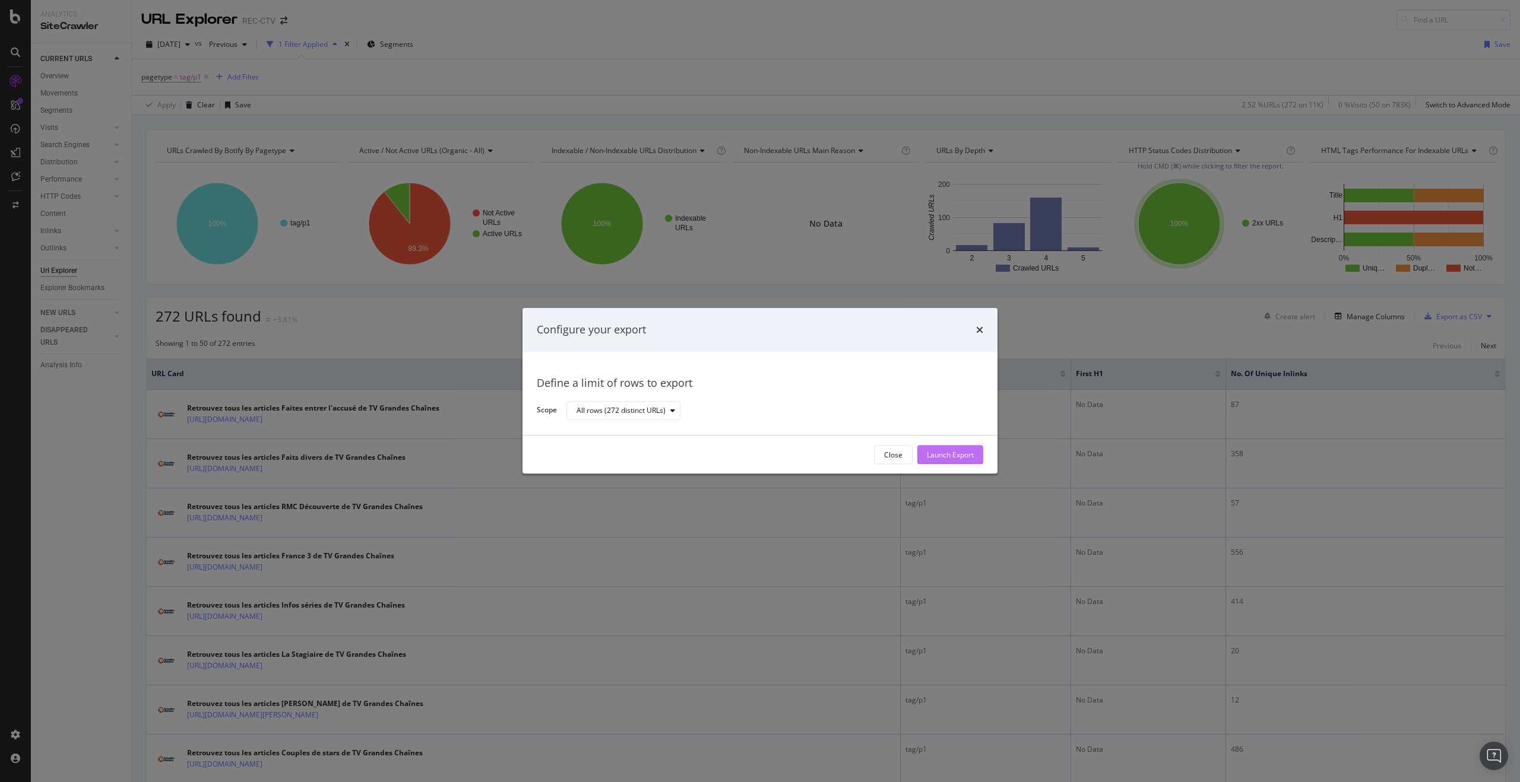
click at [939, 454] on div "Launch Export" at bounding box center [950, 455] width 47 height 10
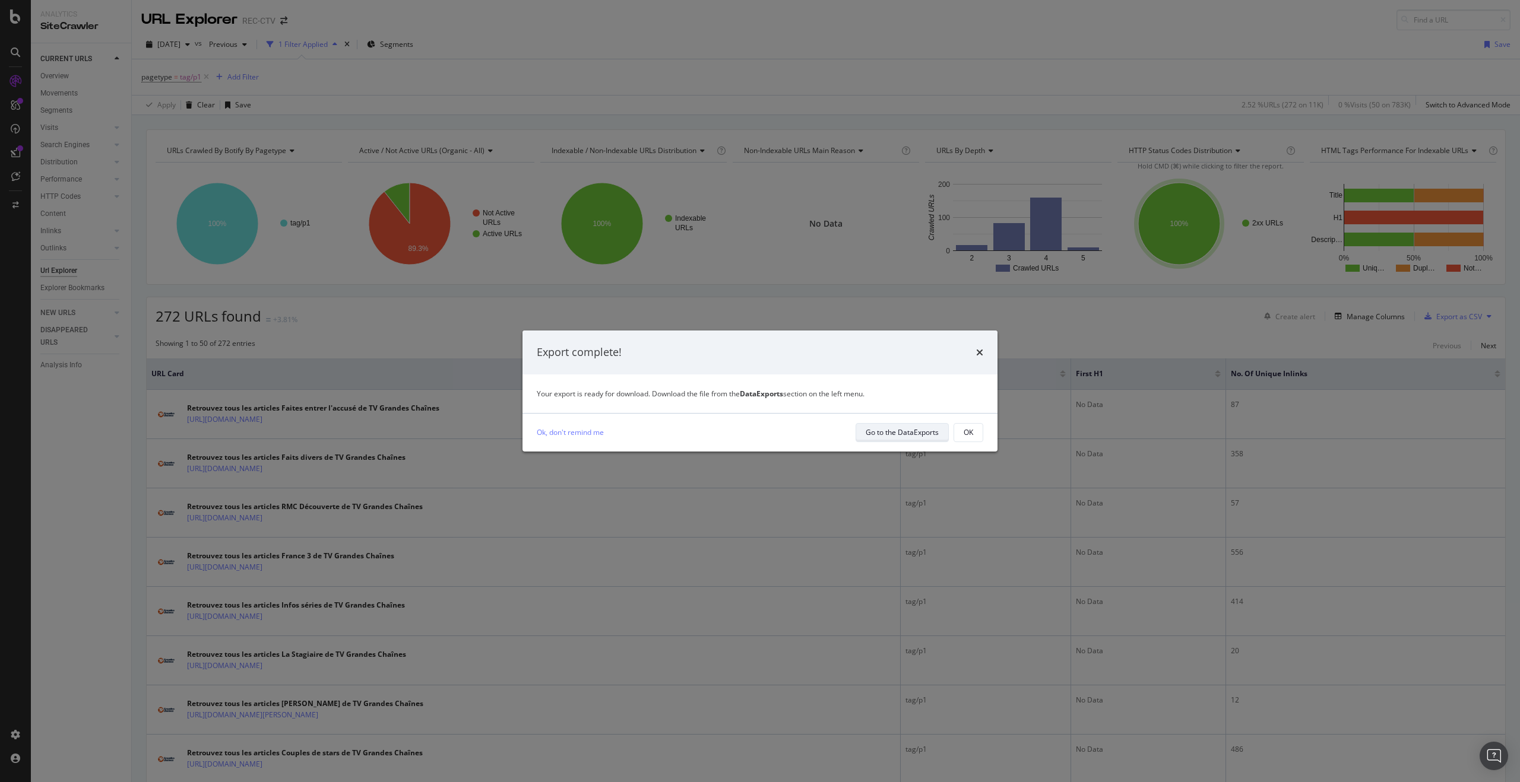
click at [873, 433] on div "Go to the DataExports" at bounding box center [902, 432] width 73 height 10
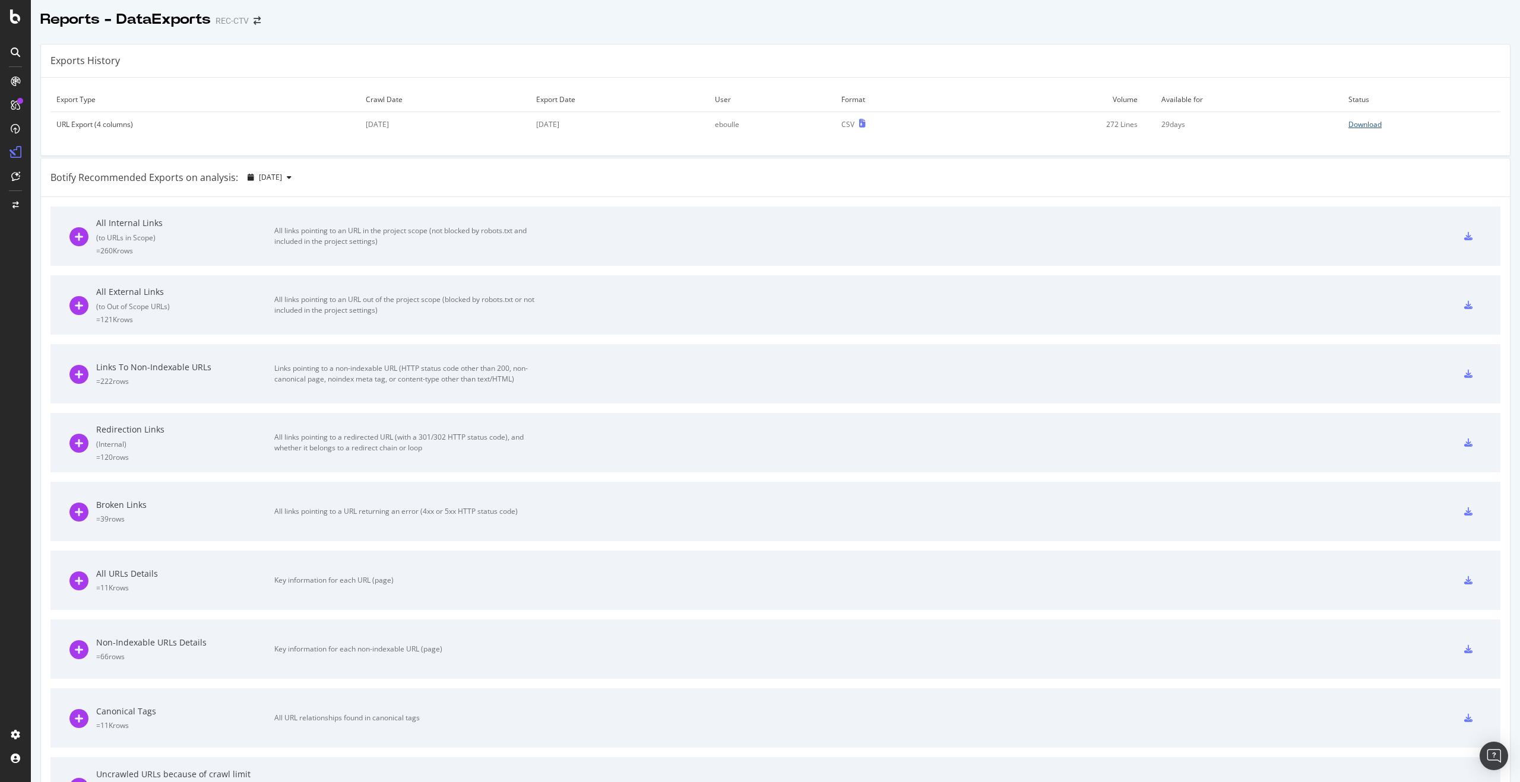
click at [1348, 126] on div "Download" at bounding box center [1364, 124] width 33 height 10
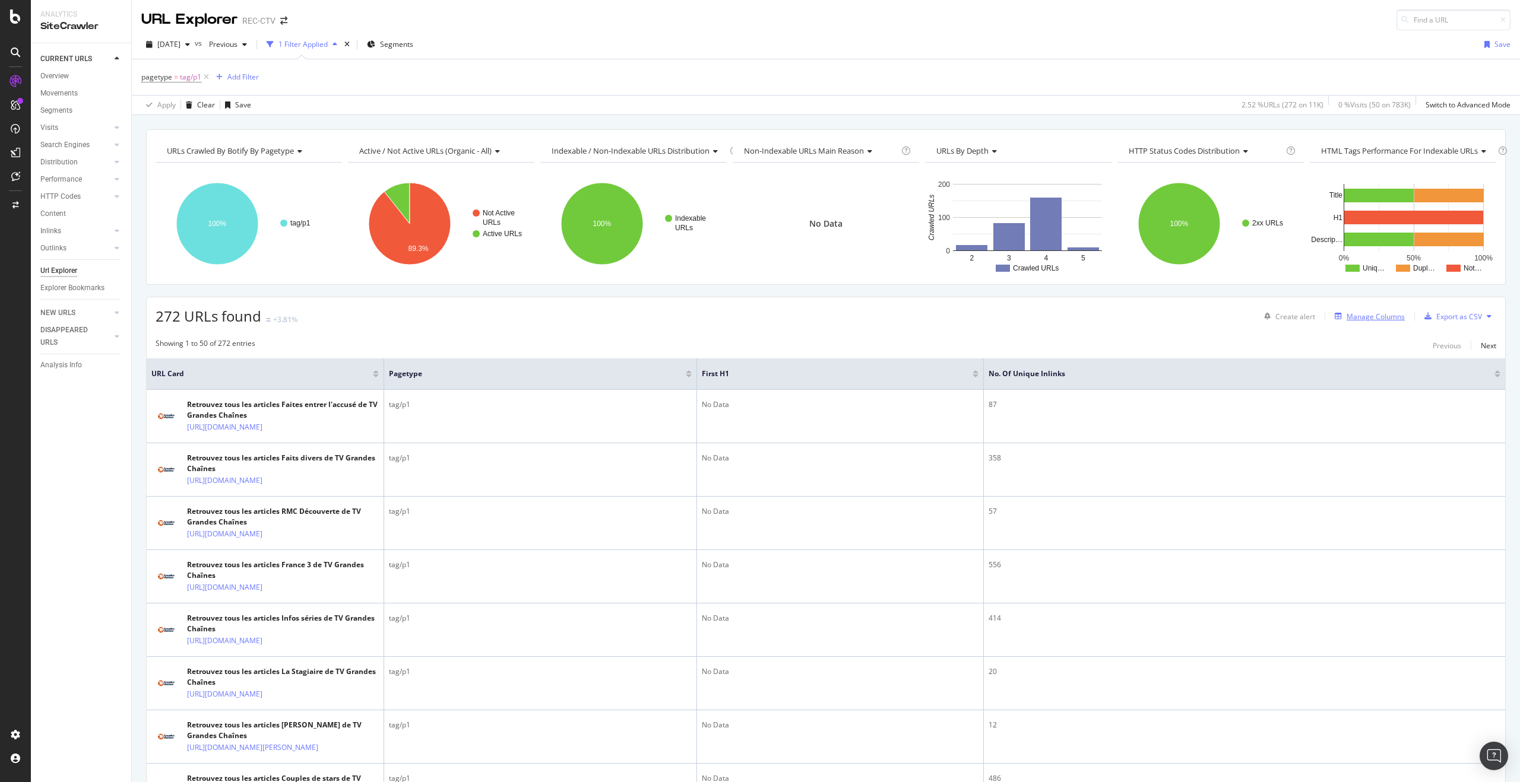
click at [1354, 312] on div "Manage Columns" at bounding box center [1375, 317] width 58 height 10
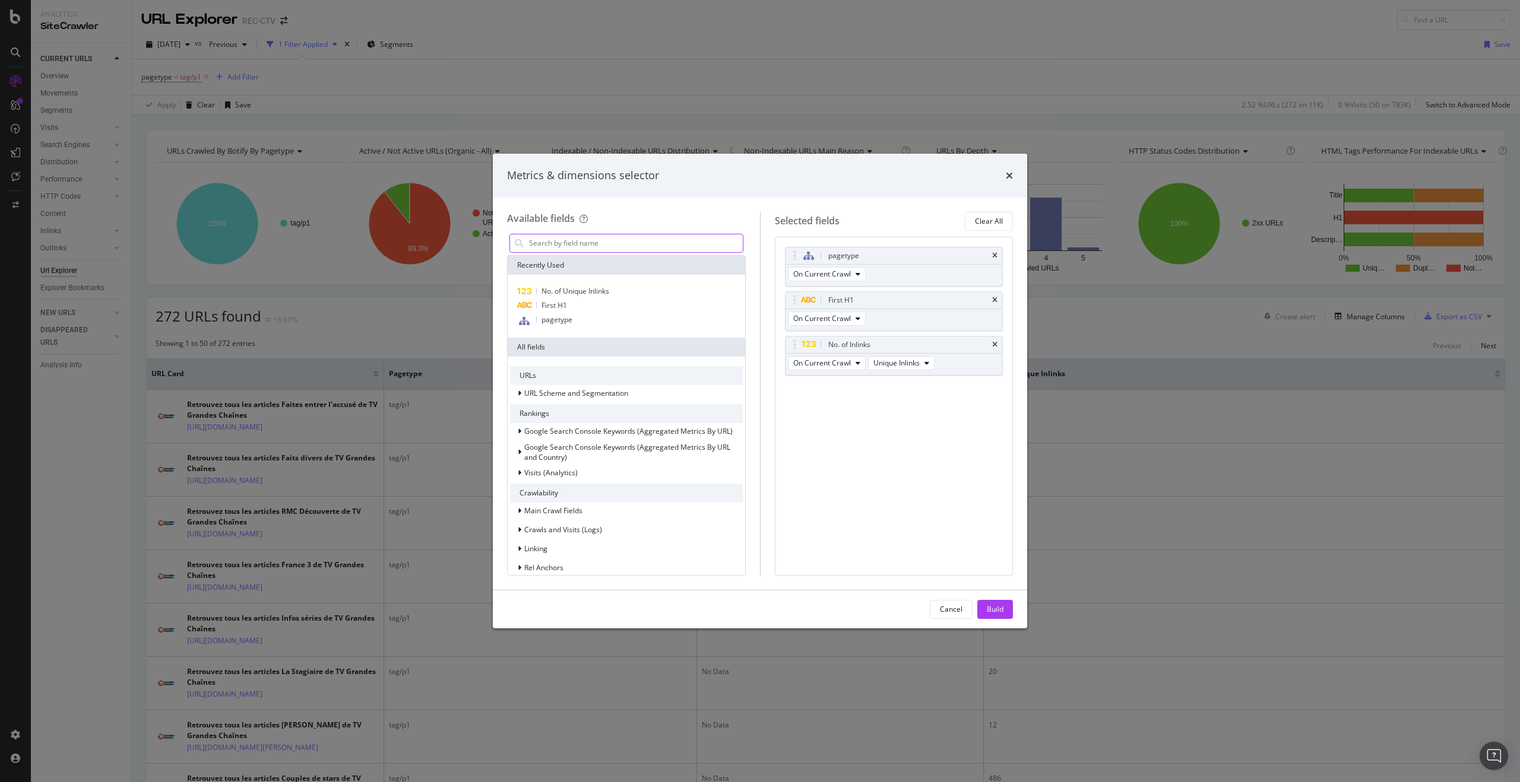
click at [603, 246] on input "modal" at bounding box center [635, 244] width 215 height 18
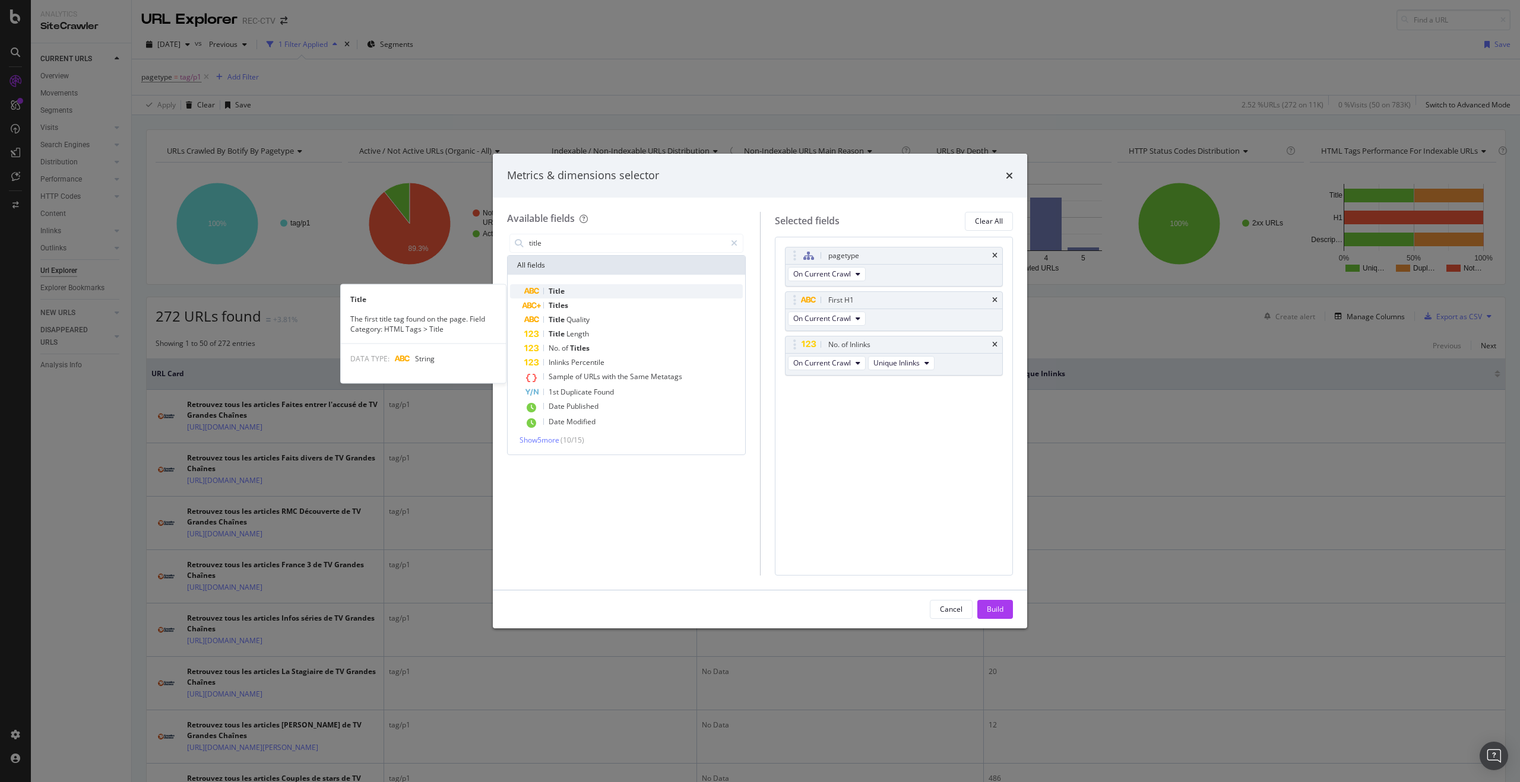
type input "title"
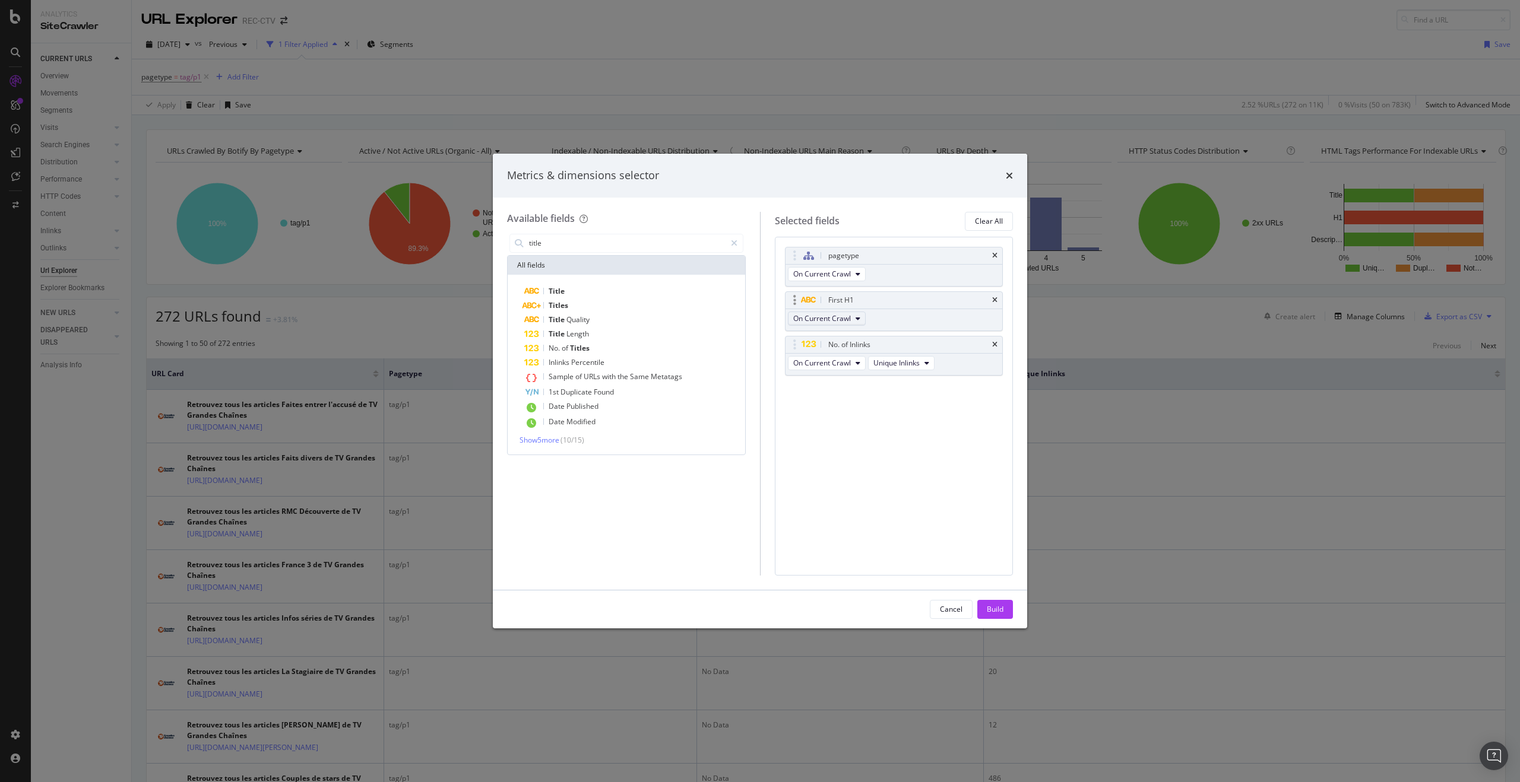
drag, startPoint x: 594, startPoint y: 290, endPoint x: 800, endPoint y: 312, distance: 207.2
click at [595, 290] on div "Title" at bounding box center [633, 291] width 218 height 14
drag, startPoint x: 861, startPoint y: 369, endPoint x: 861, endPoint y: 340, distance: 29.1
click at [857, 341] on body "Analytics SiteCrawler CURRENT URLS Overview Movements Segments Visits Analysis …" at bounding box center [760, 391] width 1520 height 782
drag, startPoint x: 994, startPoint y: 300, endPoint x: 991, endPoint y: 373, distance: 73.1
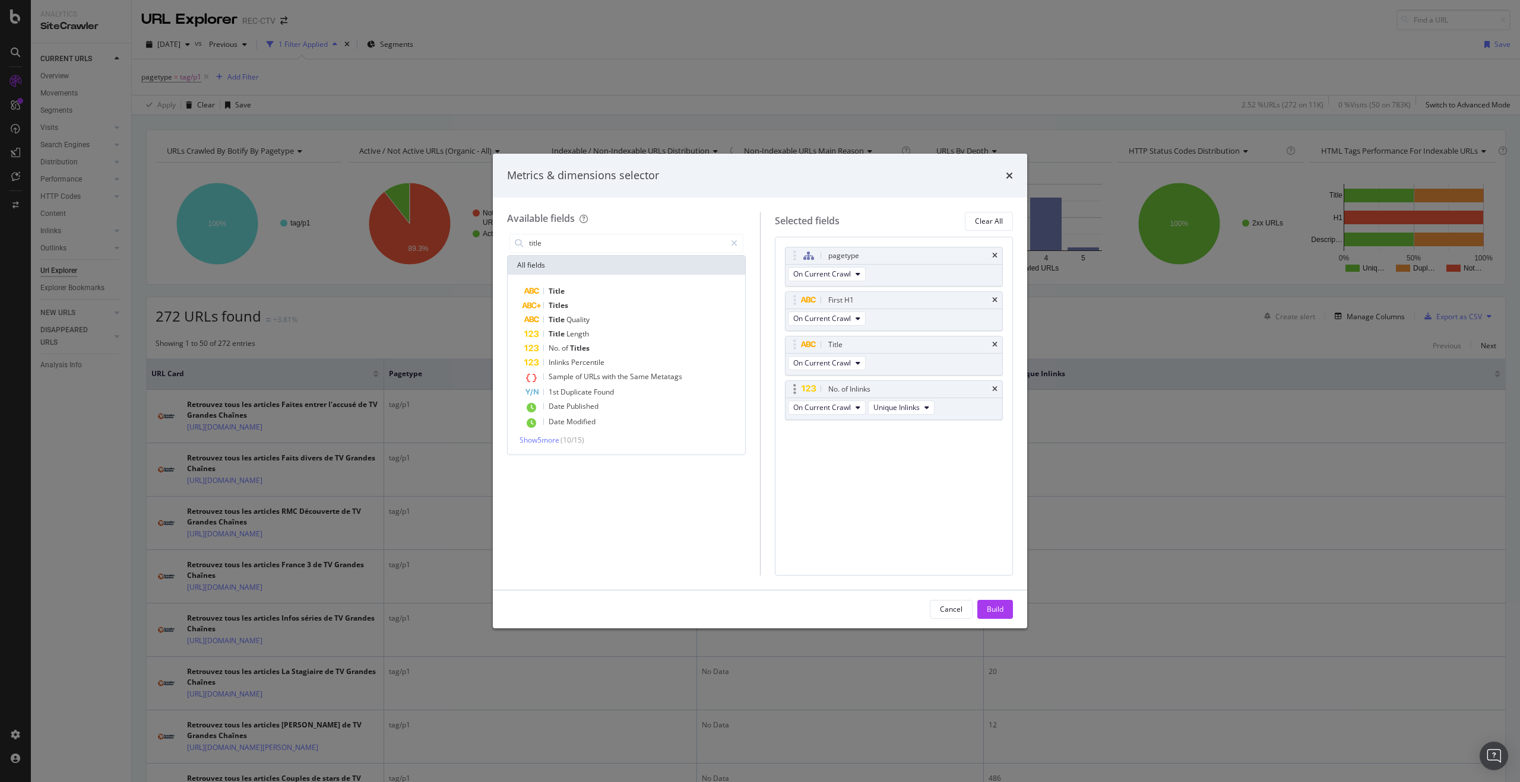
click at [994, 300] on icon "times" at bounding box center [994, 300] width 5 height 7
click at [990, 602] on div "Build" at bounding box center [995, 610] width 17 height 18
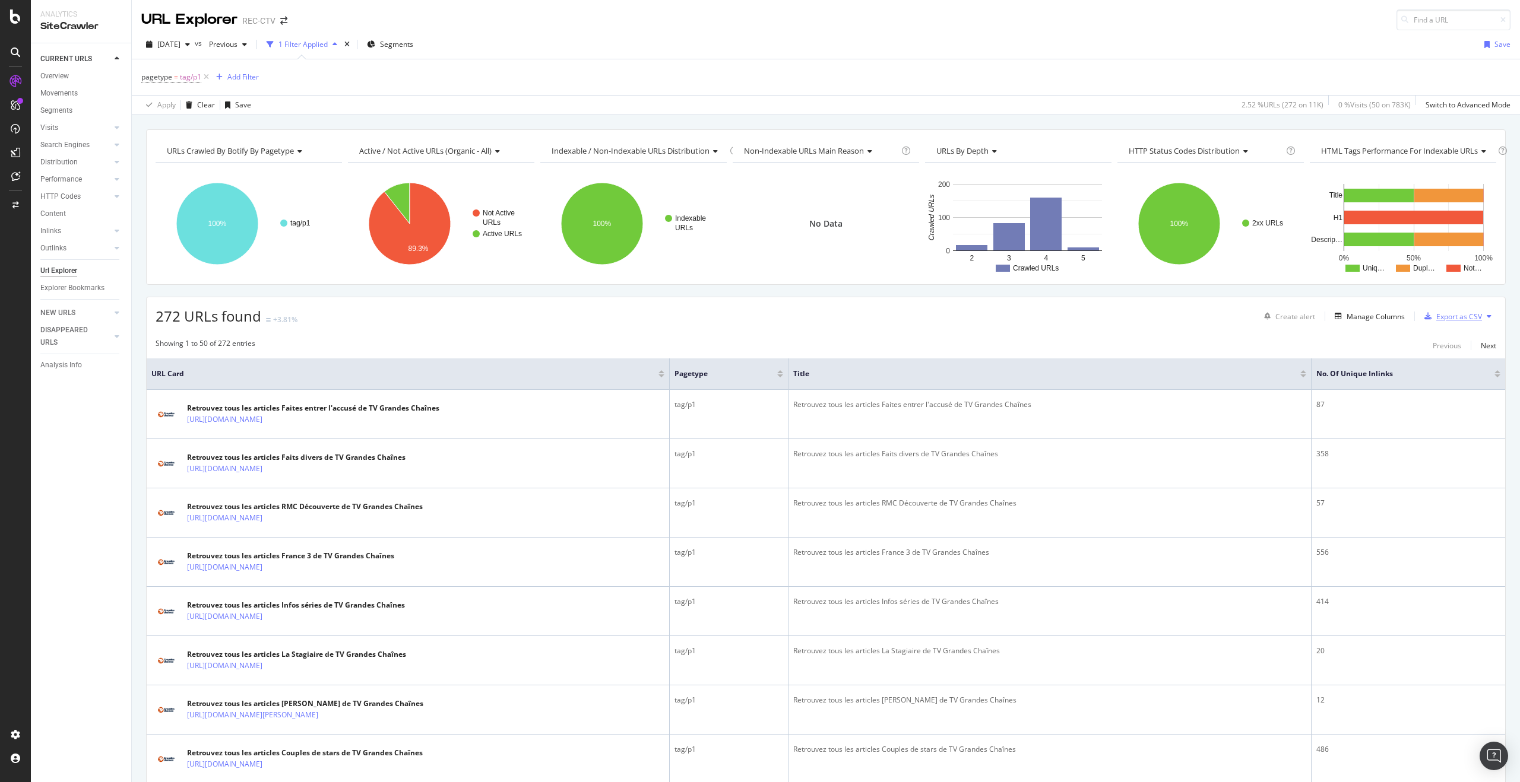
click at [1459, 315] on div "Export as CSV" at bounding box center [1459, 317] width 46 height 10
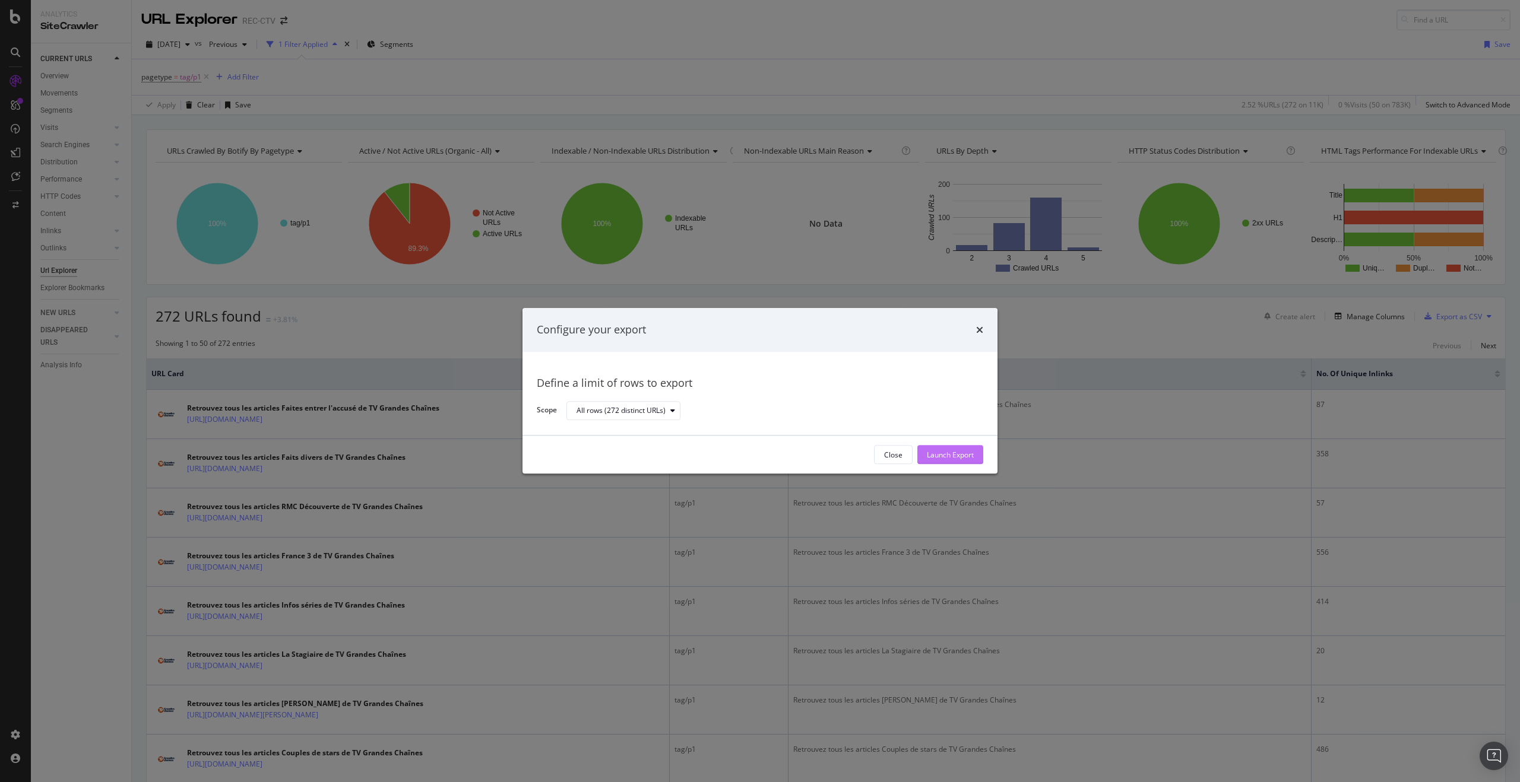
click at [936, 460] on div "Launch Export" at bounding box center [950, 455] width 47 height 10
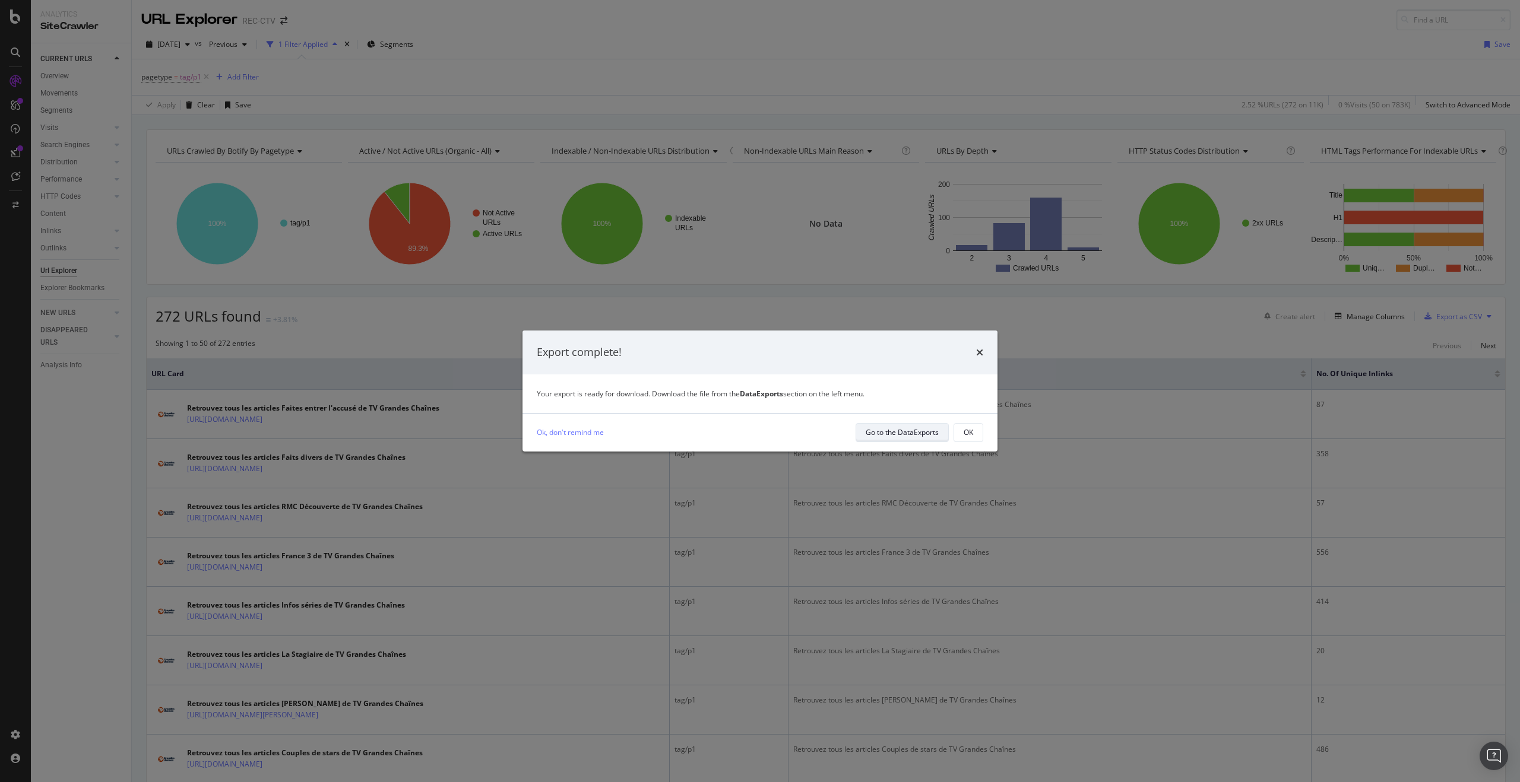
click at [901, 427] on div "Go to the DataExports" at bounding box center [902, 432] width 73 height 10
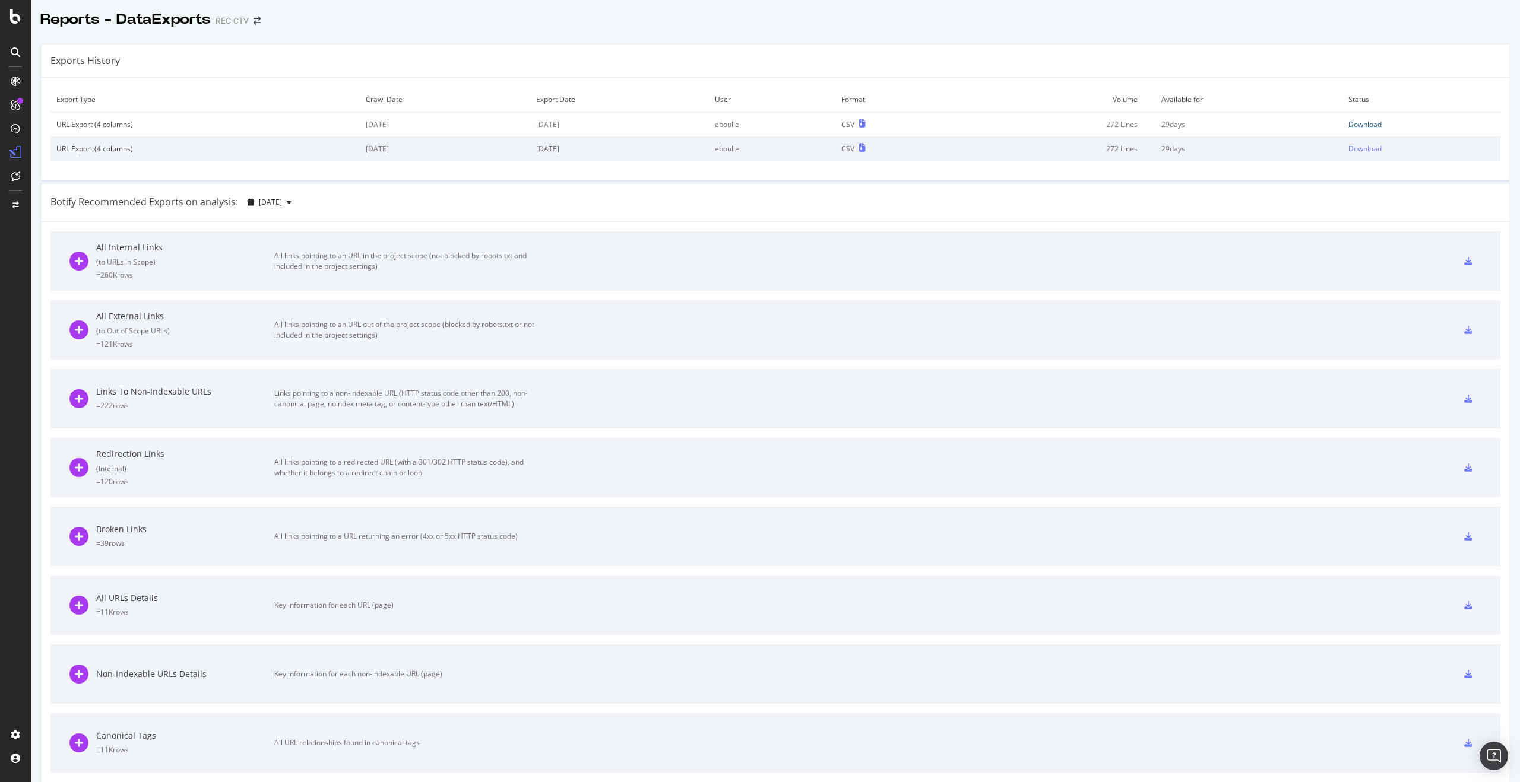
click at [1348, 121] on div "Download" at bounding box center [1364, 124] width 33 height 10
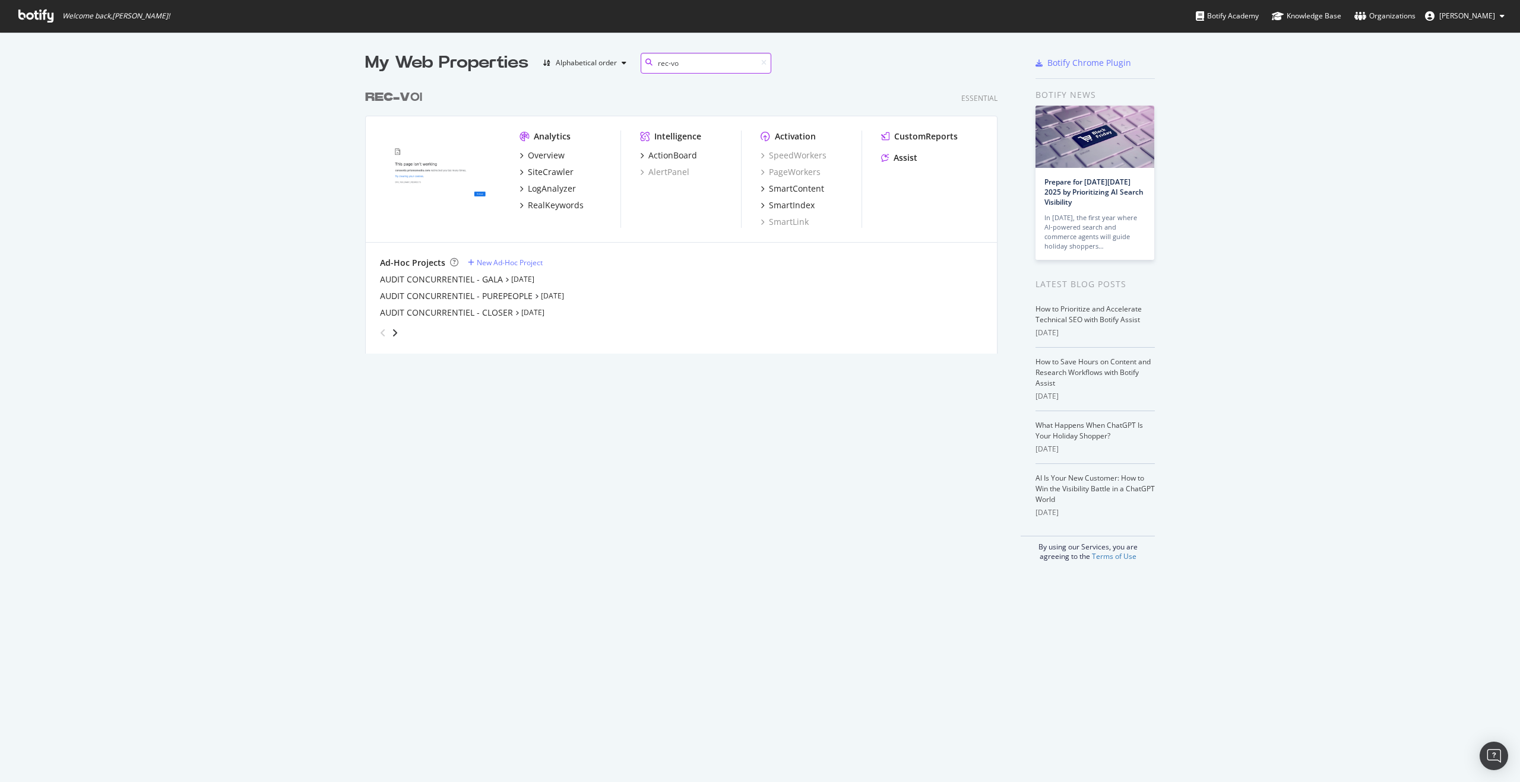
scroll to position [270, 633]
type input "rec-voi"
click at [556, 172] on div "SiteCrawler" at bounding box center [551, 172] width 46 height 12
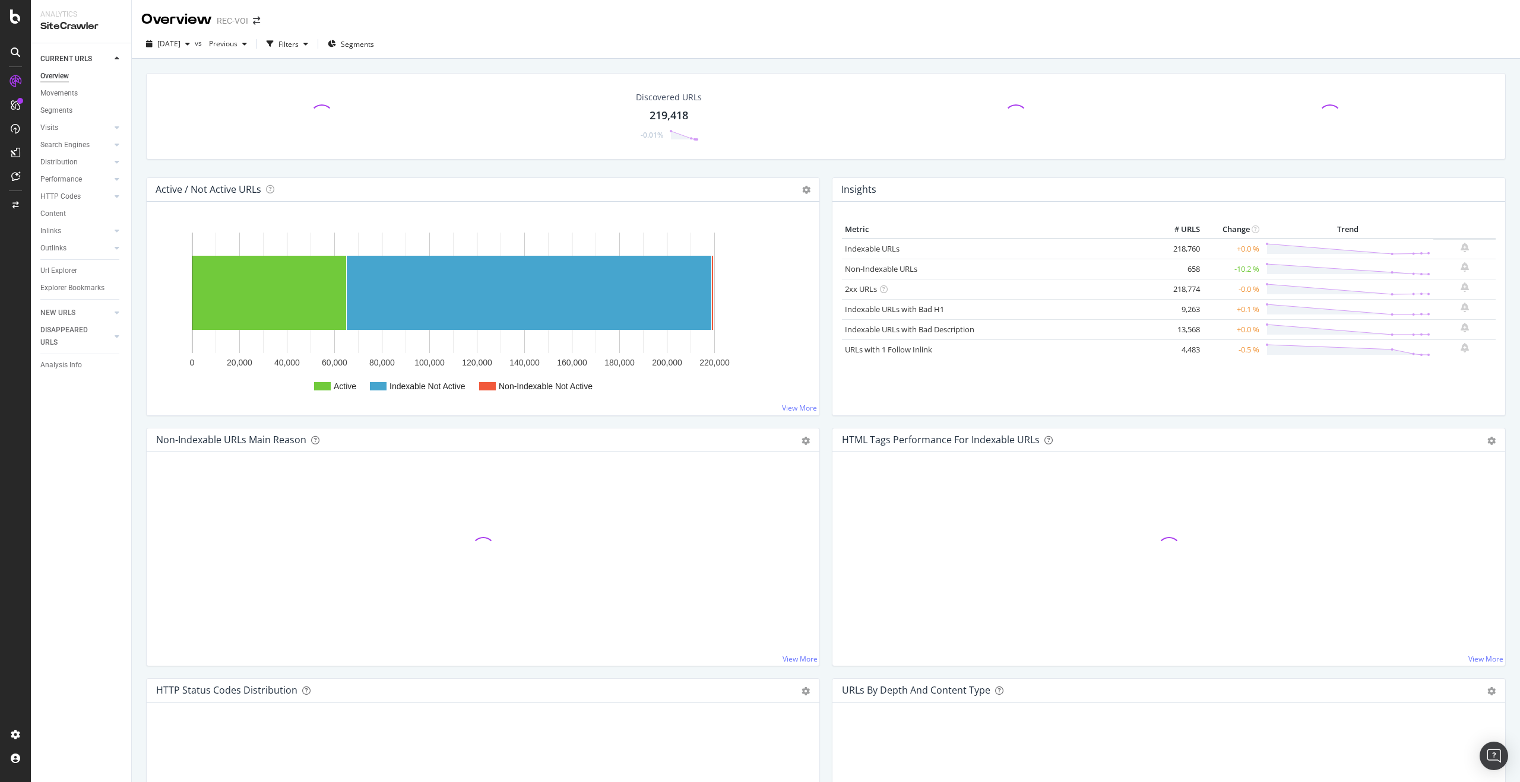
click at [74, 266] on div "Url Explorer" at bounding box center [58, 271] width 37 height 12
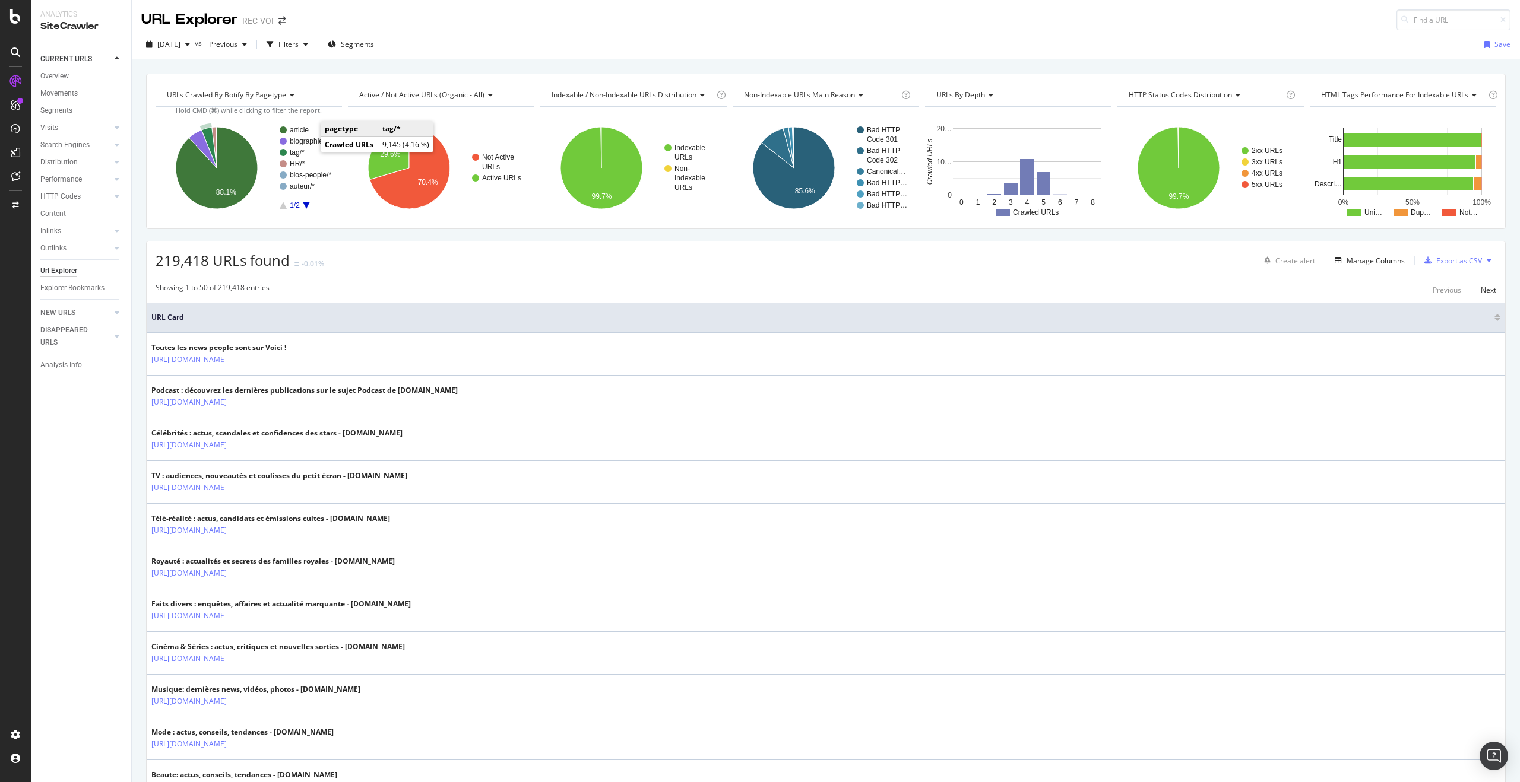
drag, startPoint x: 296, startPoint y: 153, endPoint x: 582, endPoint y: 3, distance: 323.4
click at [296, 153] on text "tag/*" at bounding box center [297, 152] width 15 height 8
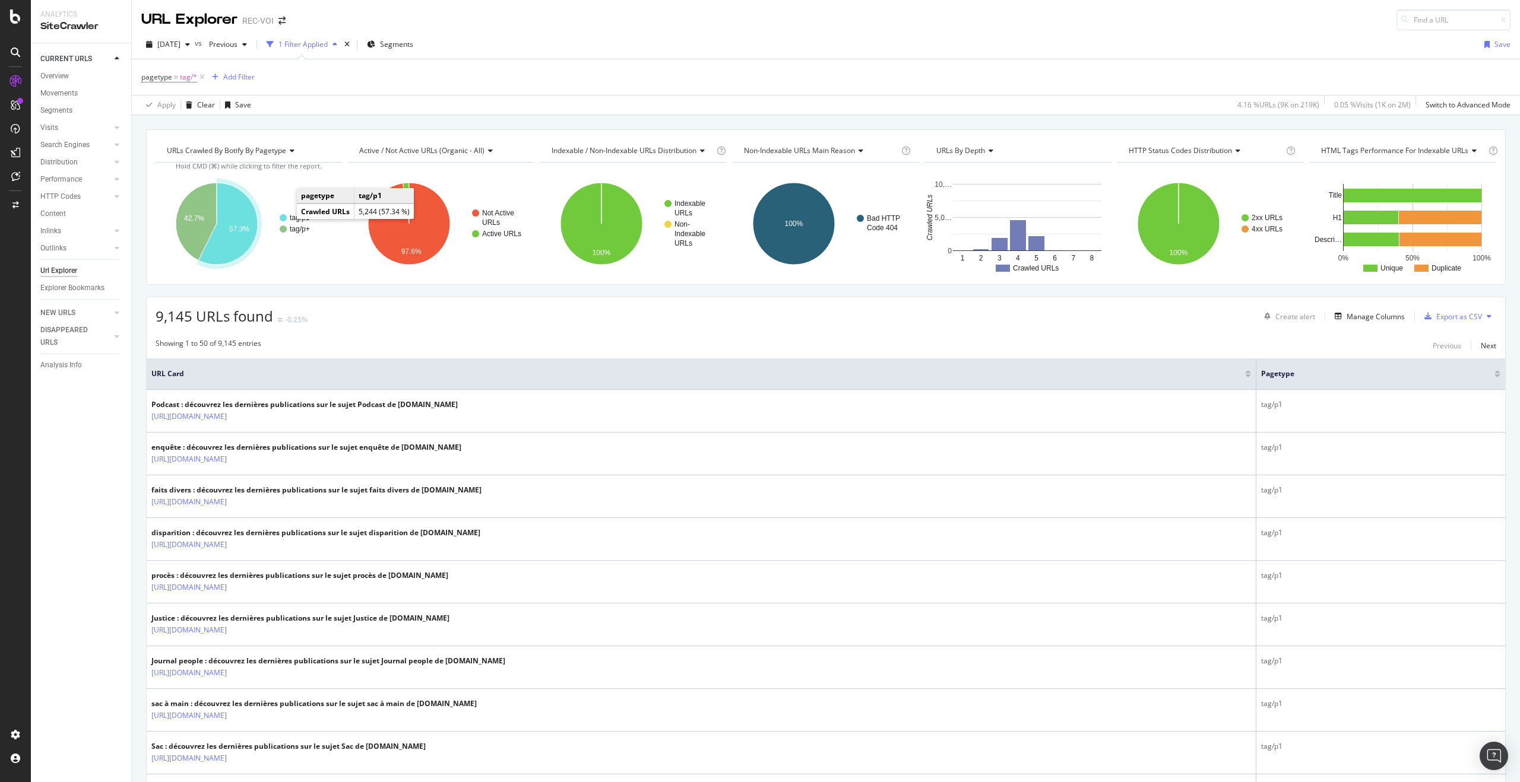
click at [293, 216] on text "tag/p1" at bounding box center [300, 218] width 20 height 8
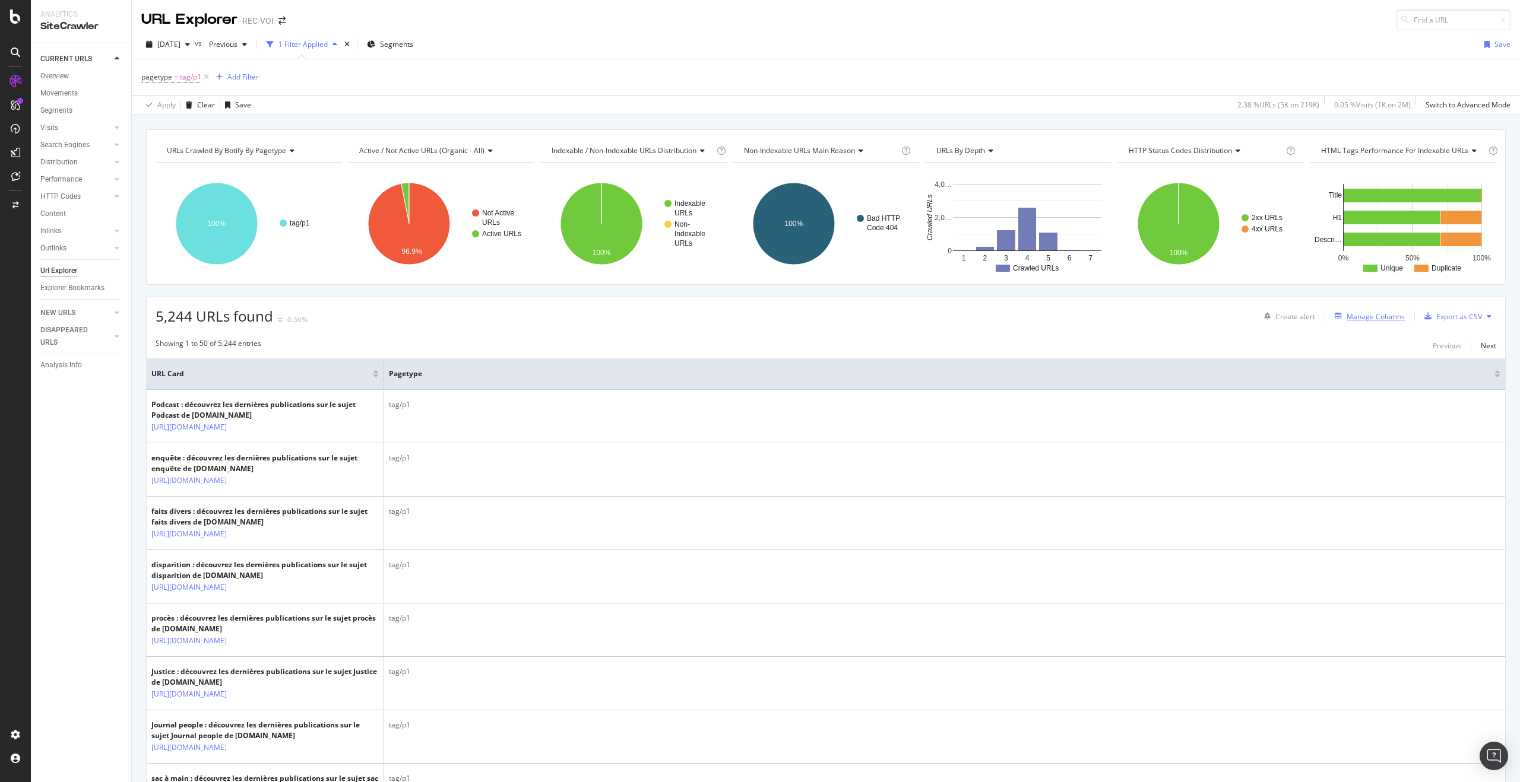
click at [1367, 320] on div "Manage Columns" at bounding box center [1375, 317] width 58 height 10
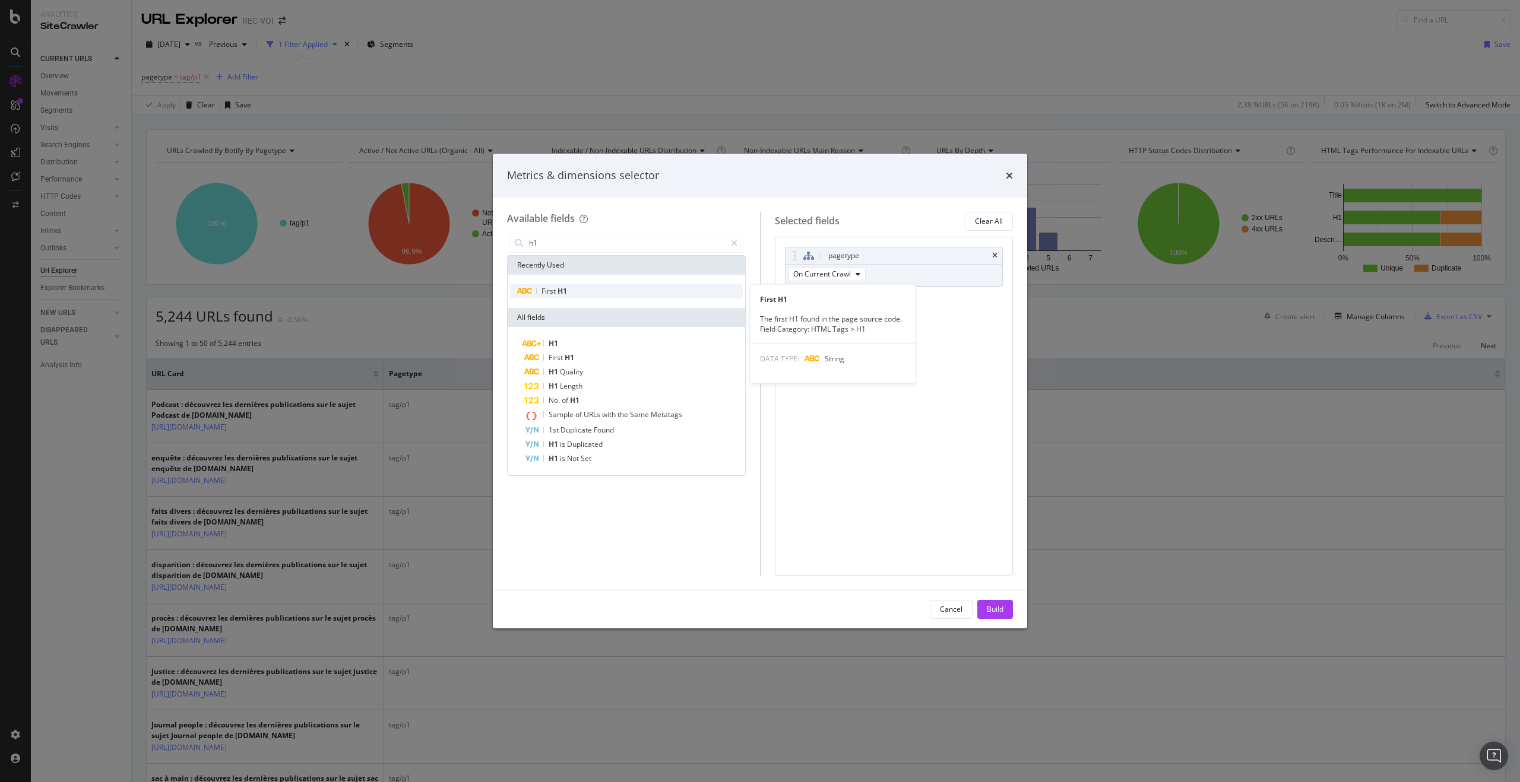
type input "h1"
click at [606, 289] on div "First H1" at bounding box center [626, 291] width 233 height 14
drag, startPoint x: 1001, startPoint y: 613, endPoint x: 847, endPoint y: 350, distance: 304.4
click at [1001, 613] on div "Build" at bounding box center [995, 609] width 17 height 10
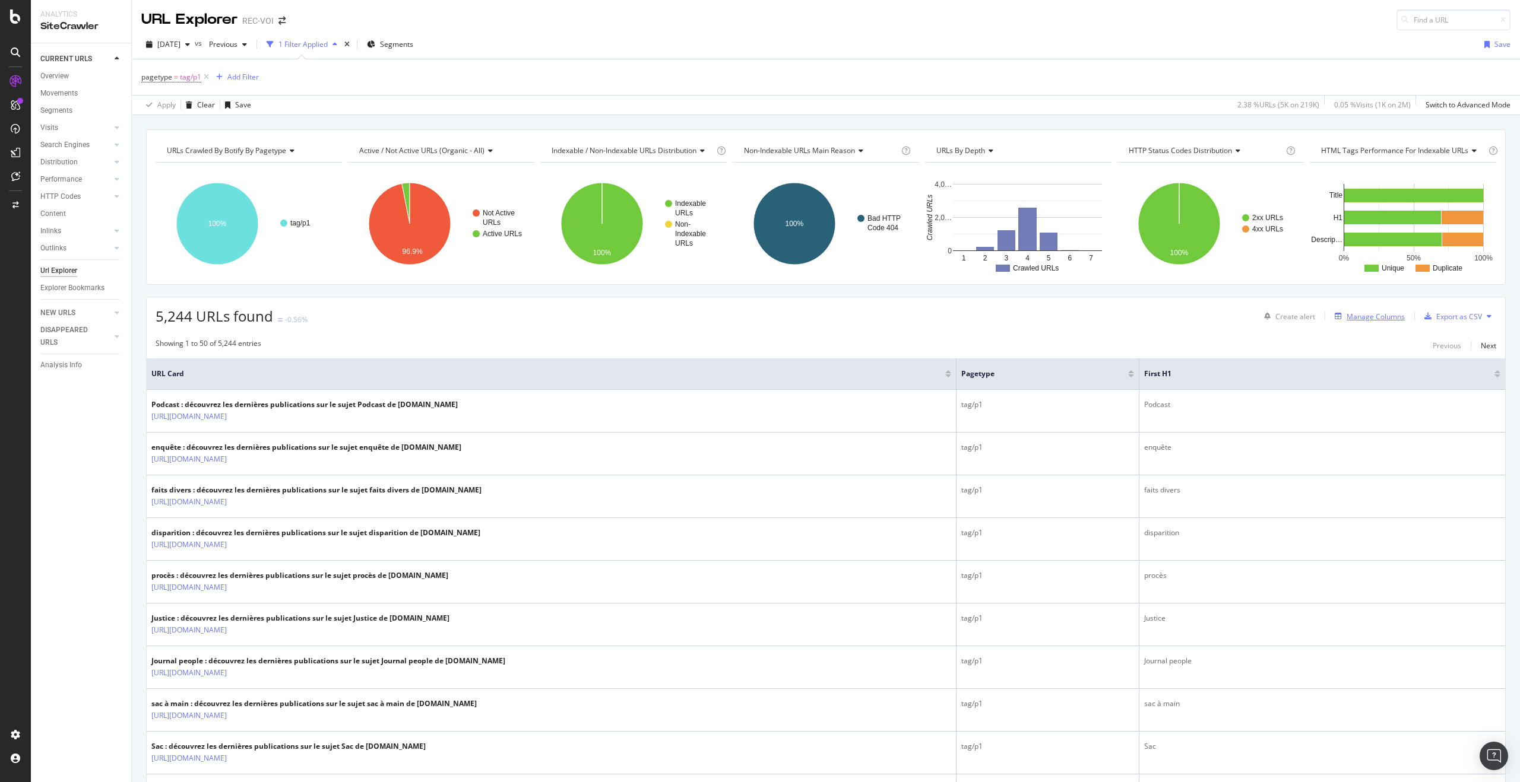
click at [1346, 321] on div "Manage Columns" at bounding box center [1375, 317] width 58 height 10
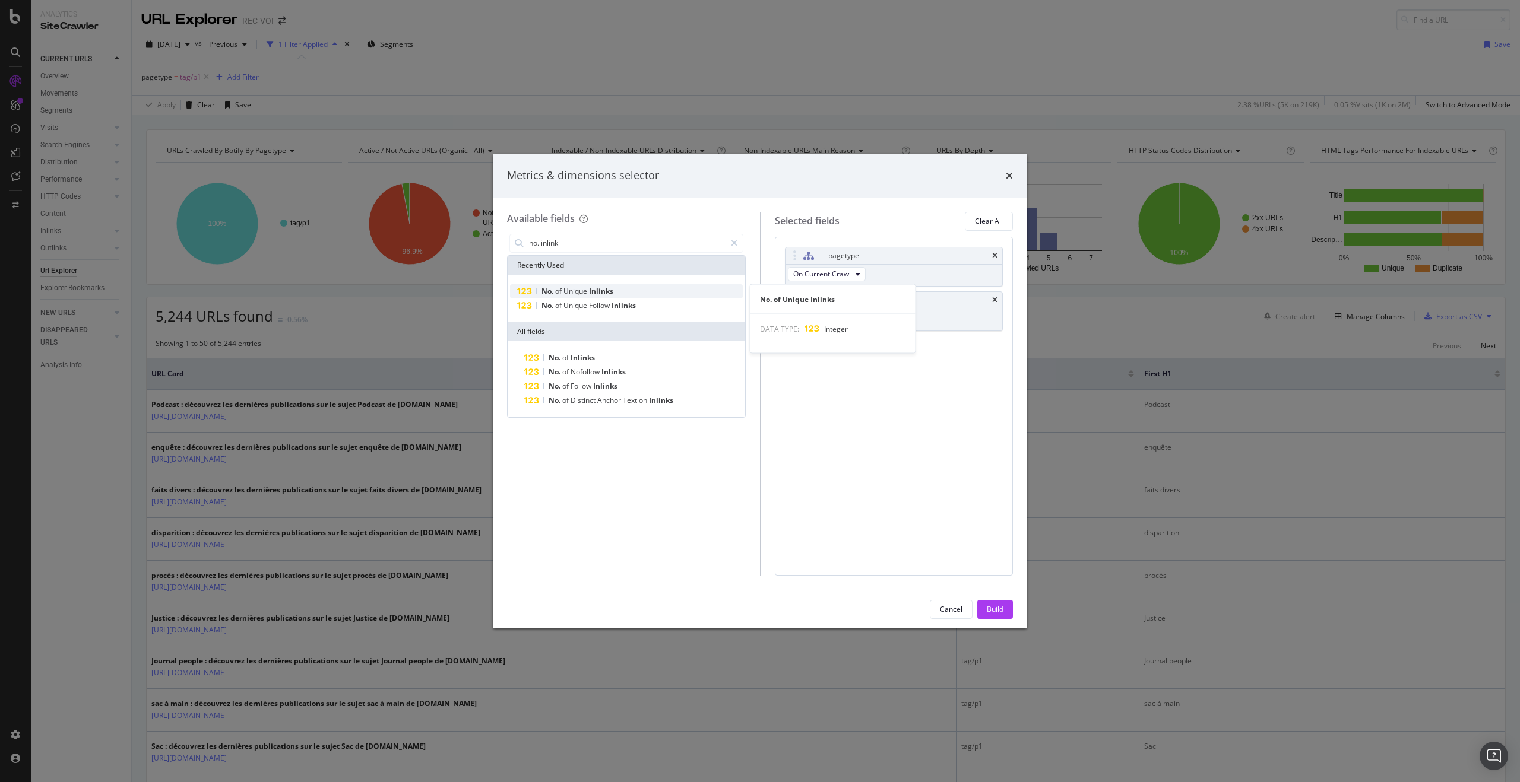
type input "no. inlink"
click at [599, 289] on span "Inlinks" at bounding box center [601, 291] width 24 height 10
drag, startPoint x: 998, startPoint y: 610, endPoint x: 853, endPoint y: 303, distance: 339.1
click at [997, 610] on div "Build" at bounding box center [995, 609] width 17 height 10
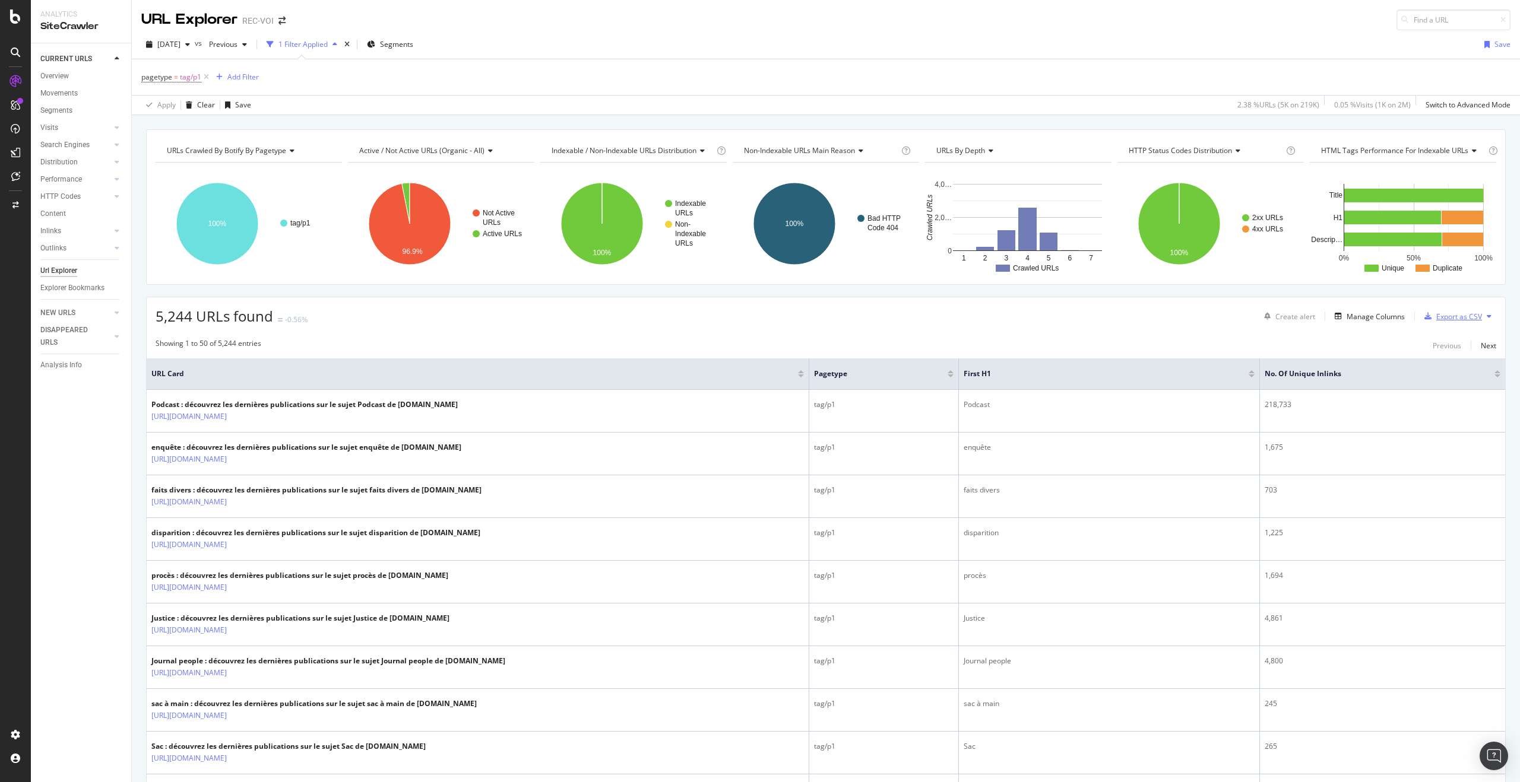
click at [1447, 313] on div "Export as CSV" at bounding box center [1459, 317] width 46 height 10
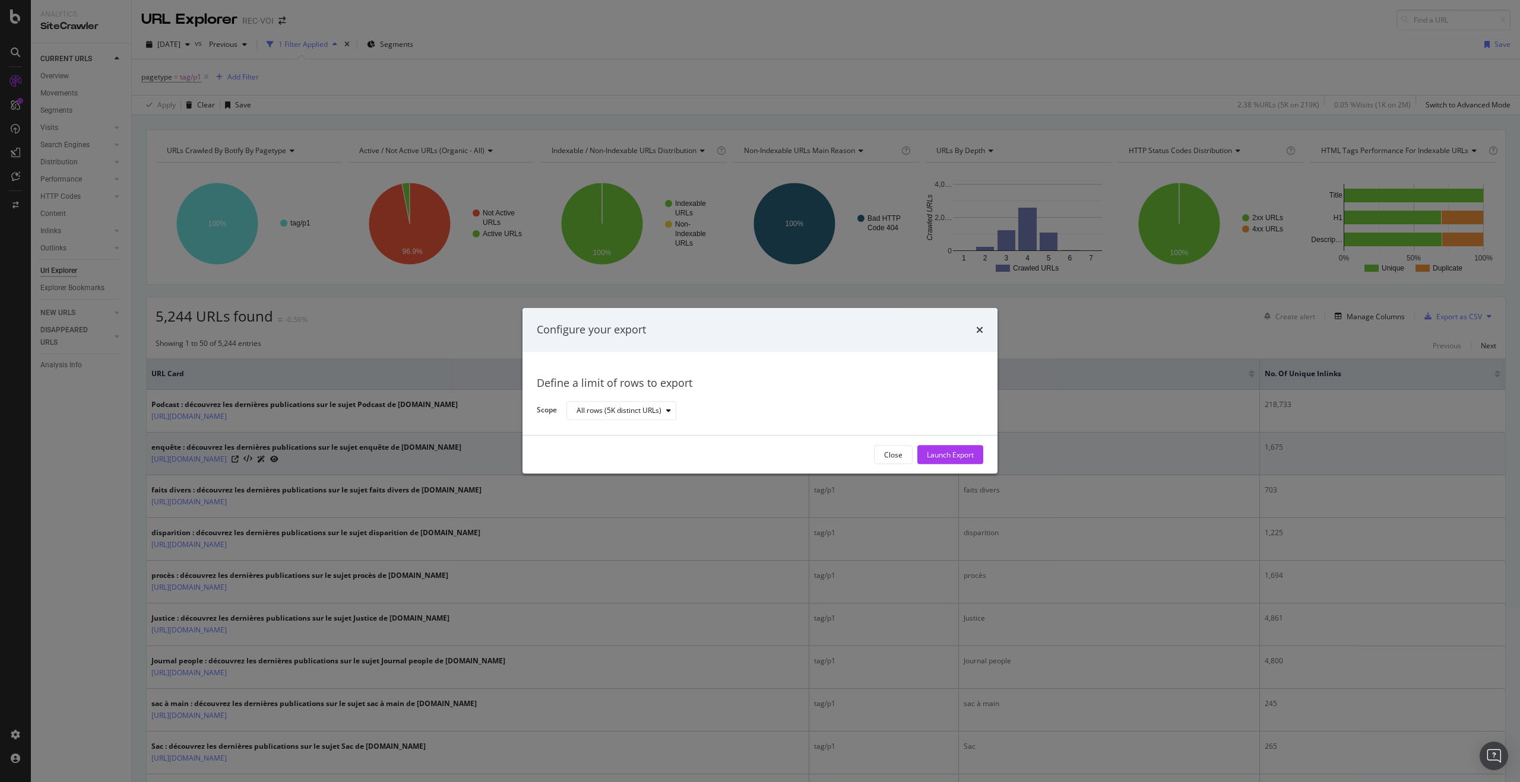
click at [970, 449] on div "Launch Export" at bounding box center [950, 455] width 47 height 18
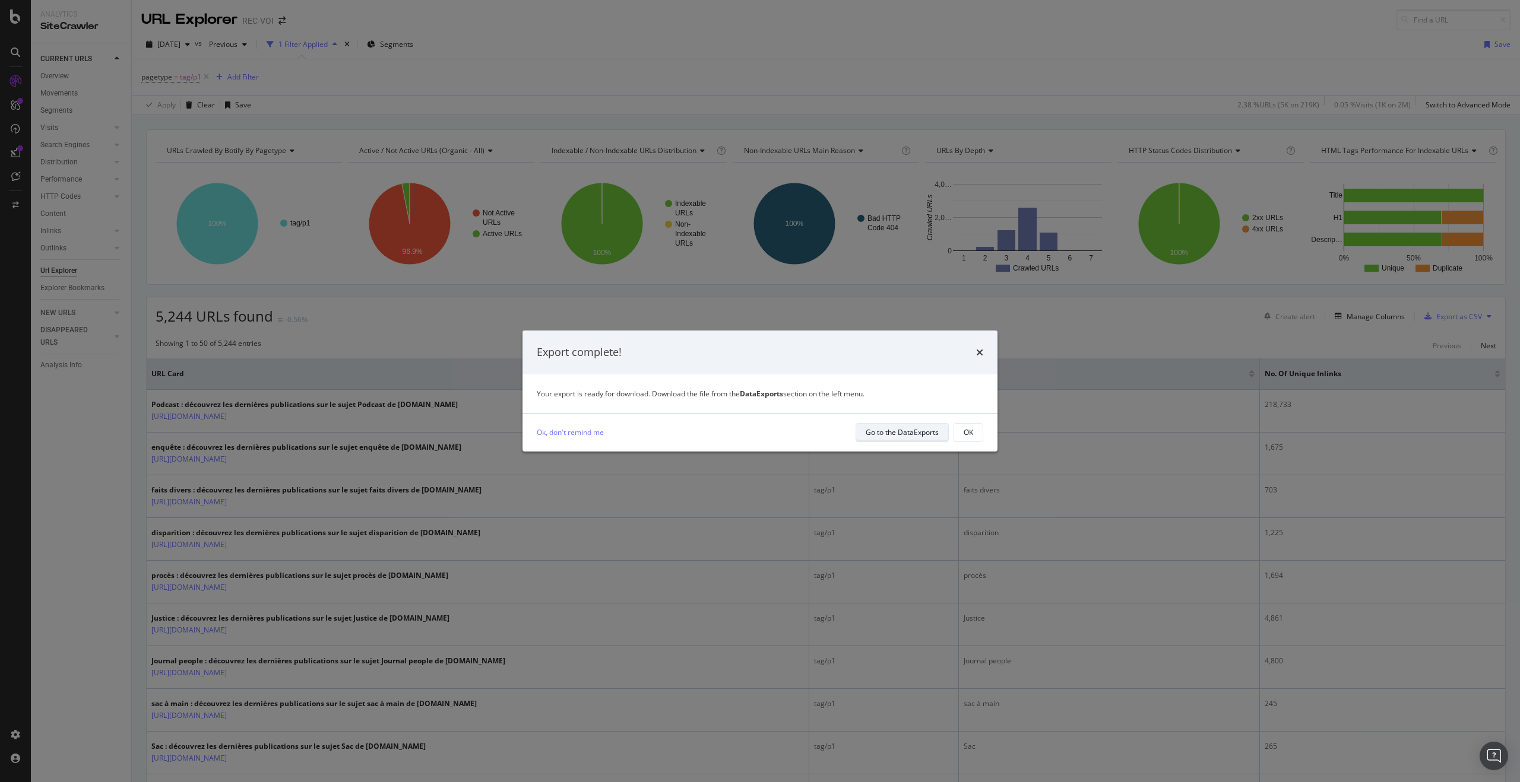
click at [889, 430] on div "Go to the DataExports" at bounding box center [902, 432] width 73 height 10
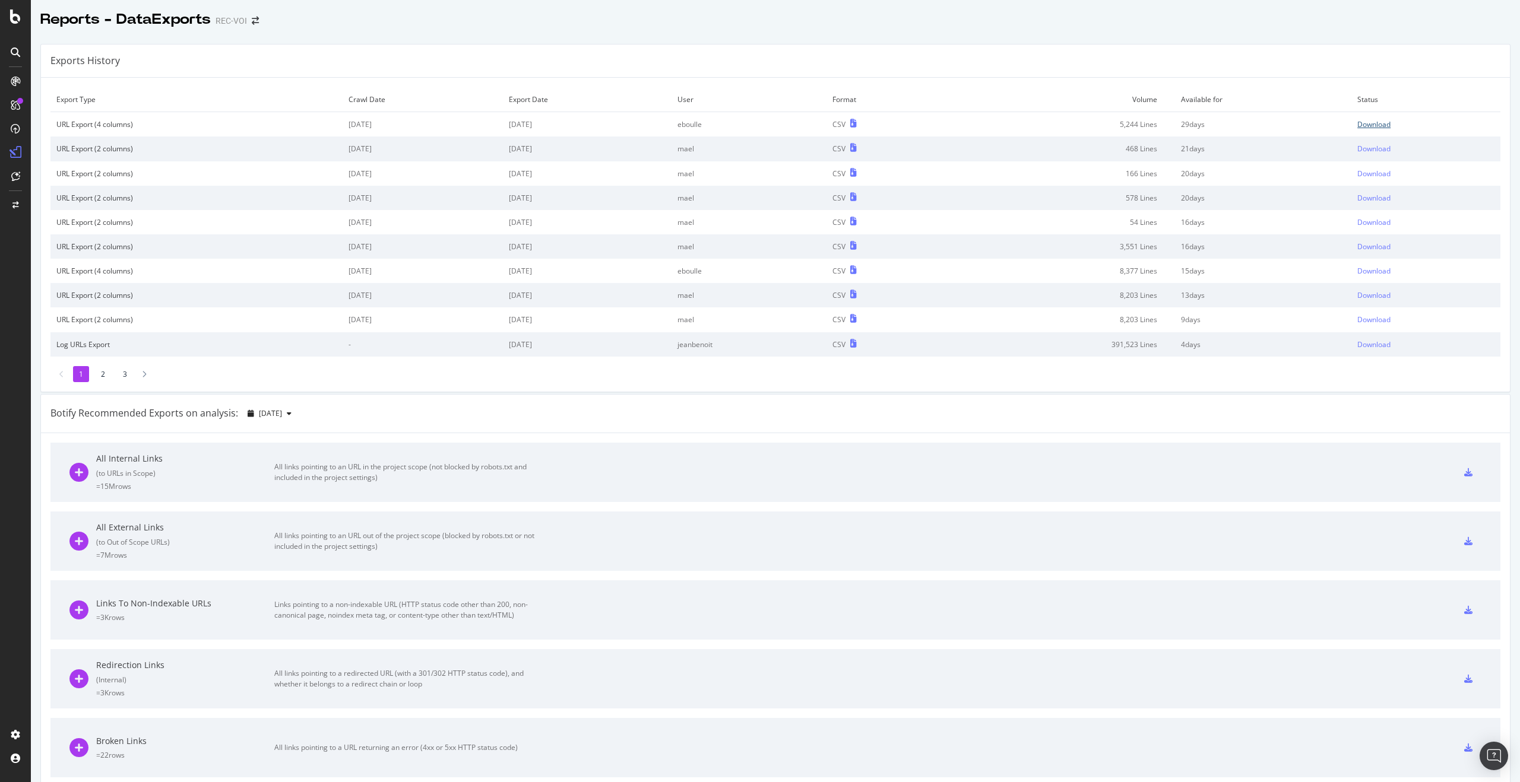
click at [1357, 124] on div "Download" at bounding box center [1373, 124] width 33 height 10
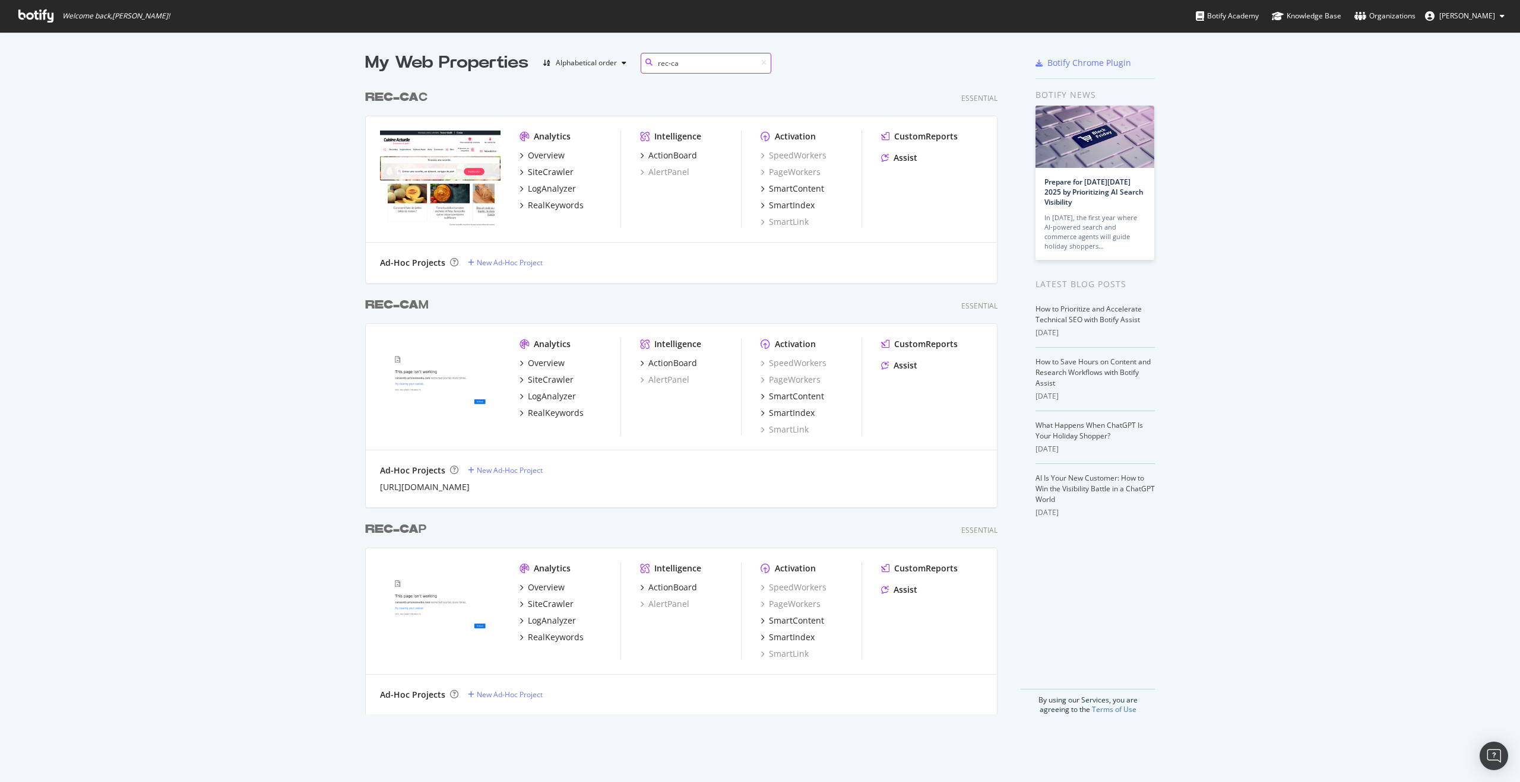
scroll to position [631, 633]
type input "rec-ca"
click at [560, 605] on div "SiteCrawler" at bounding box center [551, 604] width 46 height 12
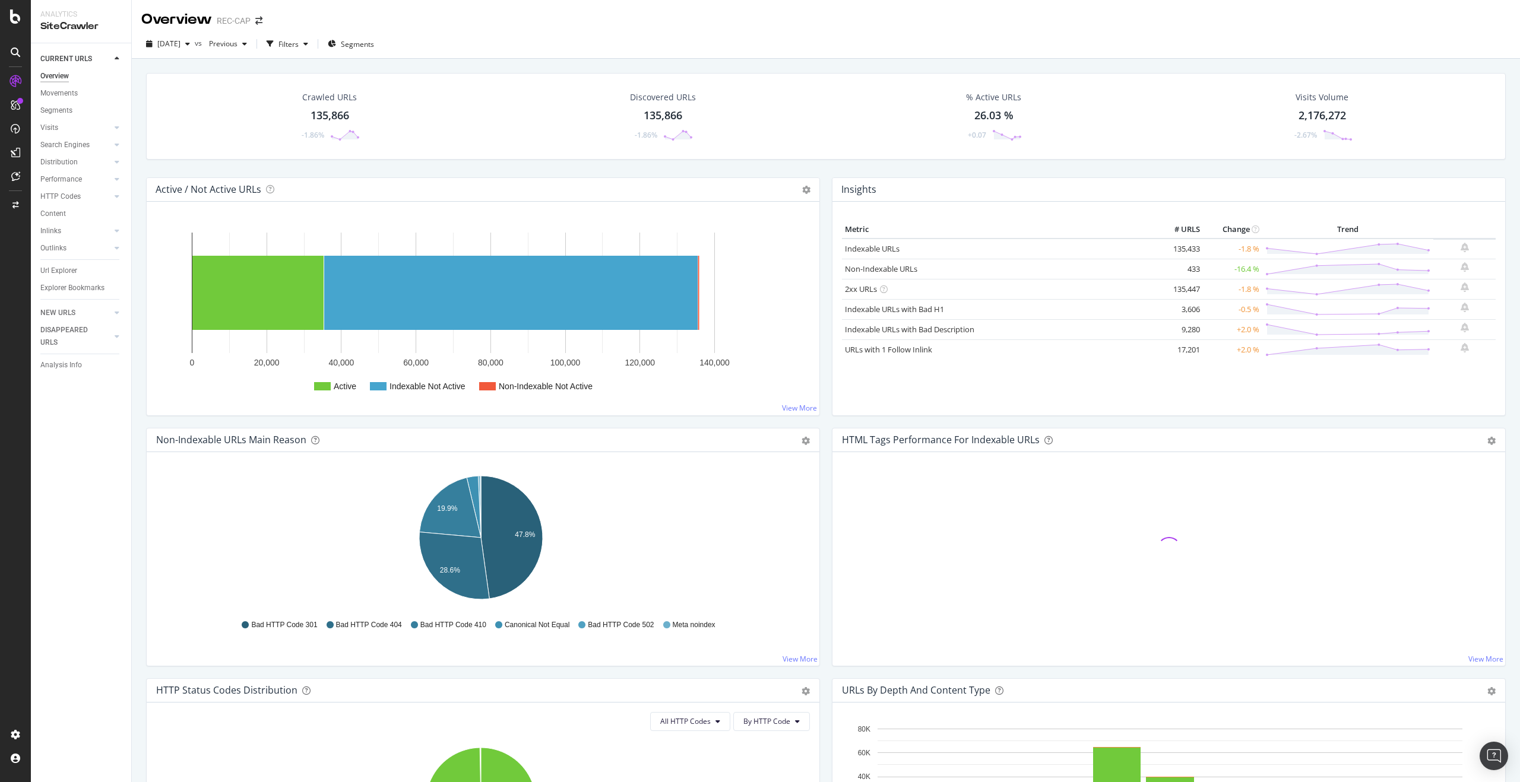
drag, startPoint x: 58, startPoint y: 266, endPoint x: 555, endPoint y: 34, distance: 547.7
click at [58, 266] on div "Url Explorer" at bounding box center [58, 271] width 37 height 12
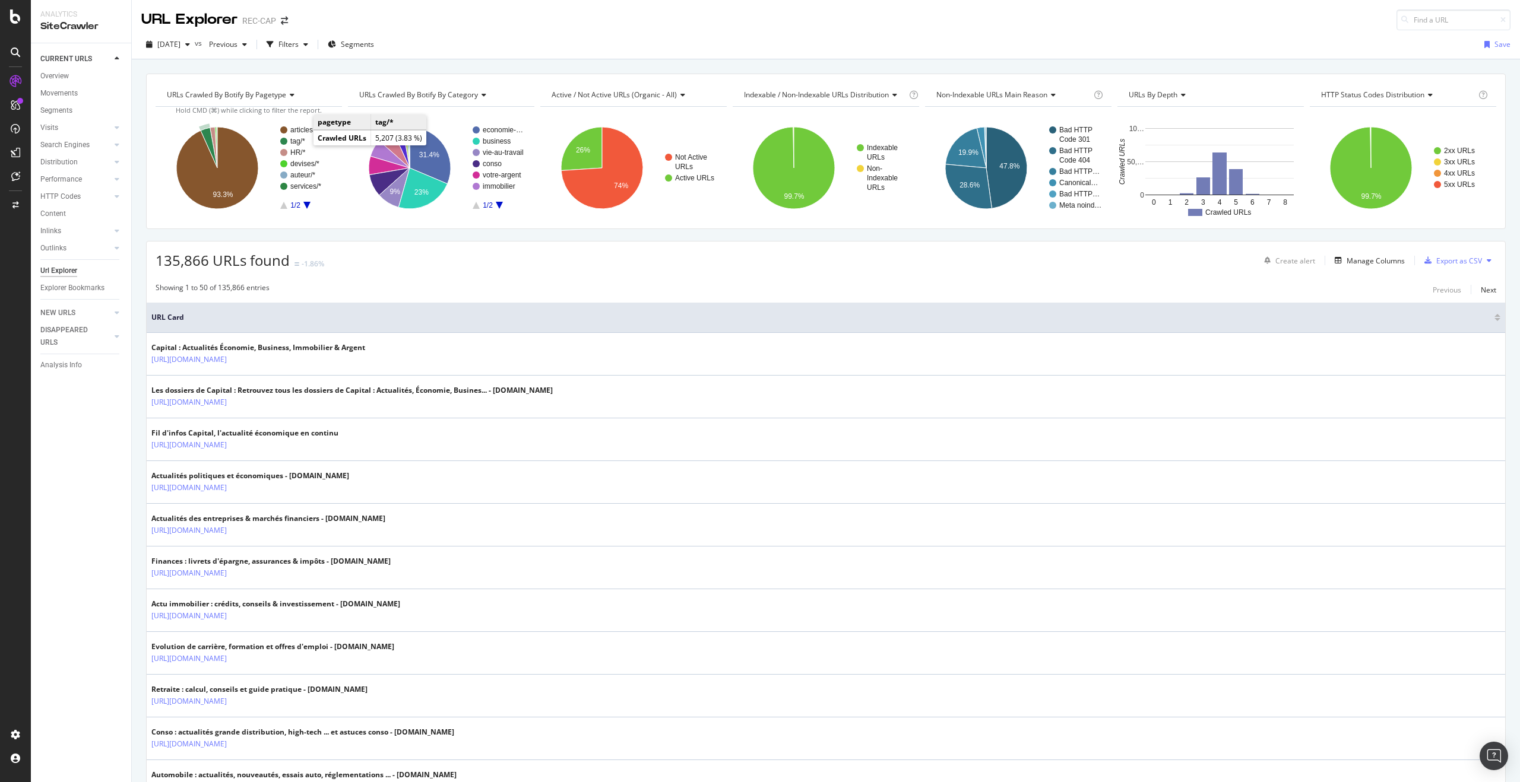
click at [299, 142] on text "tag/*" at bounding box center [297, 141] width 15 height 8
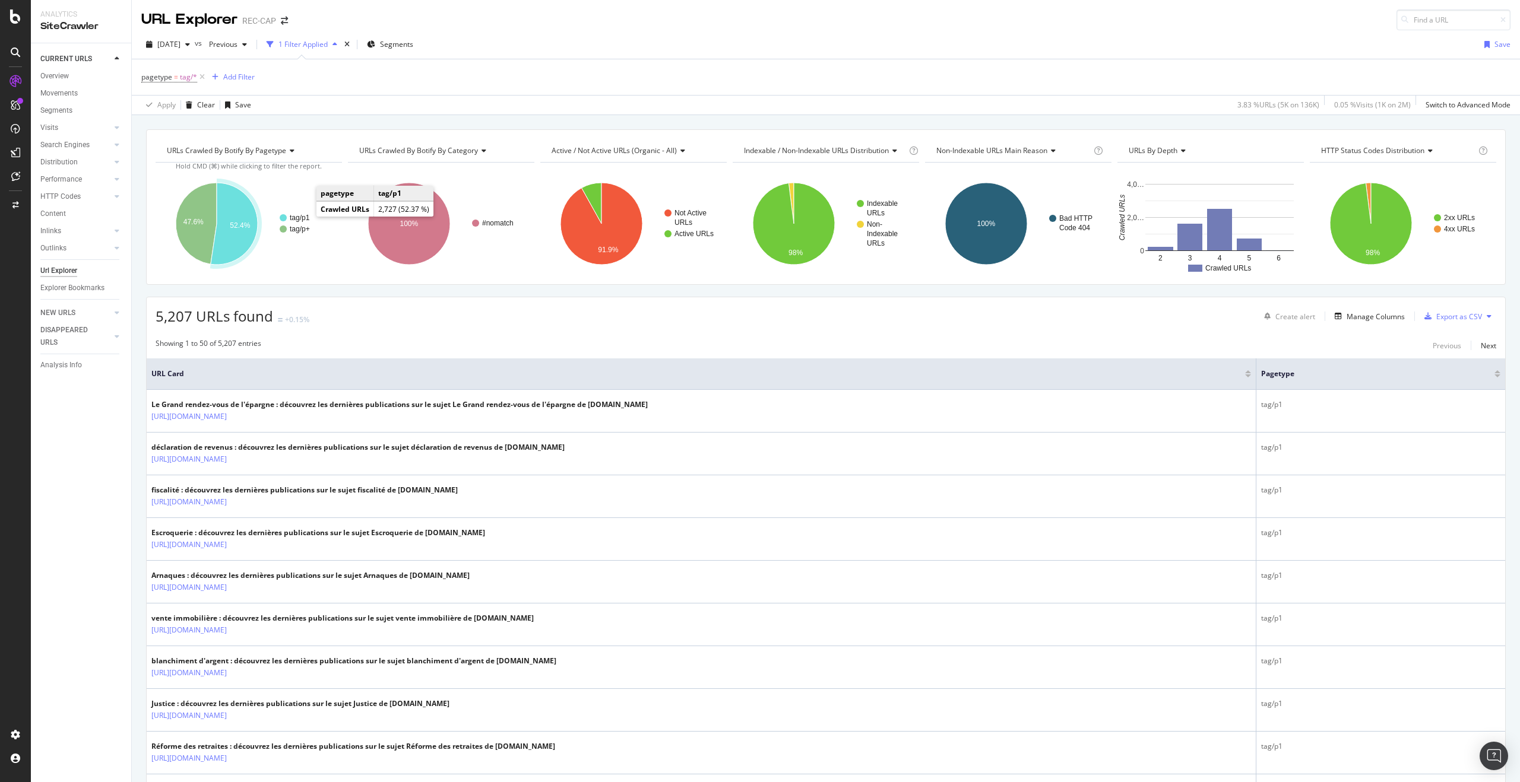
click at [300, 217] on text "tag/p1" at bounding box center [300, 218] width 20 height 8
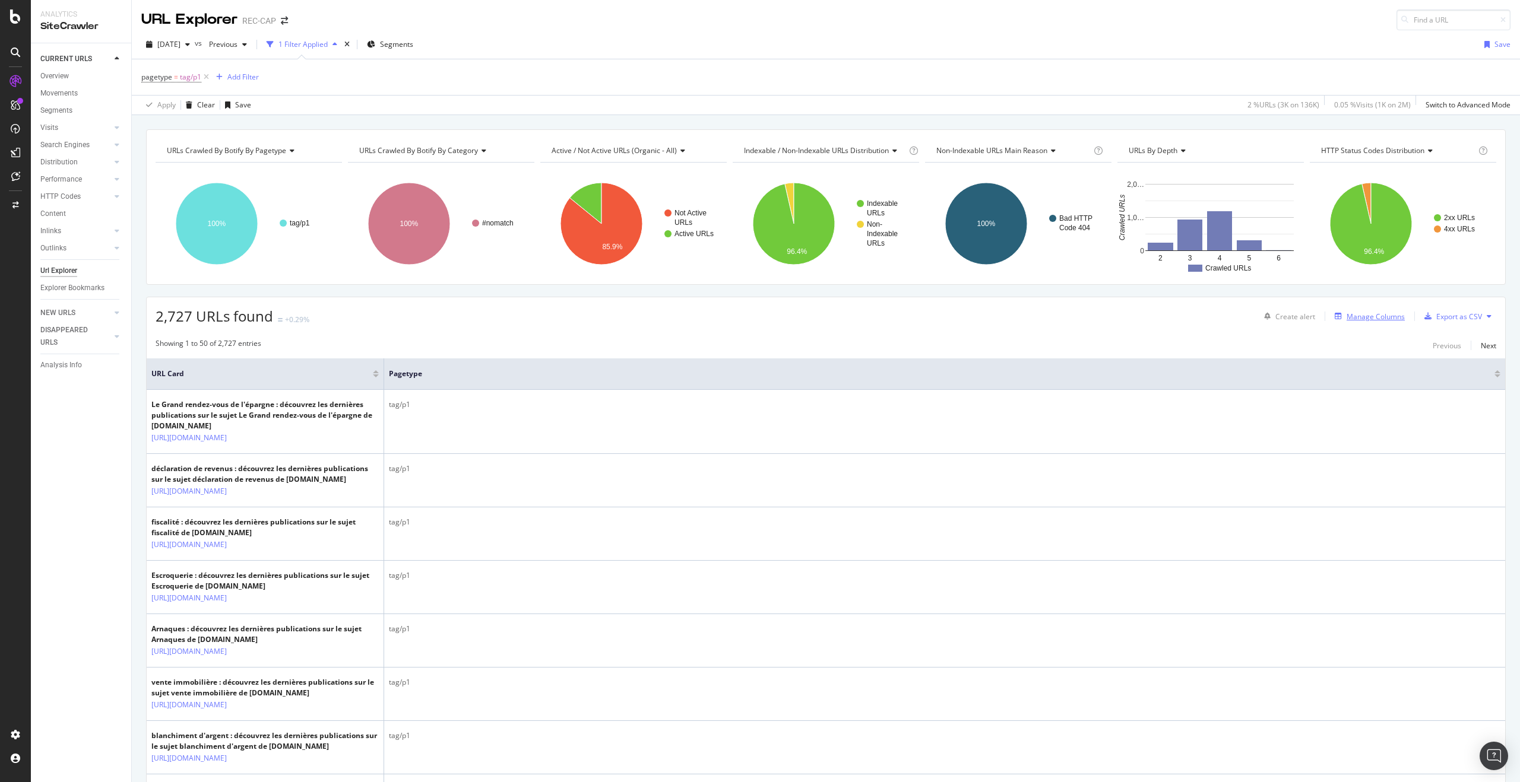
click at [1357, 318] on div "Manage Columns" at bounding box center [1375, 317] width 58 height 10
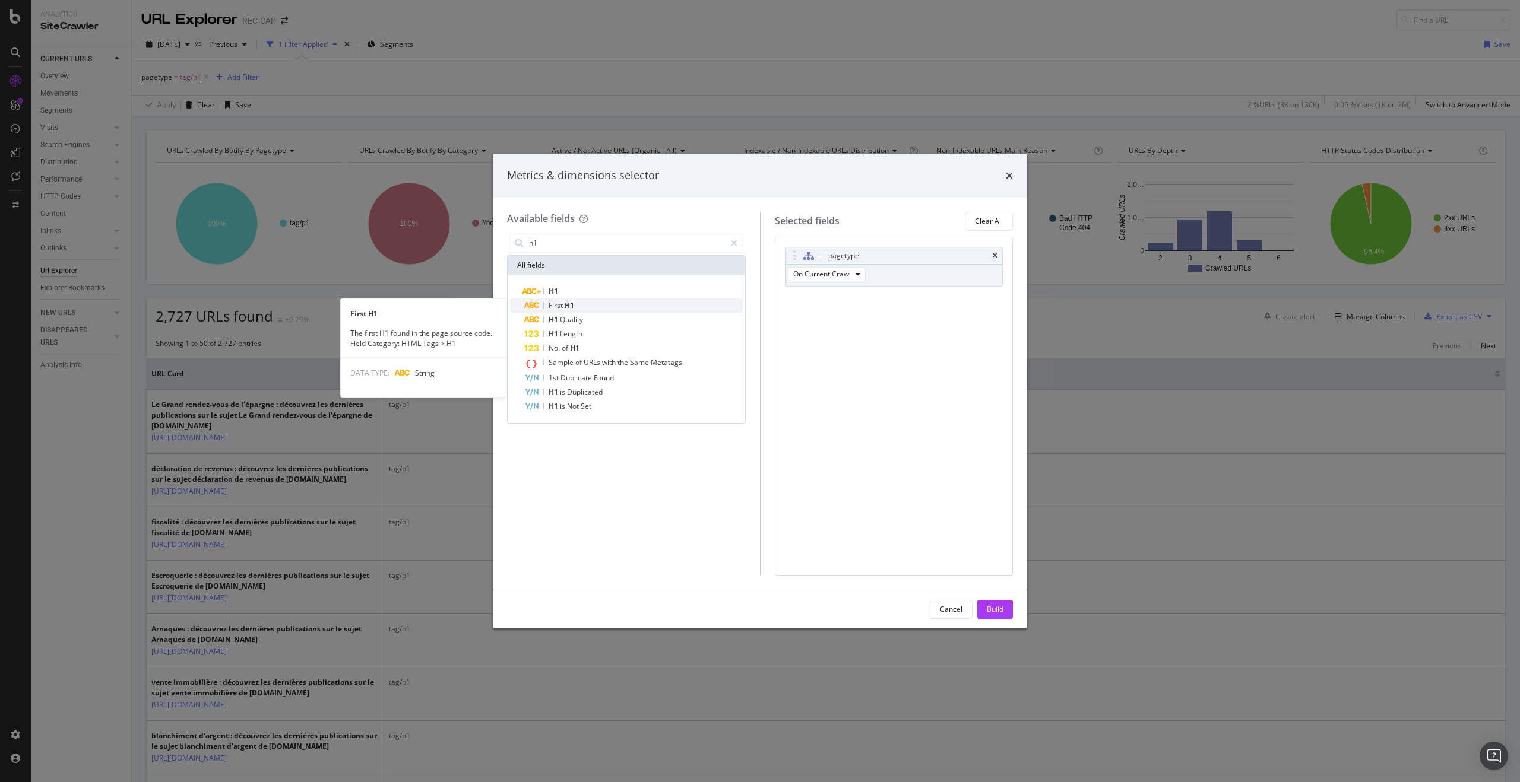
type input "h1"
click at [632, 303] on div "First H1" at bounding box center [633, 306] width 218 height 14
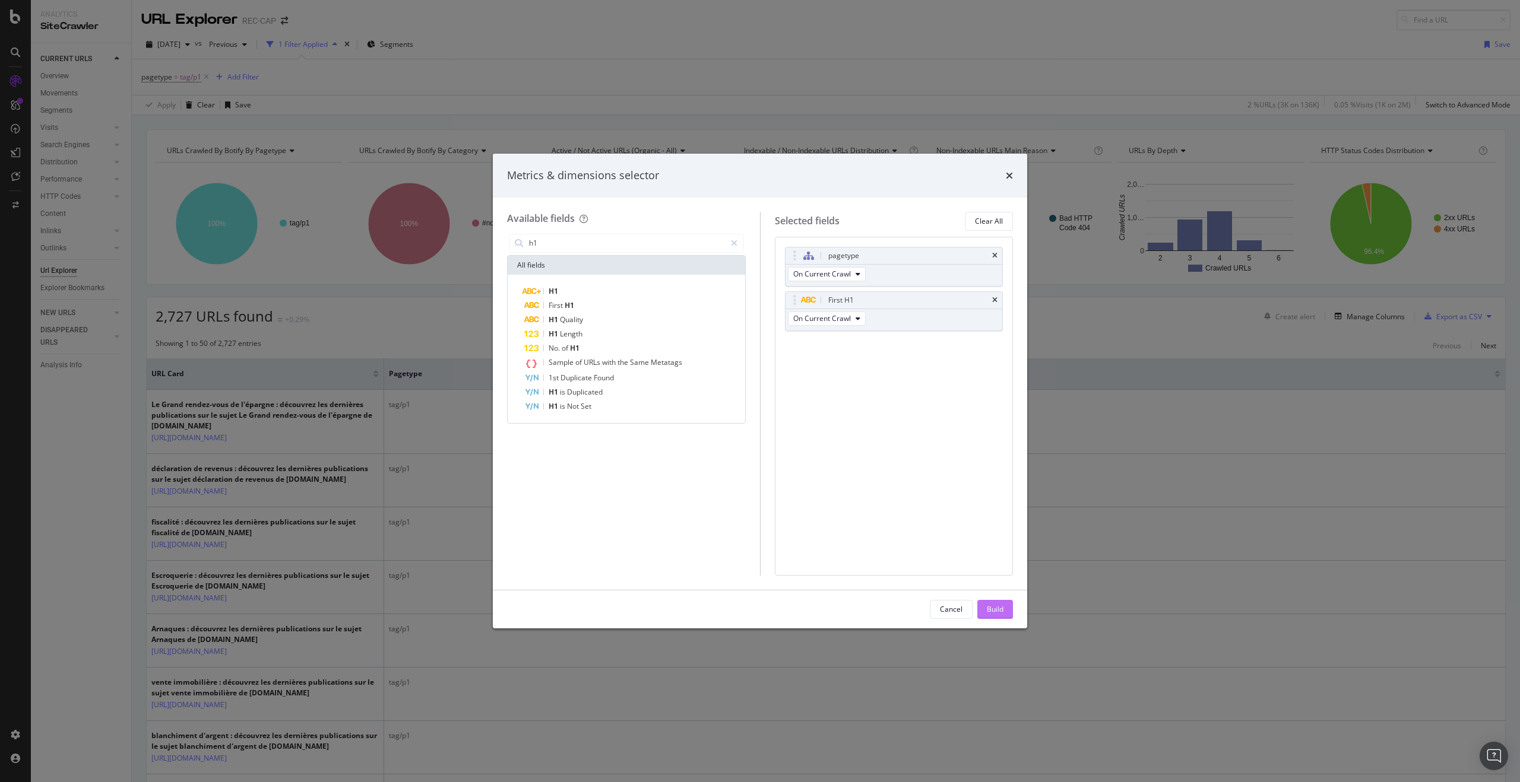
click at [981, 612] on button "Build" at bounding box center [995, 609] width 36 height 19
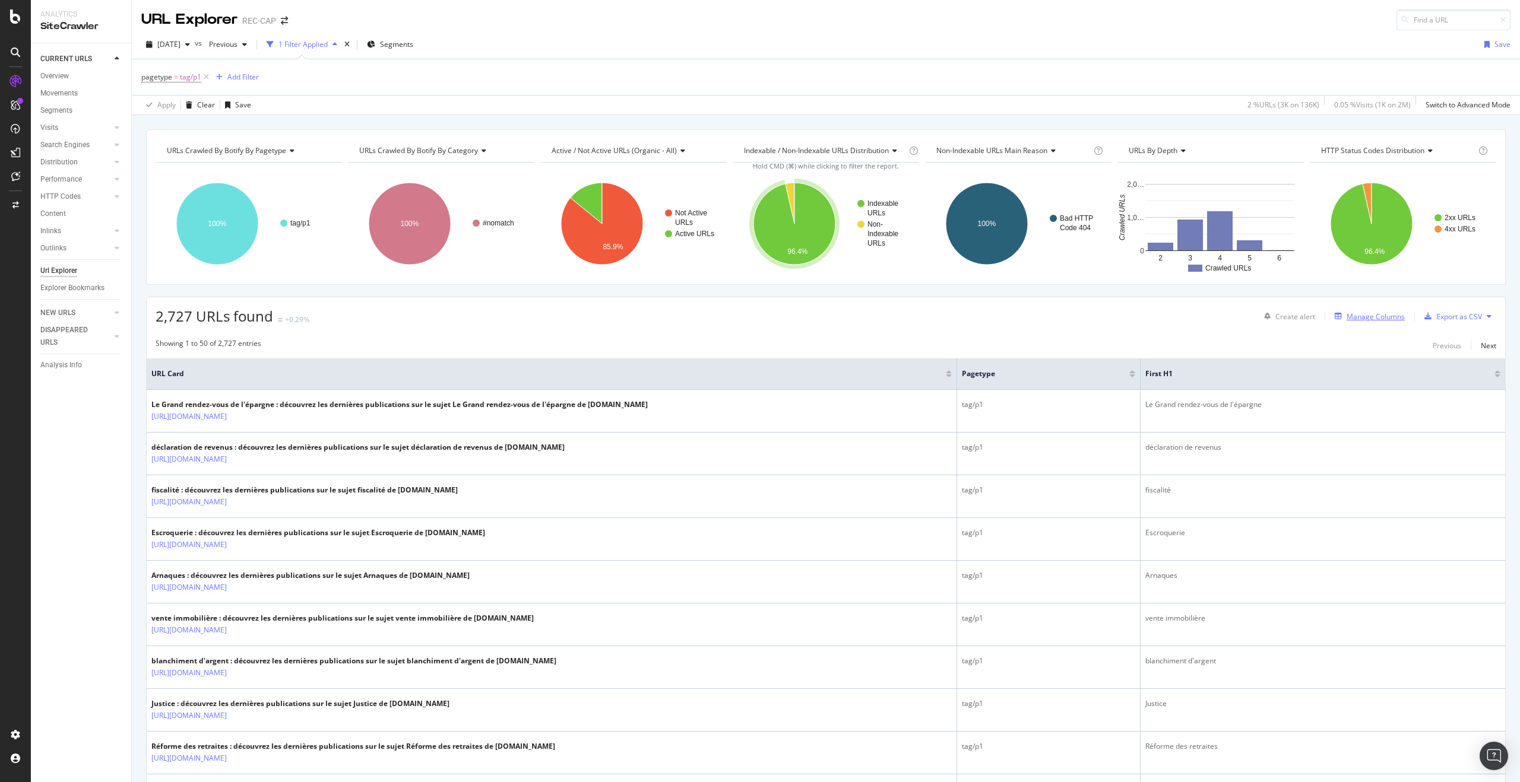
click at [1375, 316] on div "Manage Columns" at bounding box center [1375, 317] width 58 height 10
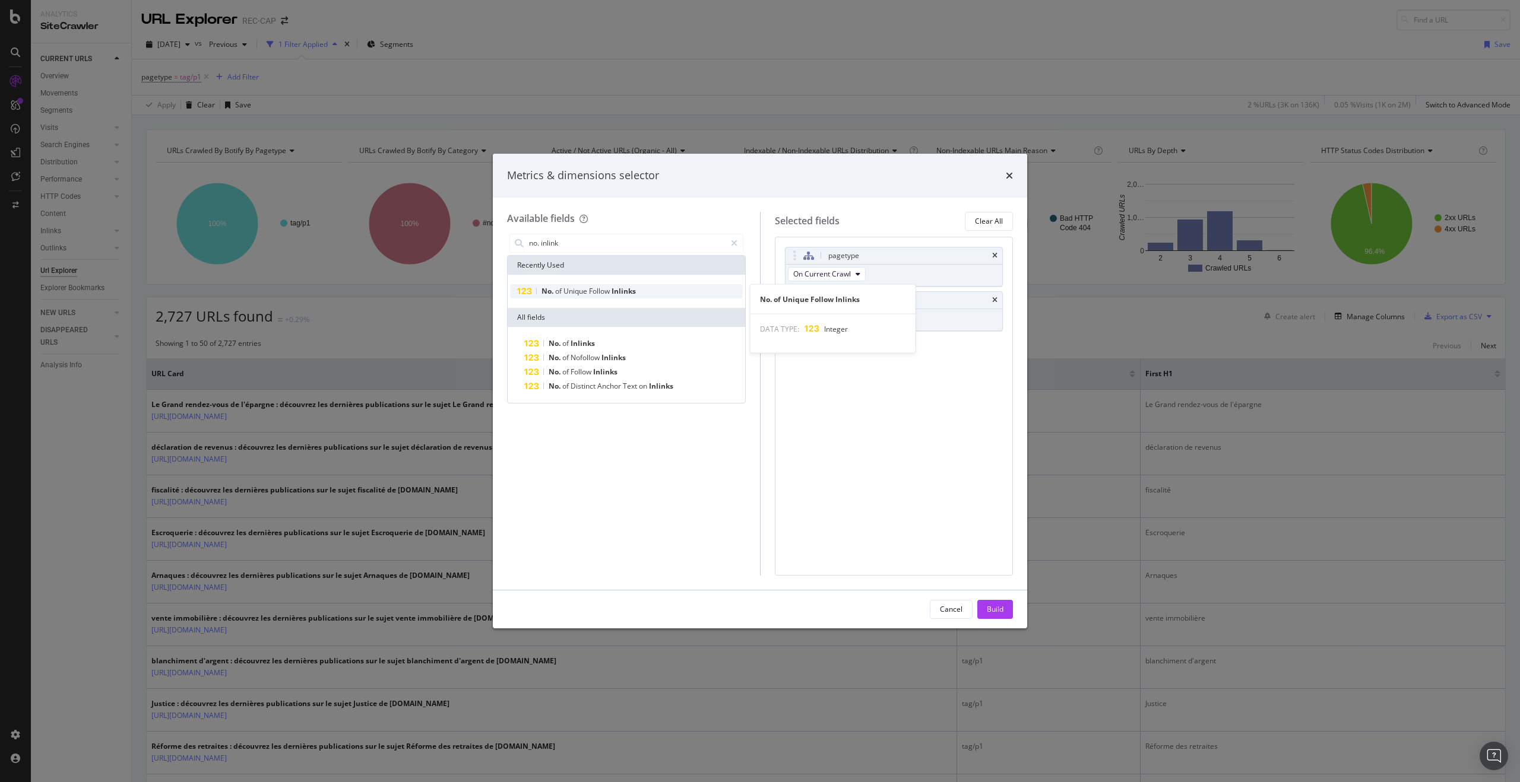
type input "no. inlink"
drag, startPoint x: 585, startPoint y: 294, endPoint x: 608, endPoint y: 300, distance: 23.9
click at [585, 294] on span "Unique" at bounding box center [576, 291] width 26 height 10
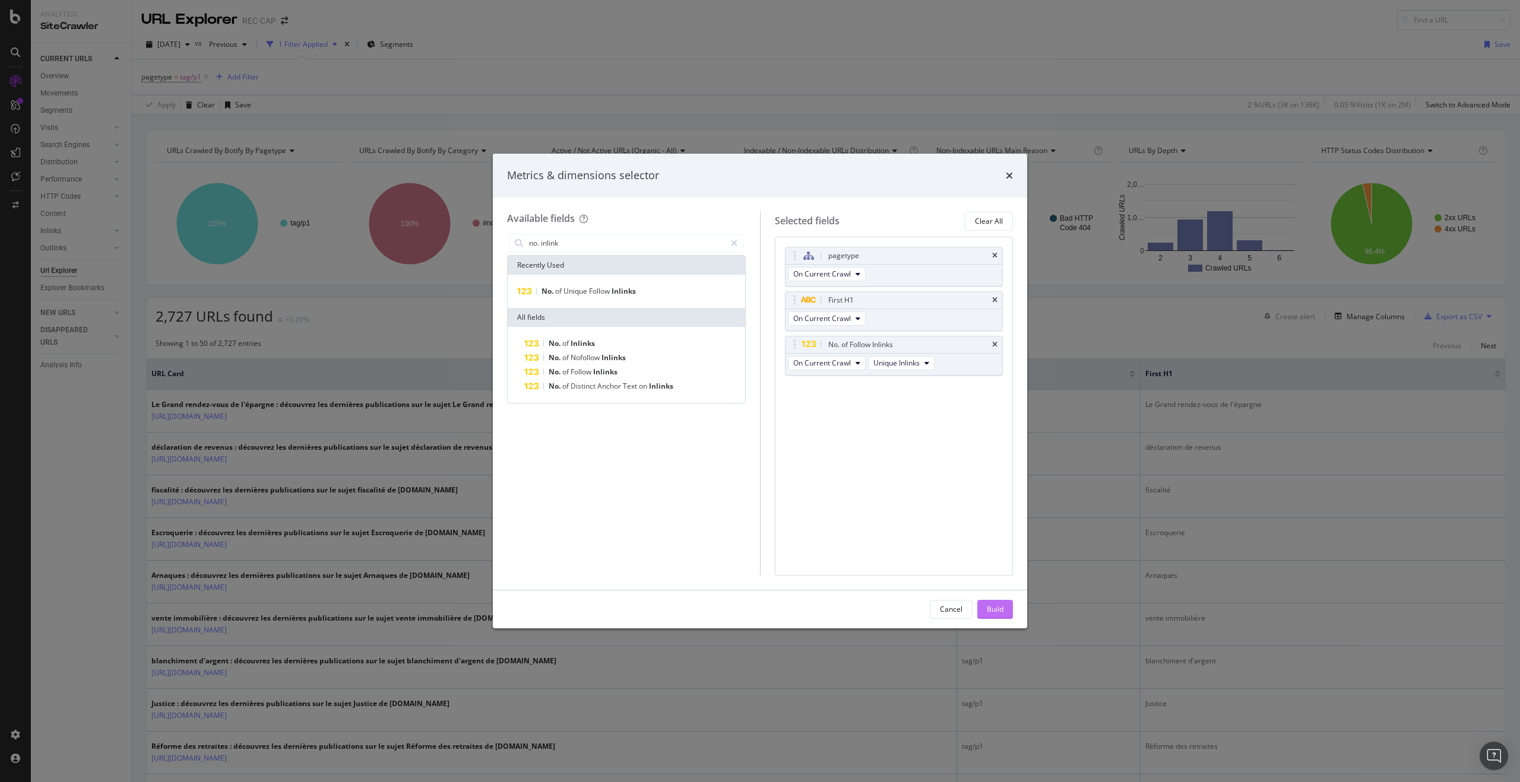
click at [995, 612] on div "Build" at bounding box center [995, 609] width 17 height 10
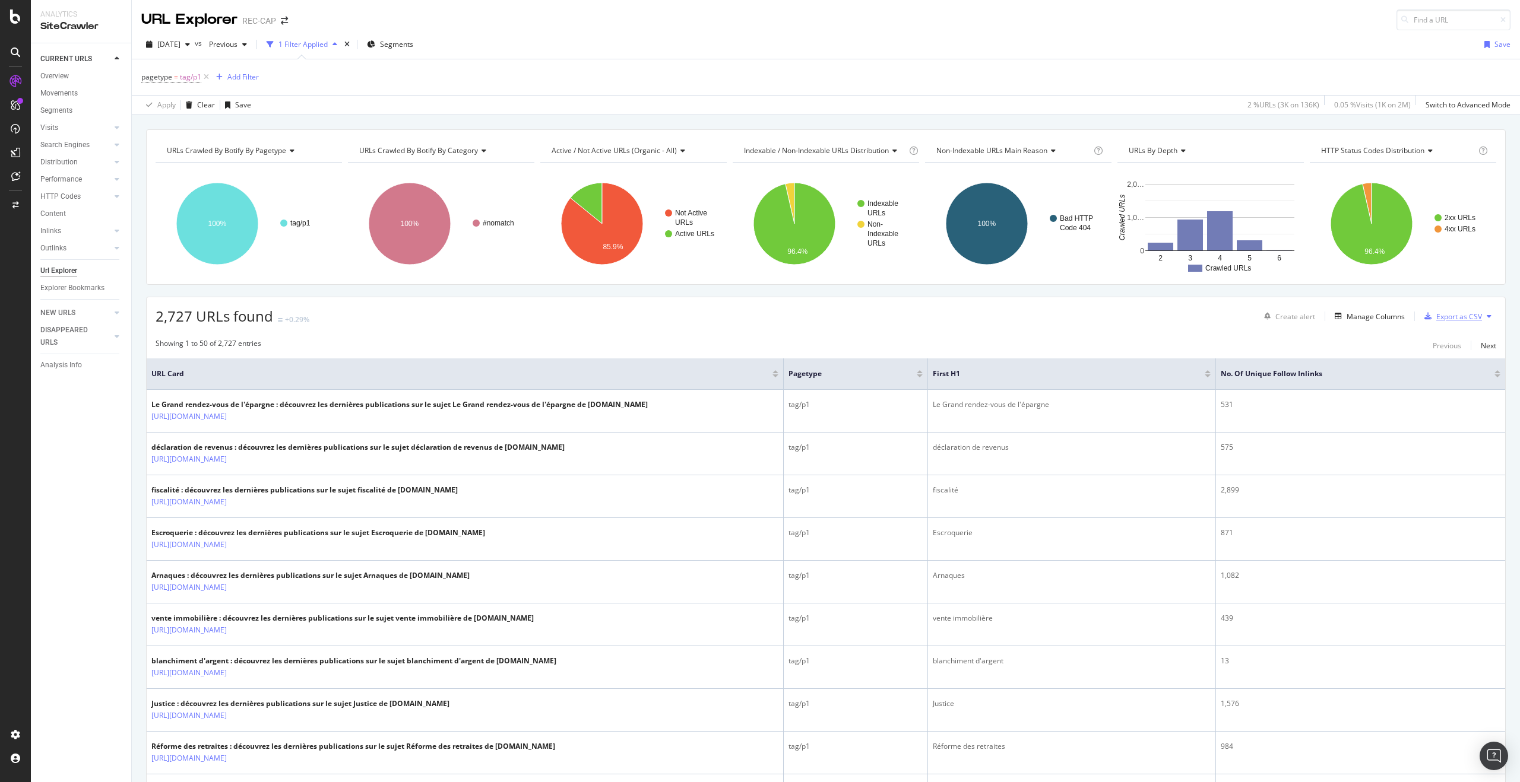
click at [1443, 319] on div "Export as CSV" at bounding box center [1459, 317] width 46 height 10
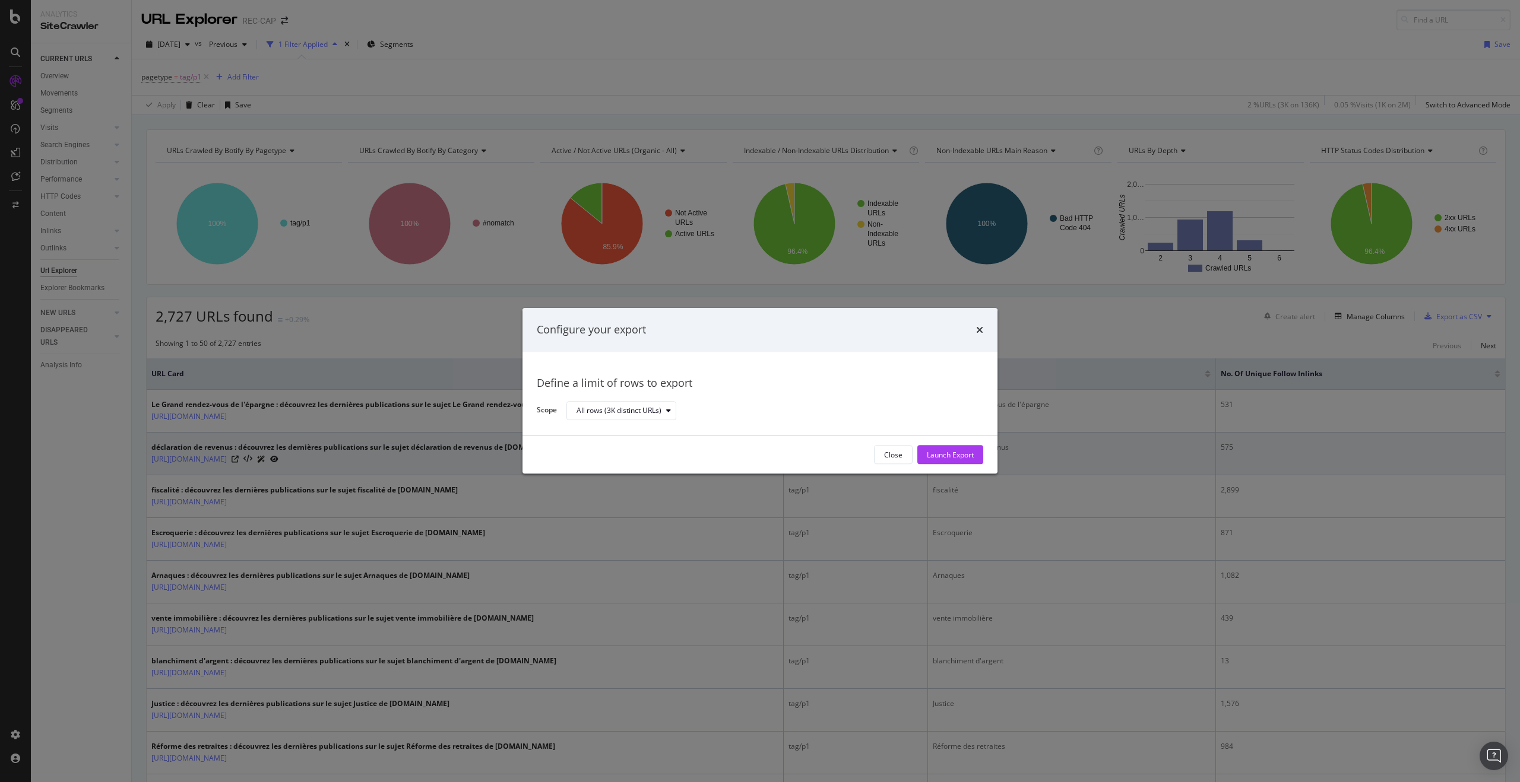
click at [967, 448] on div "Launch Export" at bounding box center [950, 455] width 47 height 18
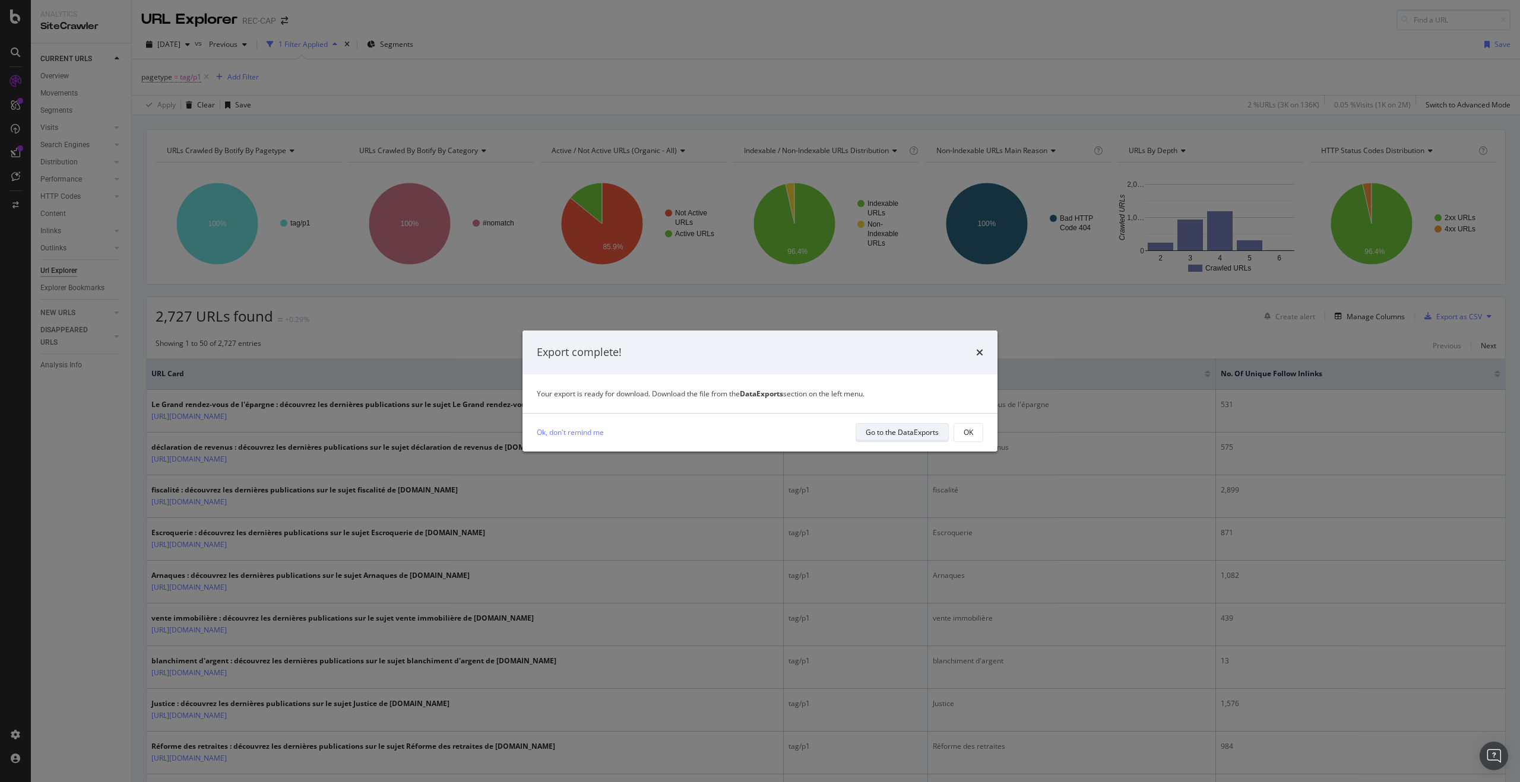
click at [891, 436] on div "Go to the DataExports" at bounding box center [902, 432] width 73 height 10
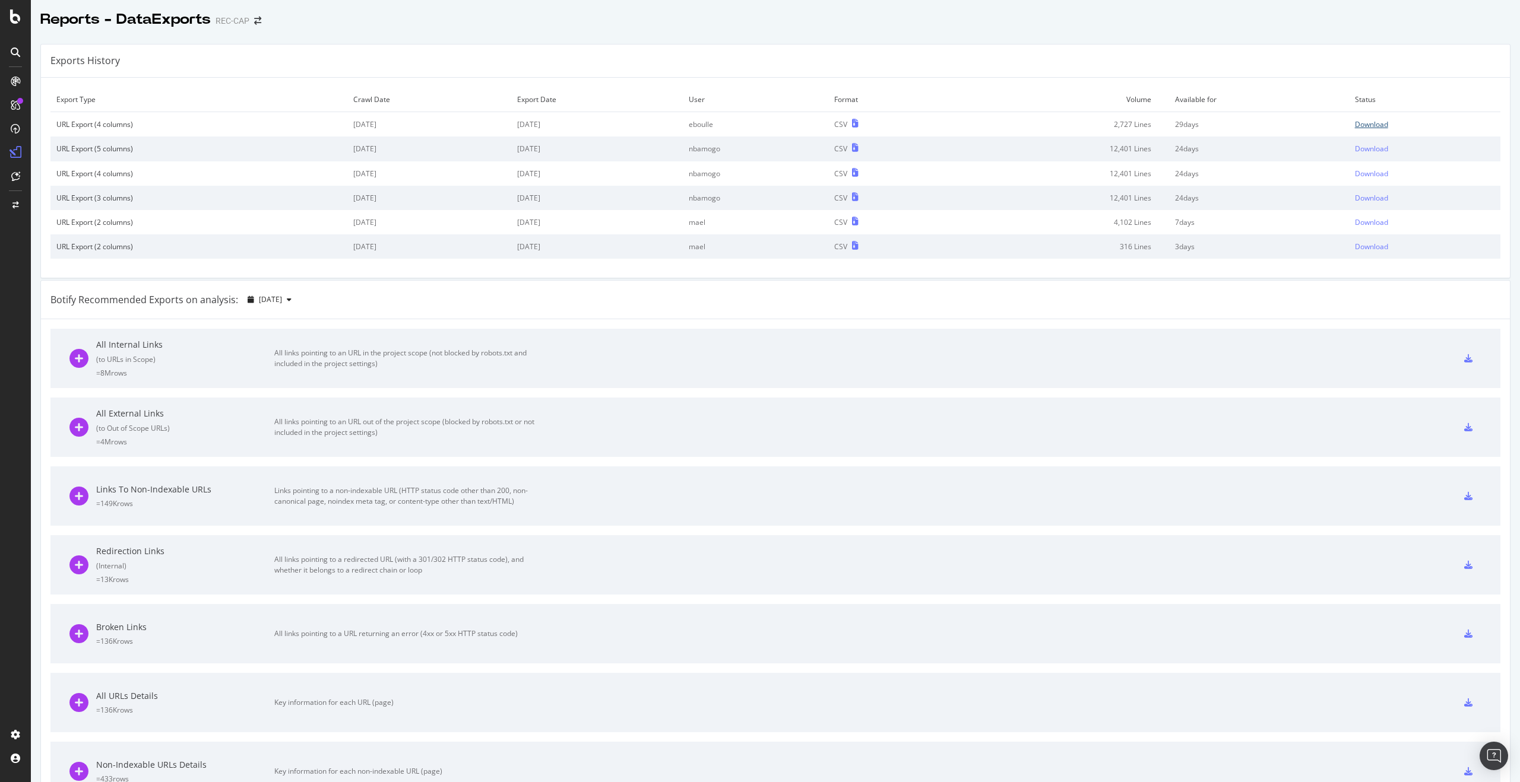
click at [1360, 125] on div "Download" at bounding box center [1371, 124] width 33 height 10
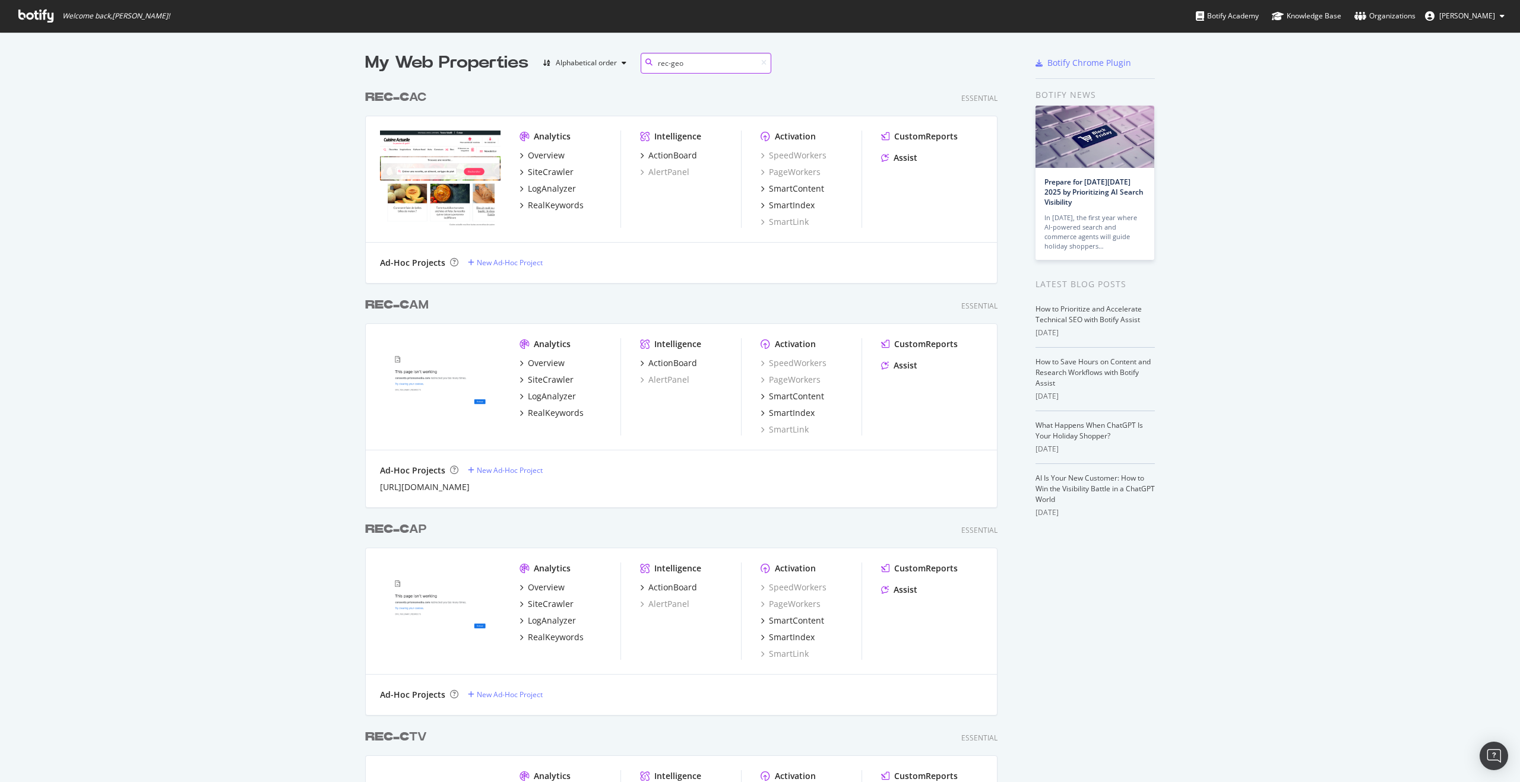
scroll to position [216, 633]
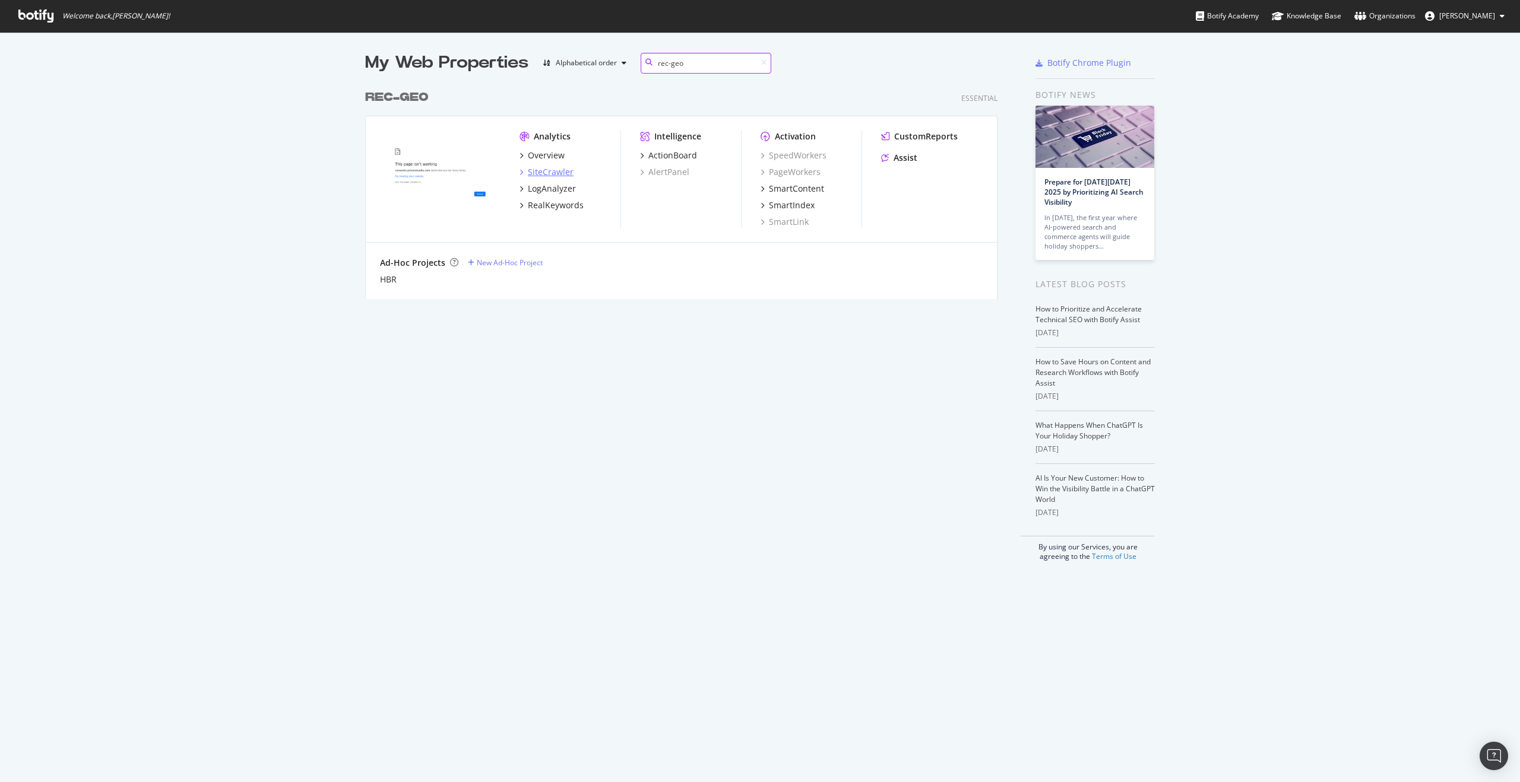
type input "rec-geo"
click at [544, 172] on div "SiteCrawler" at bounding box center [551, 172] width 46 height 12
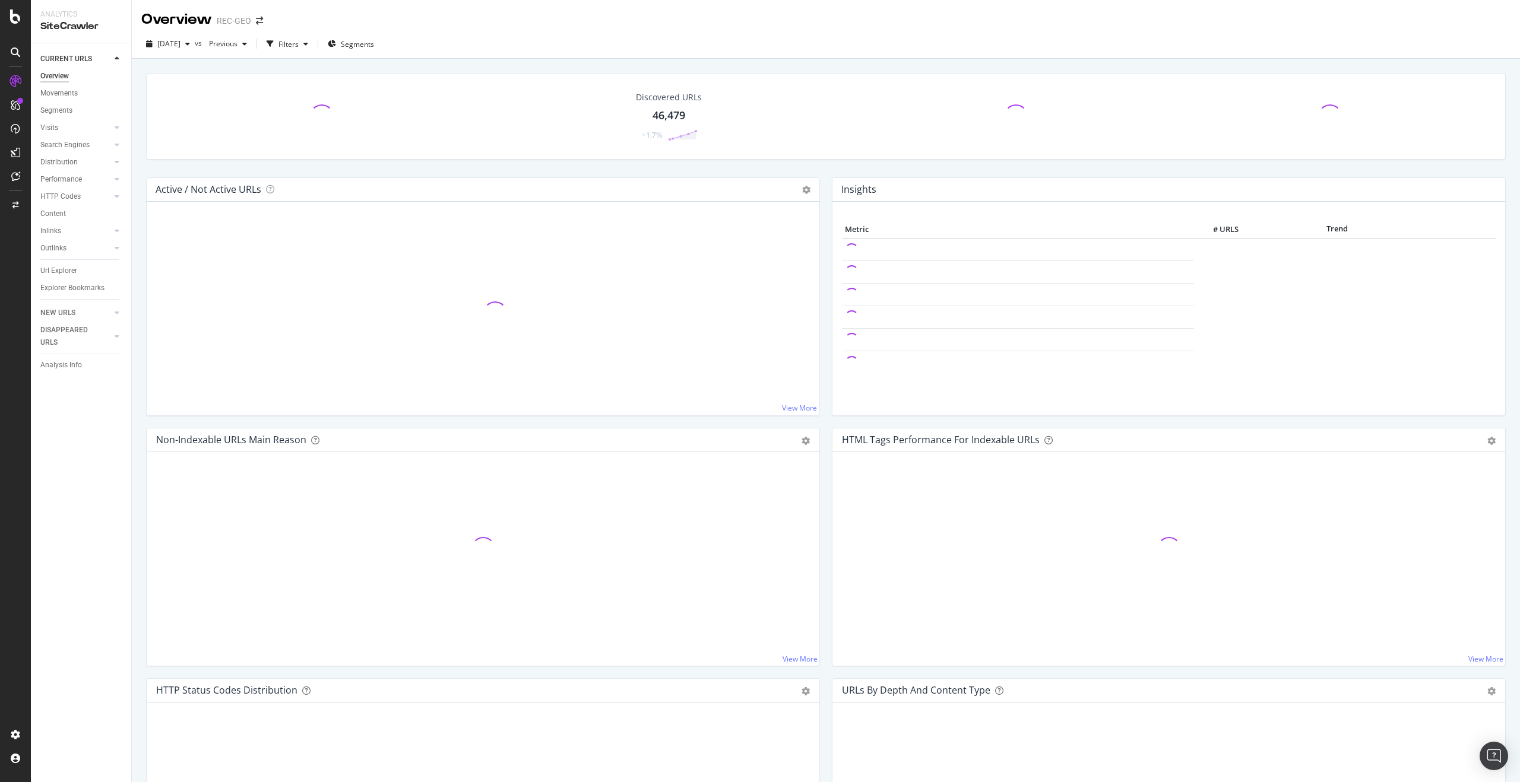
drag, startPoint x: 69, startPoint y: 274, endPoint x: 159, endPoint y: 142, distance: 158.9
click at [68, 274] on div "Url Explorer" at bounding box center [58, 271] width 37 height 12
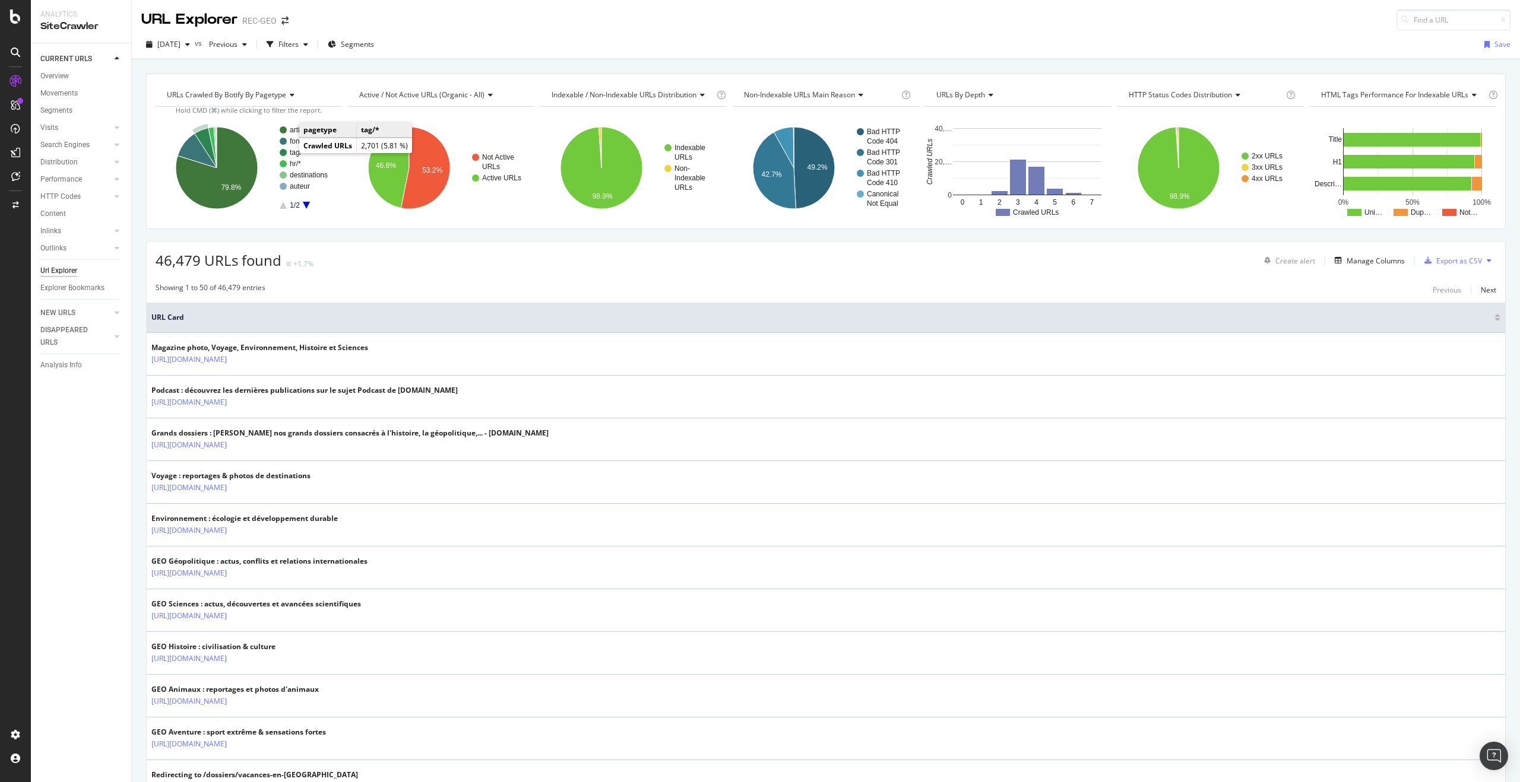
click at [292, 153] on text "tag/*" at bounding box center [297, 152] width 15 height 8
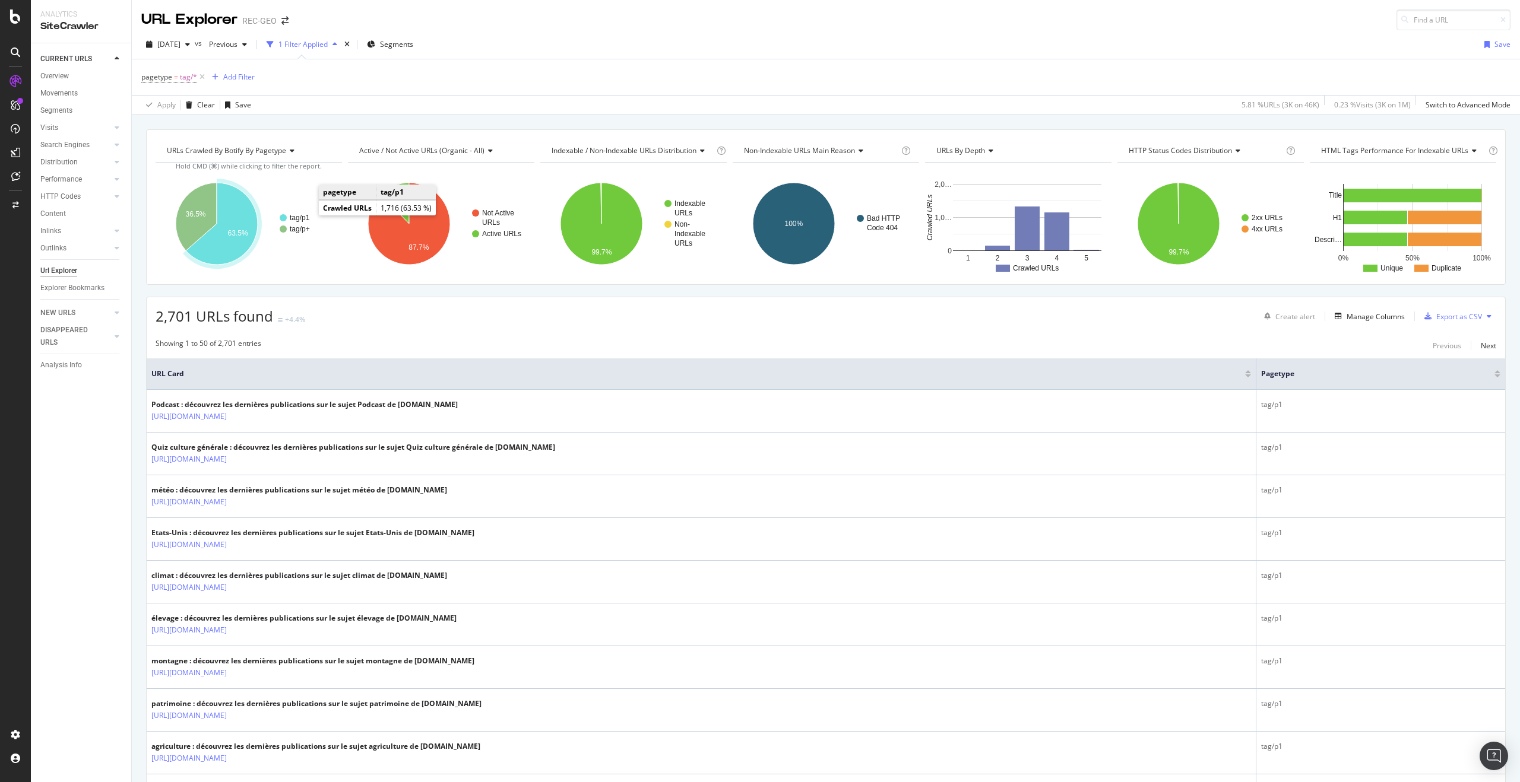
click at [300, 217] on text "tag/p1" at bounding box center [300, 218] width 20 height 8
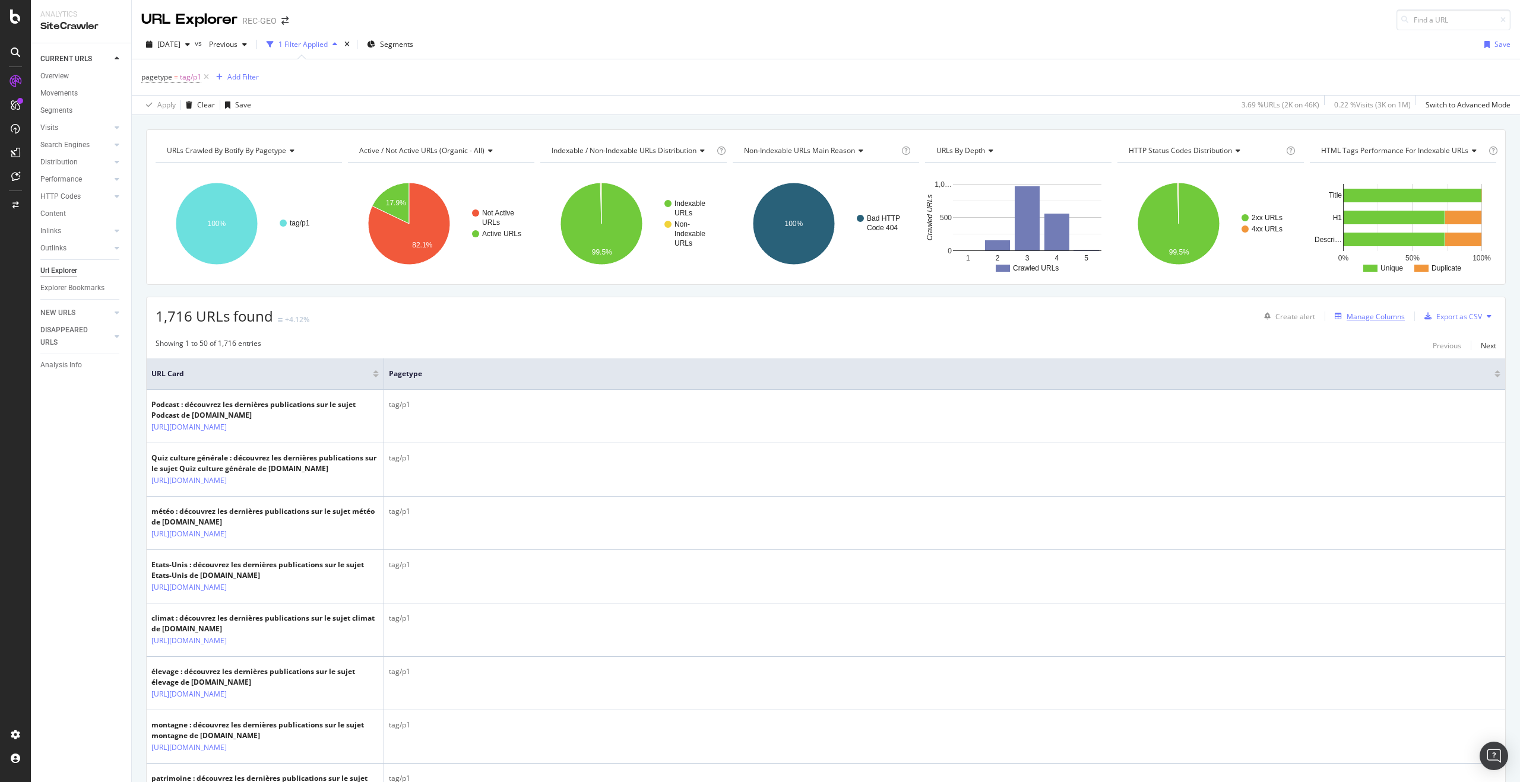
click at [1354, 316] on div "Manage Columns" at bounding box center [1375, 317] width 58 height 10
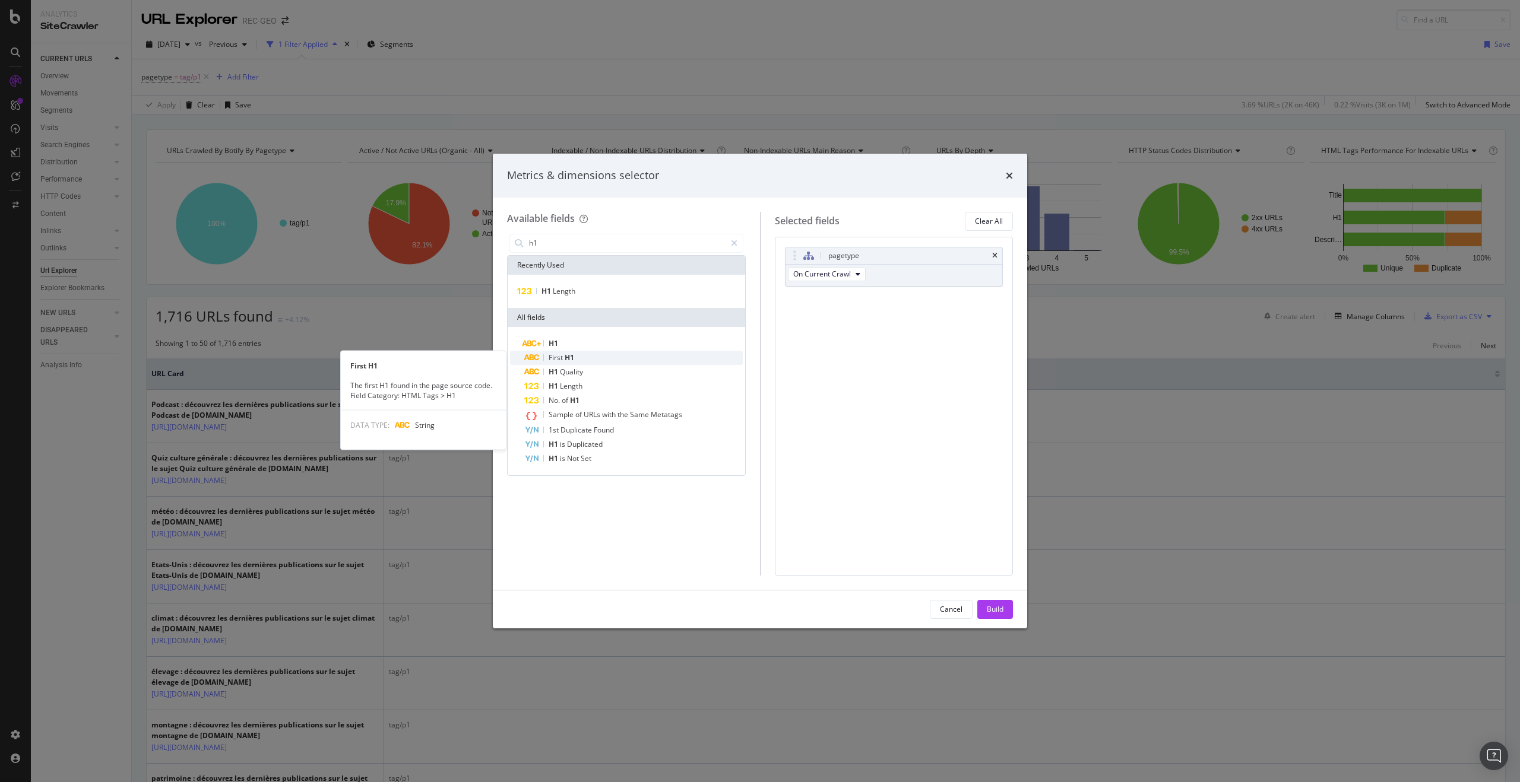
type input "h1"
click at [654, 362] on div "First H1" at bounding box center [633, 358] width 218 height 14
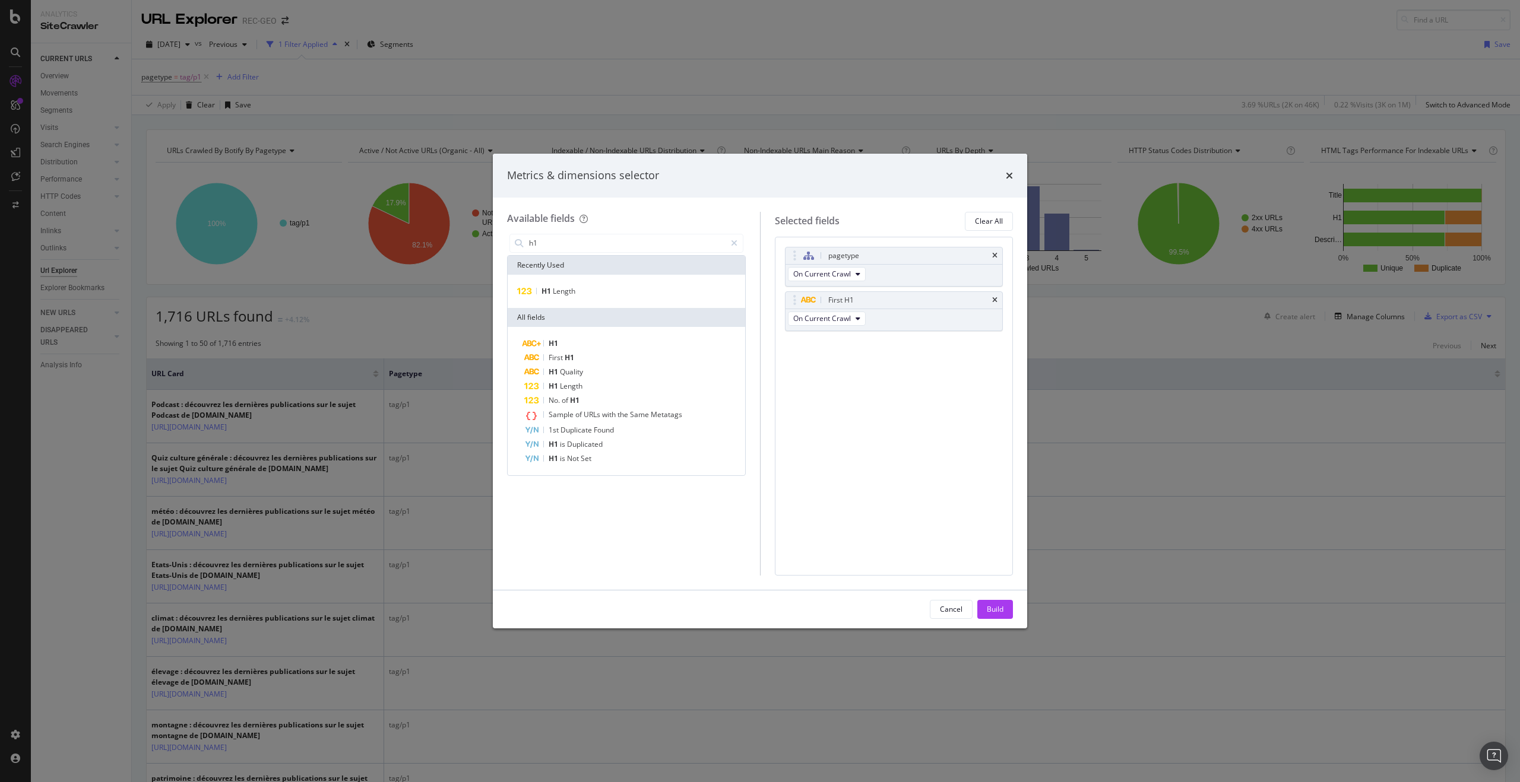
drag, startPoint x: 996, startPoint y: 614, endPoint x: 839, endPoint y: 344, distance: 312.6
click at [996, 614] on div "Build" at bounding box center [995, 609] width 17 height 10
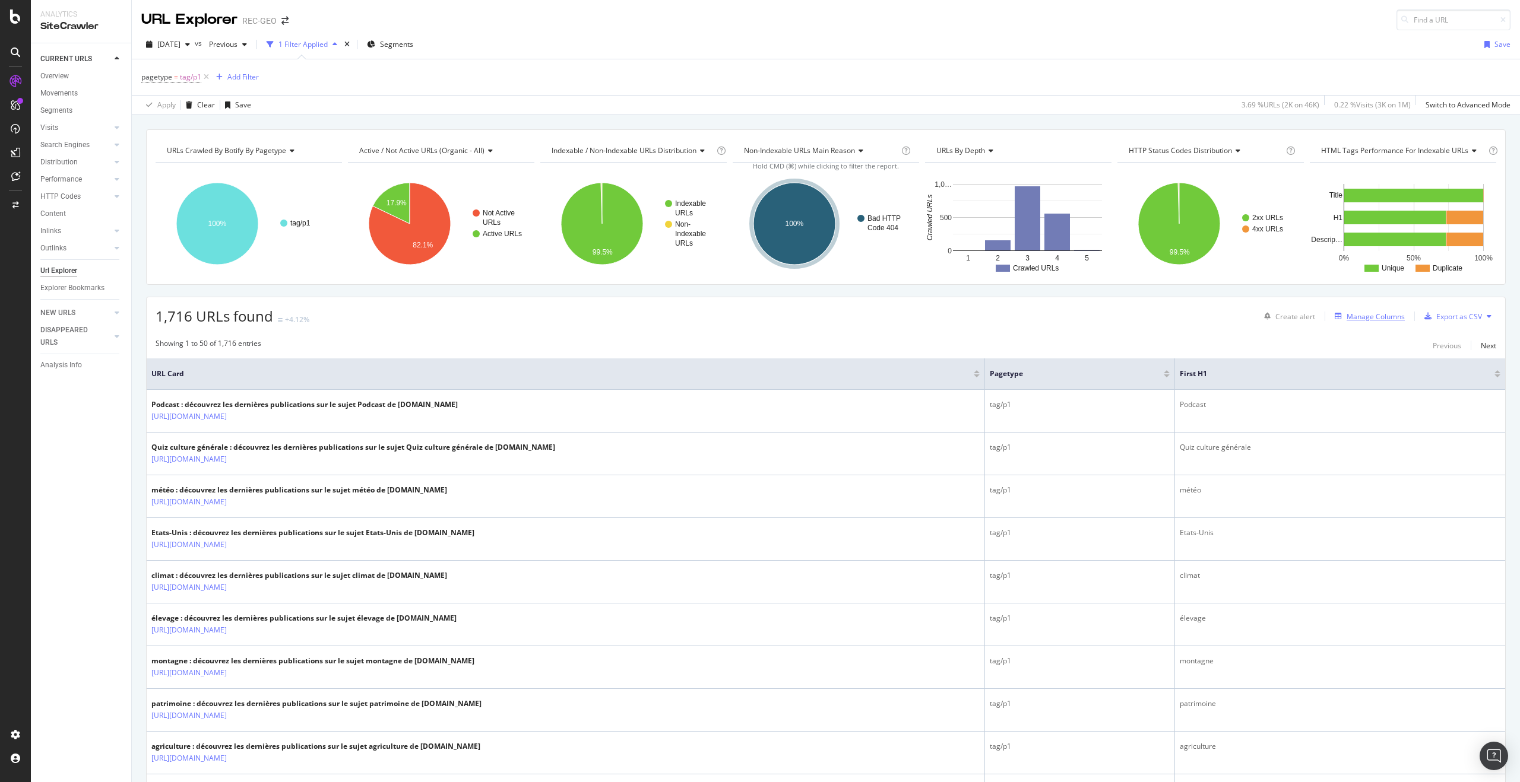
click at [1353, 316] on div "Manage Columns" at bounding box center [1375, 317] width 58 height 10
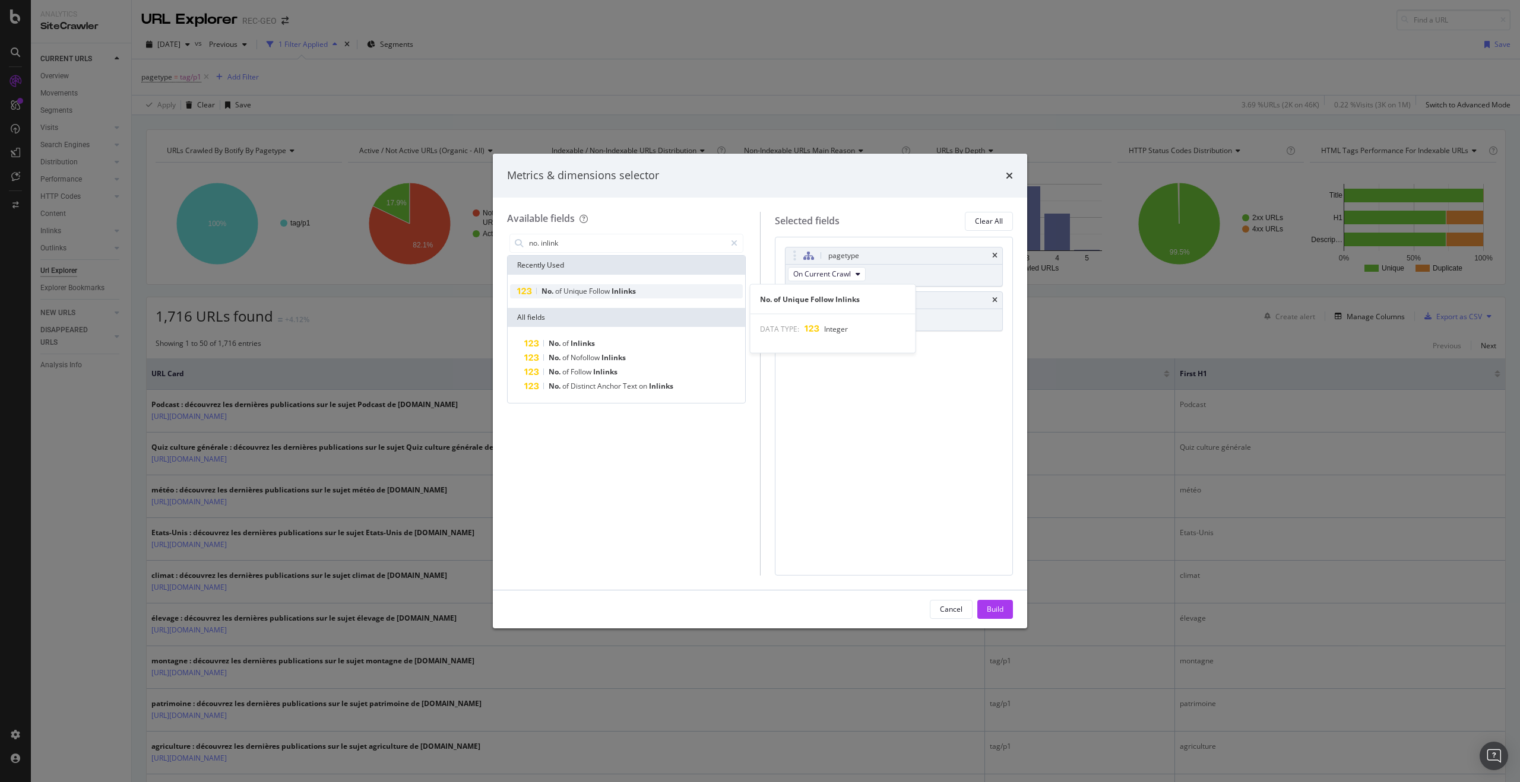
type input "no. inlink"
click at [565, 290] on span "Unique" at bounding box center [576, 291] width 26 height 10
drag, startPoint x: 988, startPoint y: 606, endPoint x: 927, endPoint y: 452, distance: 165.3
click at [988, 606] on div "Build" at bounding box center [995, 609] width 17 height 10
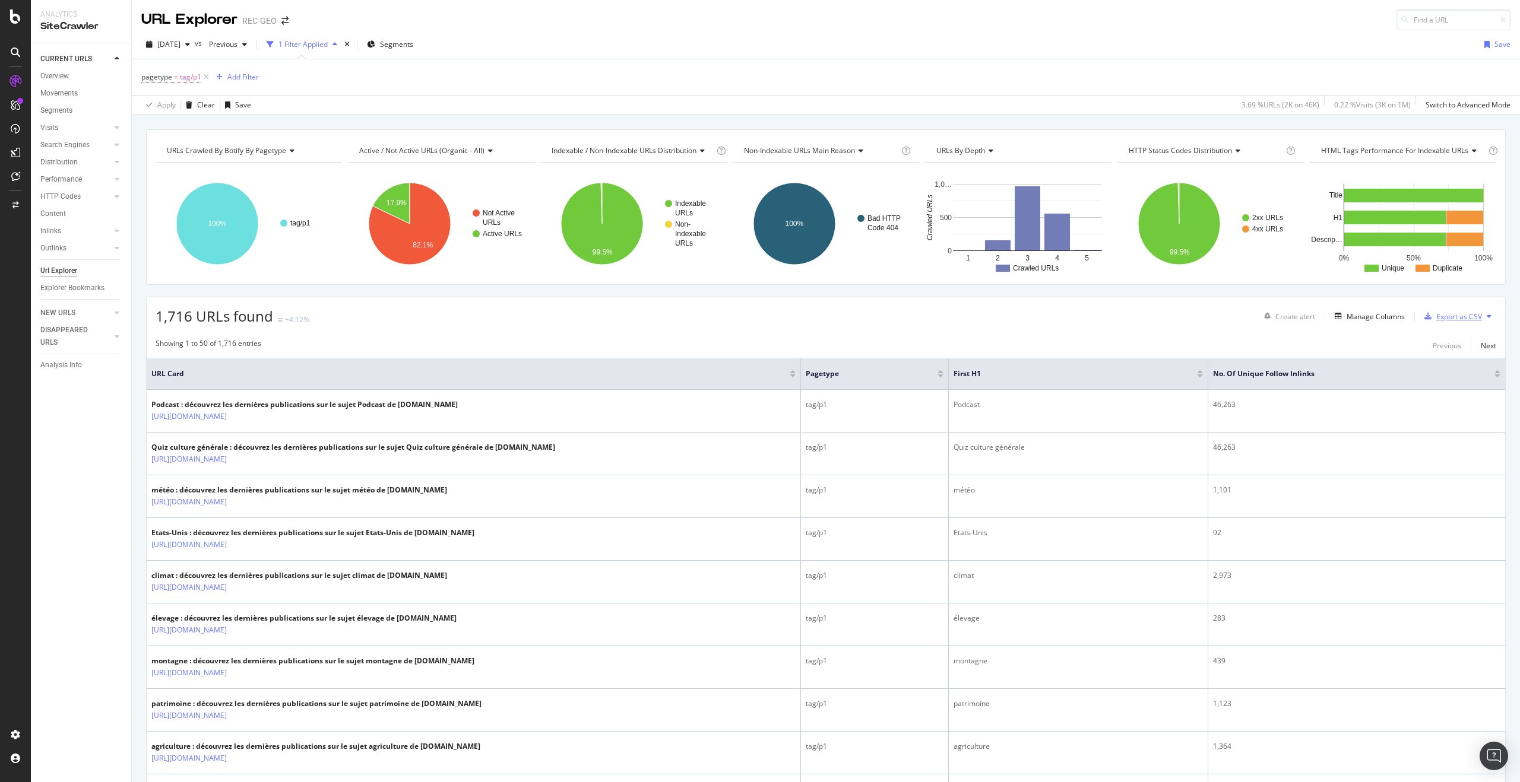
click at [1455, 316] on div "Export as CSV" at bounding box center [1459, 317] width 46 height 10
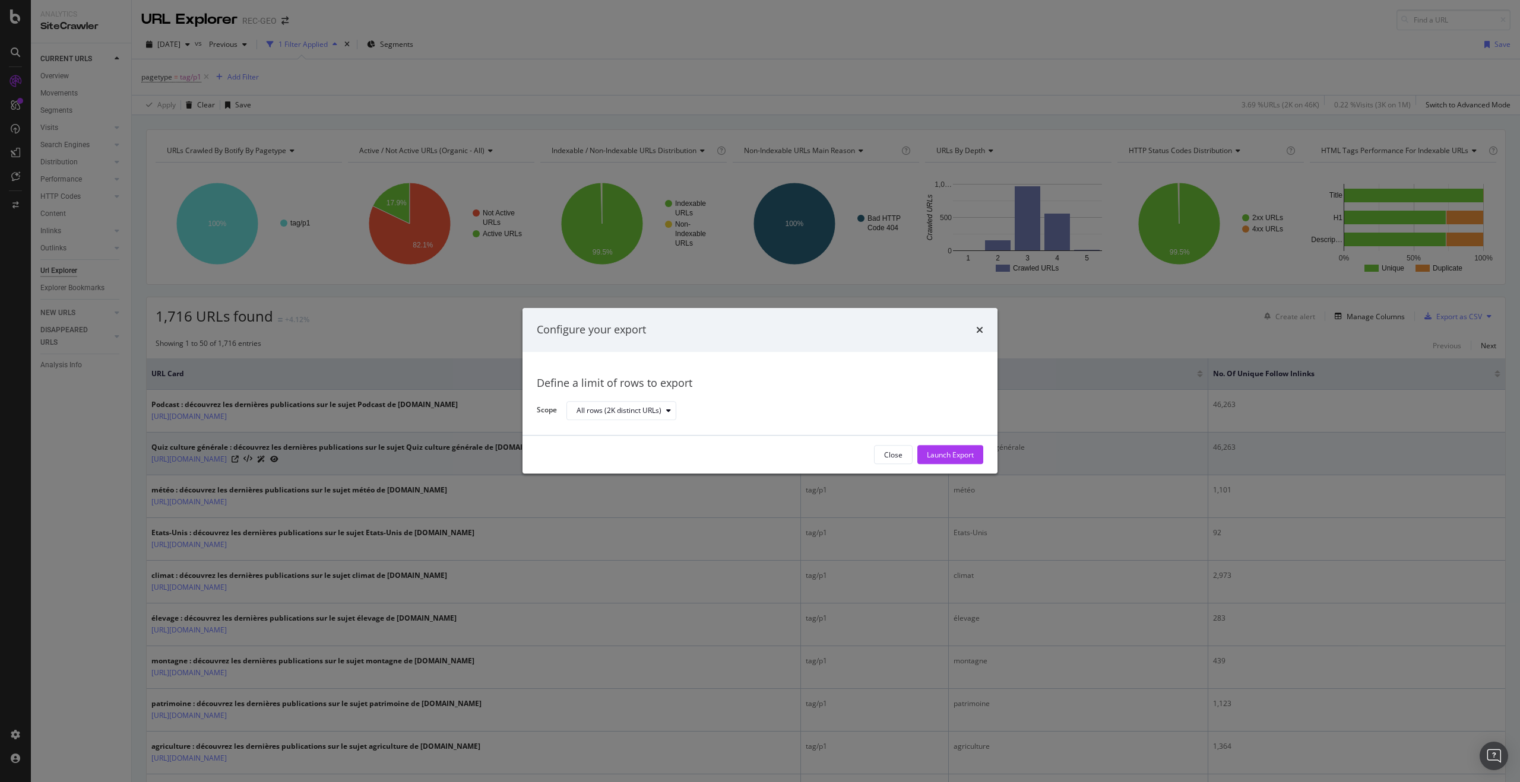
click at [967, 449] on div "Launch Export" at bounding box center [950, 455] width 47 height 18
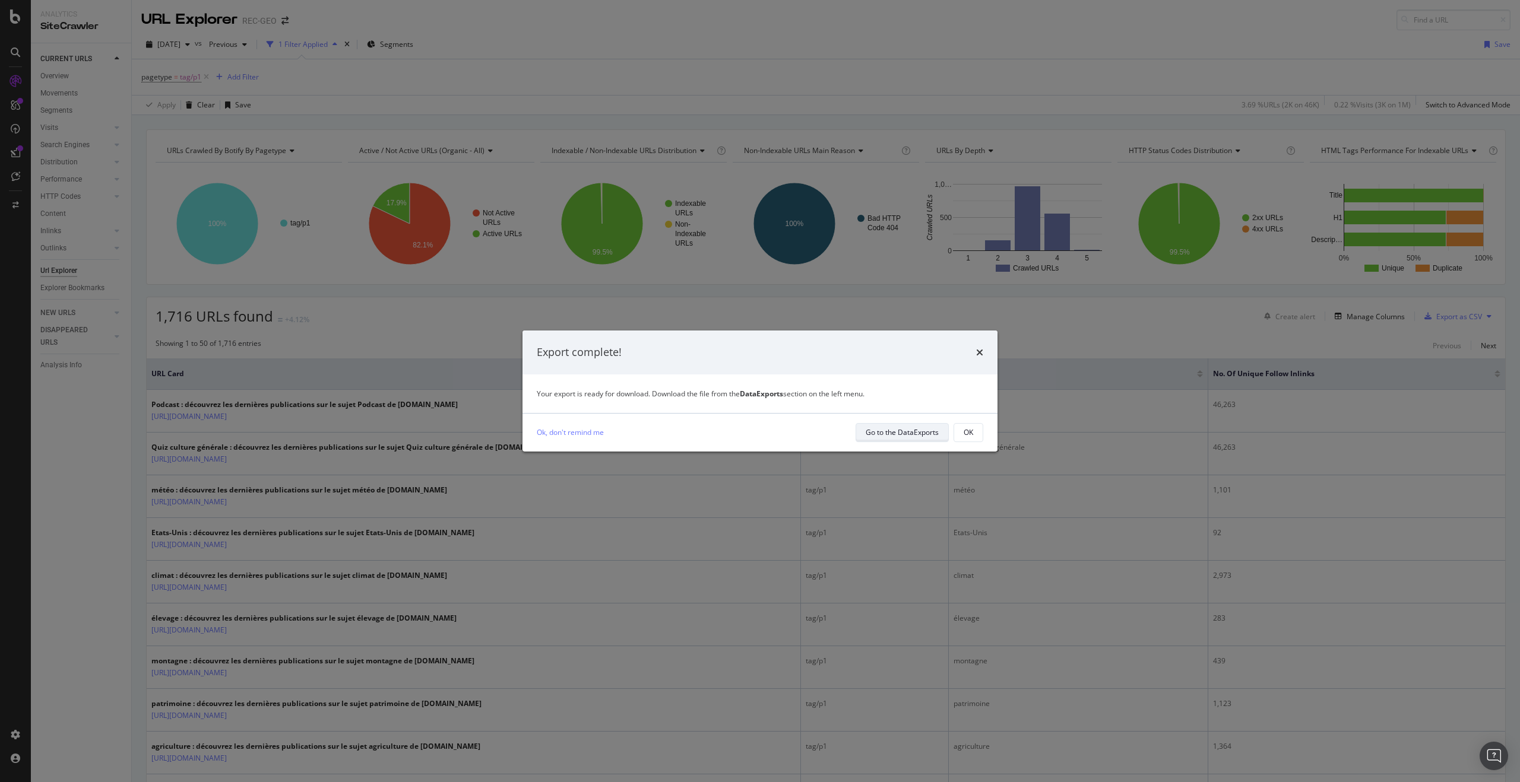
click at [896, 439] on div "Go to the DataExports" at bounding box center [902, 432] width 73 height 17
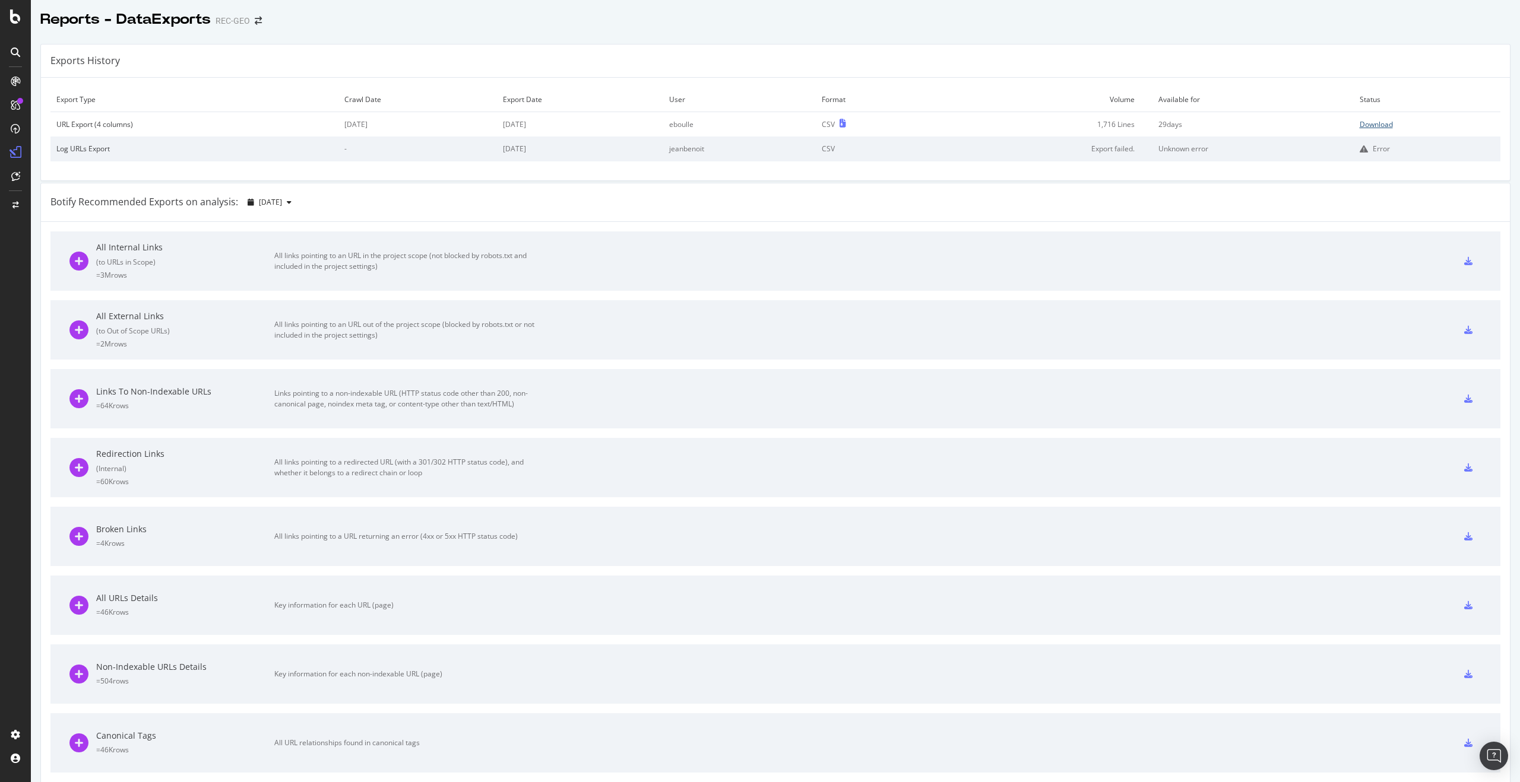
click at [1372, 127] on div "Download" at bounding box center [1376, 124] width 33 height 10
